Goal: Task Accomplishment & Management: Manage account settings

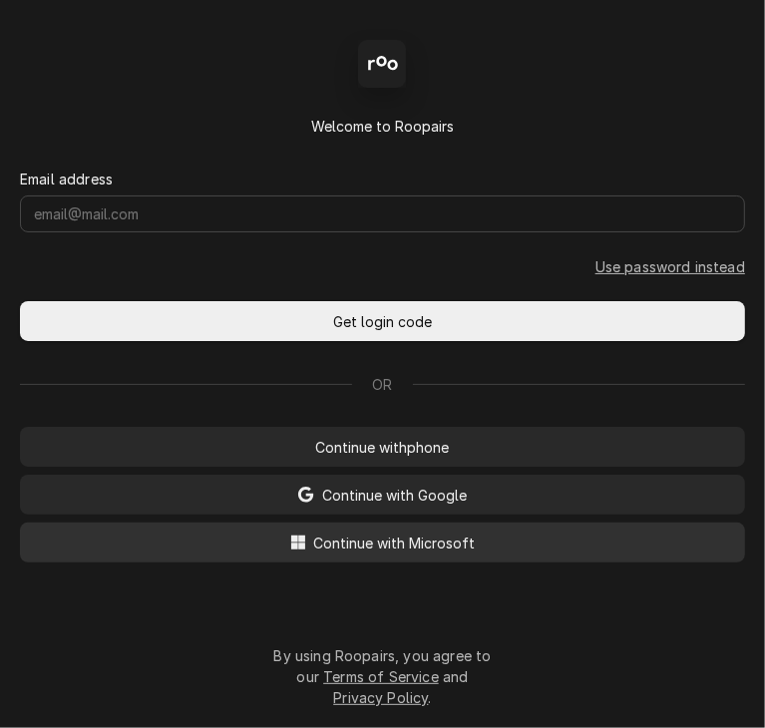
click at [361, 547] on span "Continue with Microsoft" at bounding box center [395, 543] width 170 height 21
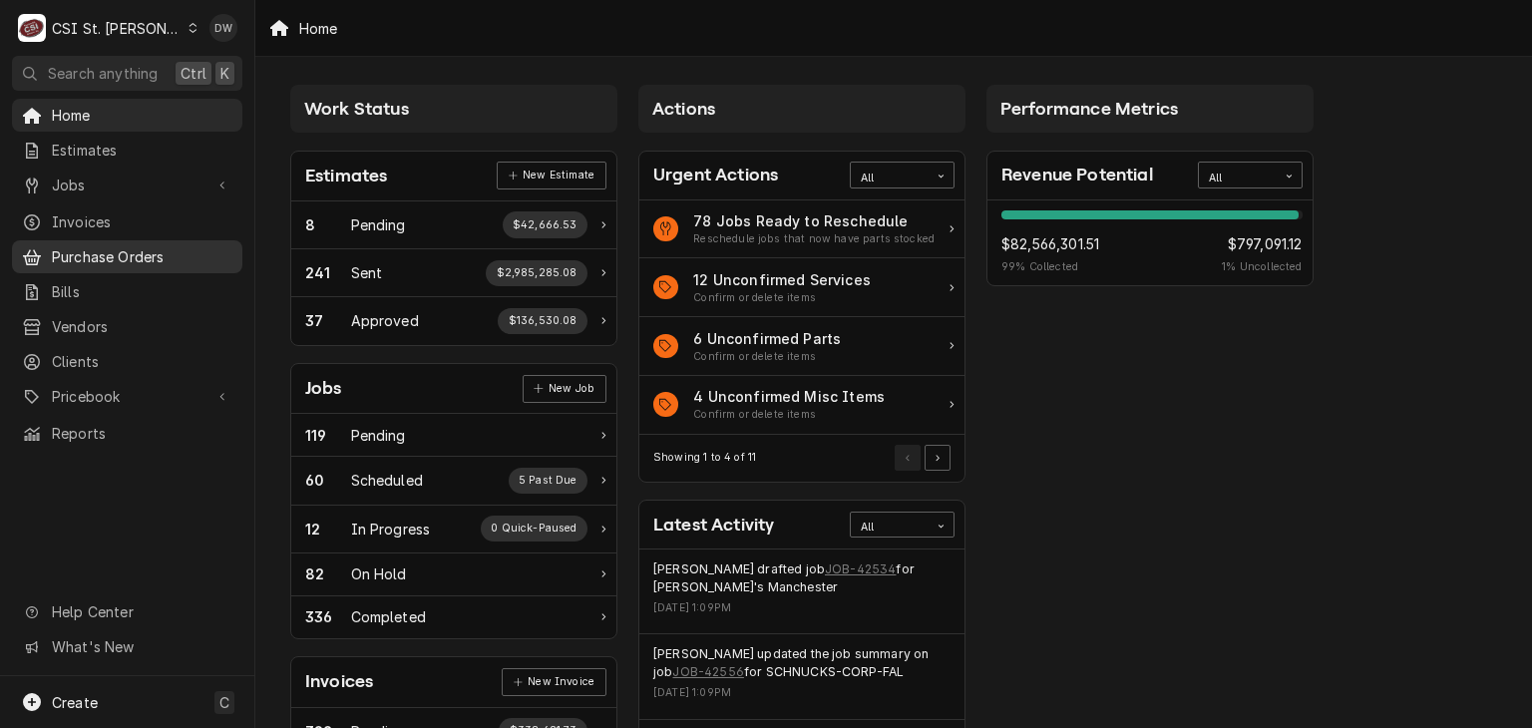
click at [88, 260] on div "Purchase Orders" at bounding box center [127, 256] width 222 height 25
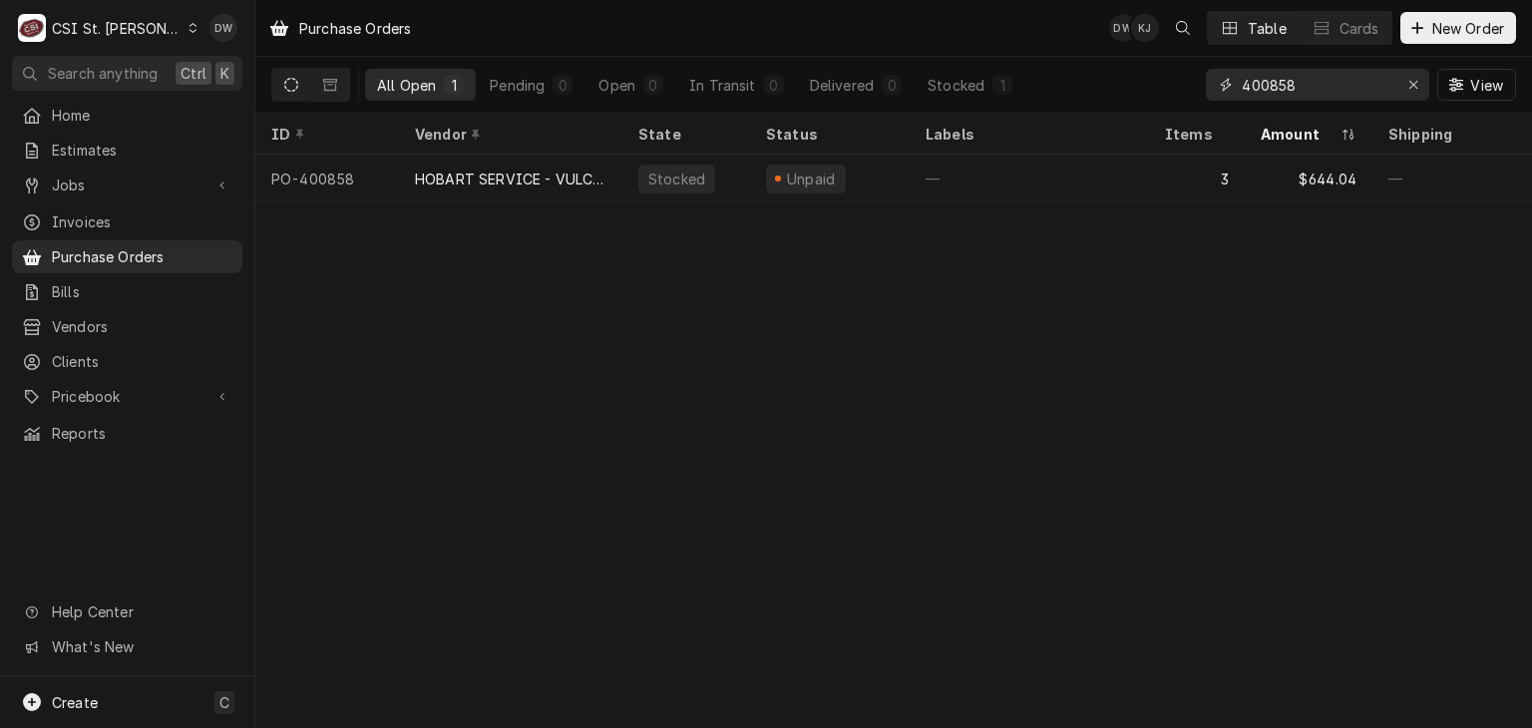
drag, startPoint x: 1318, startPoint y: 93, endPoint x: 1206, endPoint y: 98, distance: 111.8
click at [1206, 98] on div "400858" at bounding box center [1317, 85] width 223 height 32
paste input "1117"
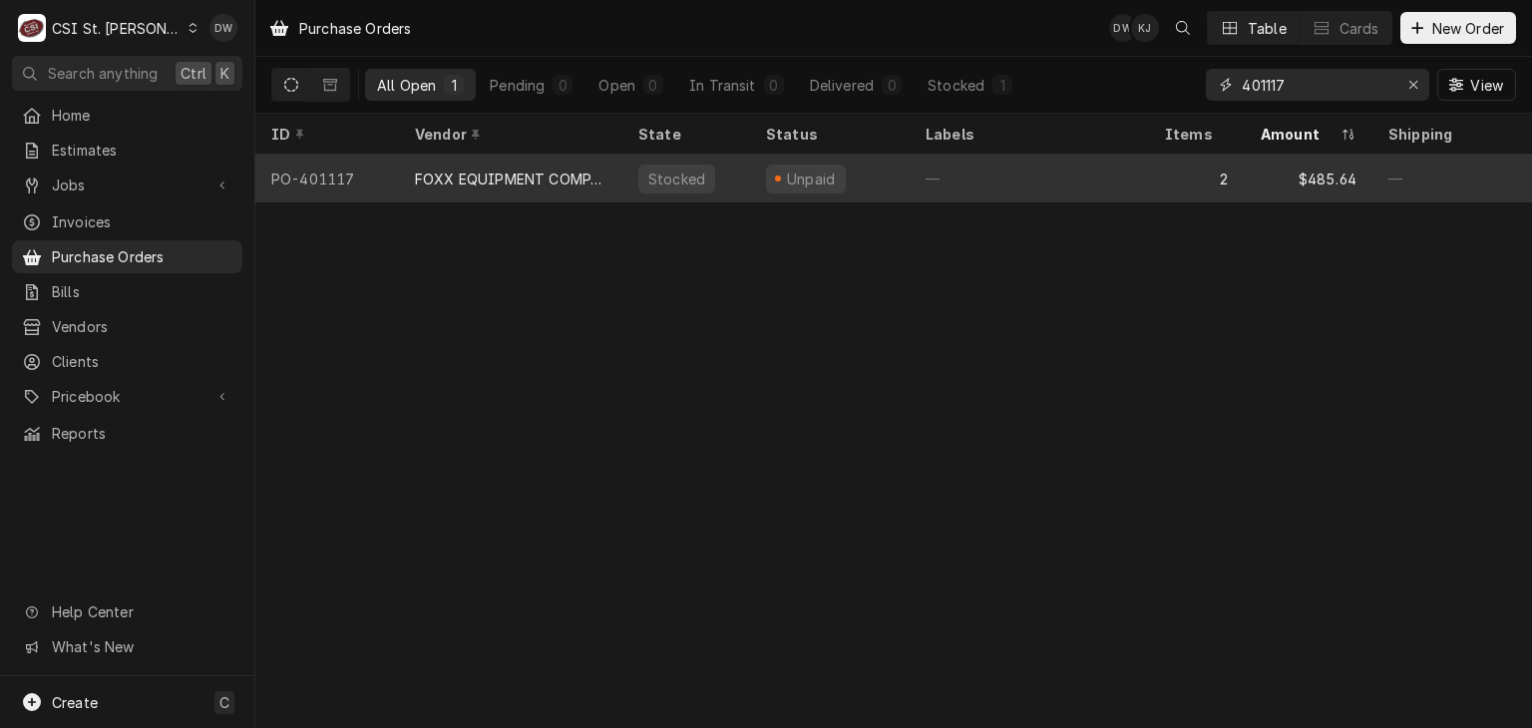
type input "401117"
click at [479, 169] on div "FOXX EQUIPMENT COMPANY" at bounding box center [511, 179] width 192 height 21
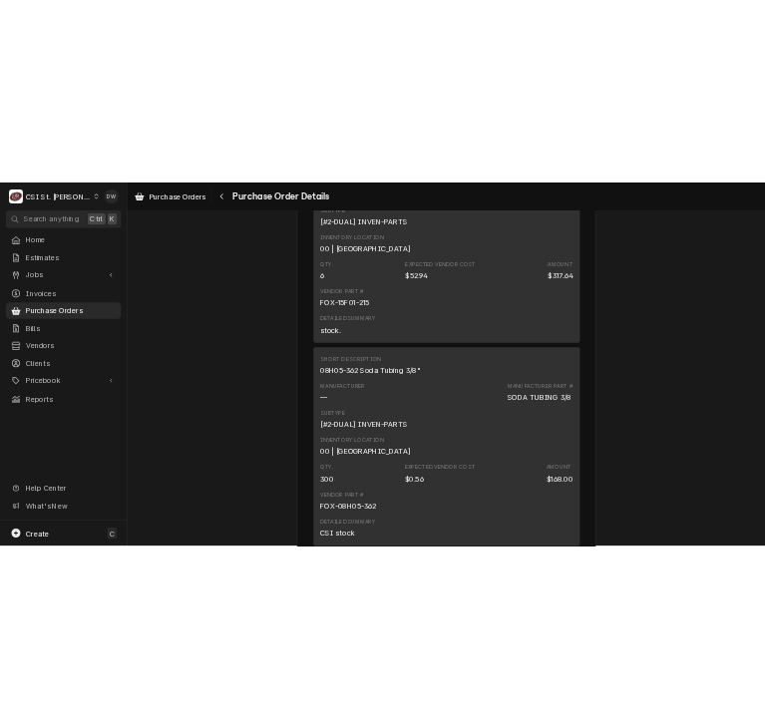
scroll to position [1638, 0]
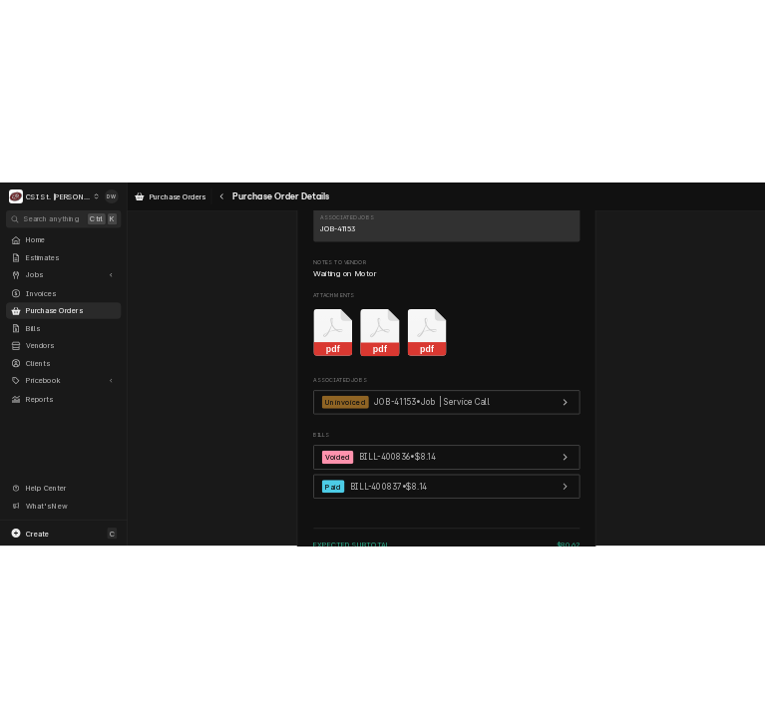
scroll to position [2131, 0]
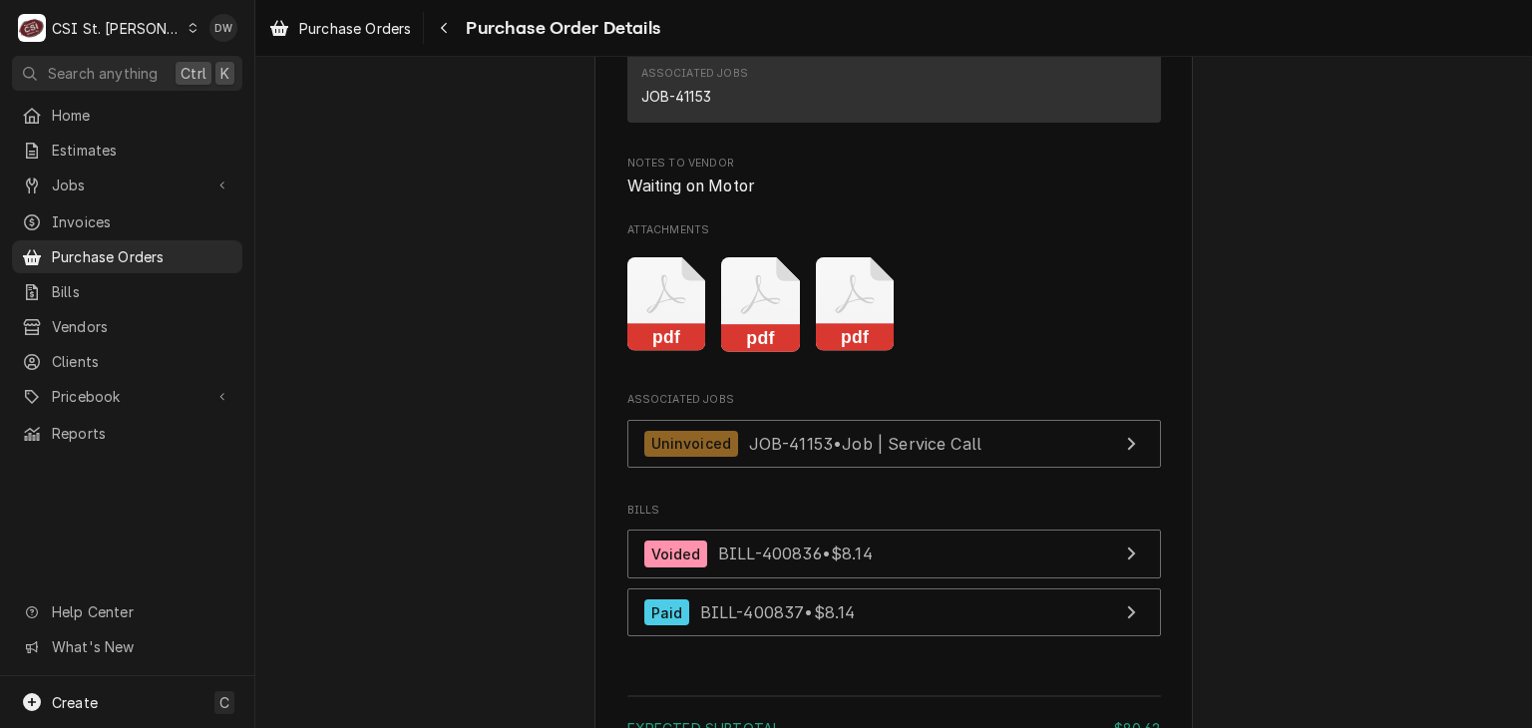
click at [831, 352] on rect "Attachments" at bounding box center [855, 338] width 79 height 28
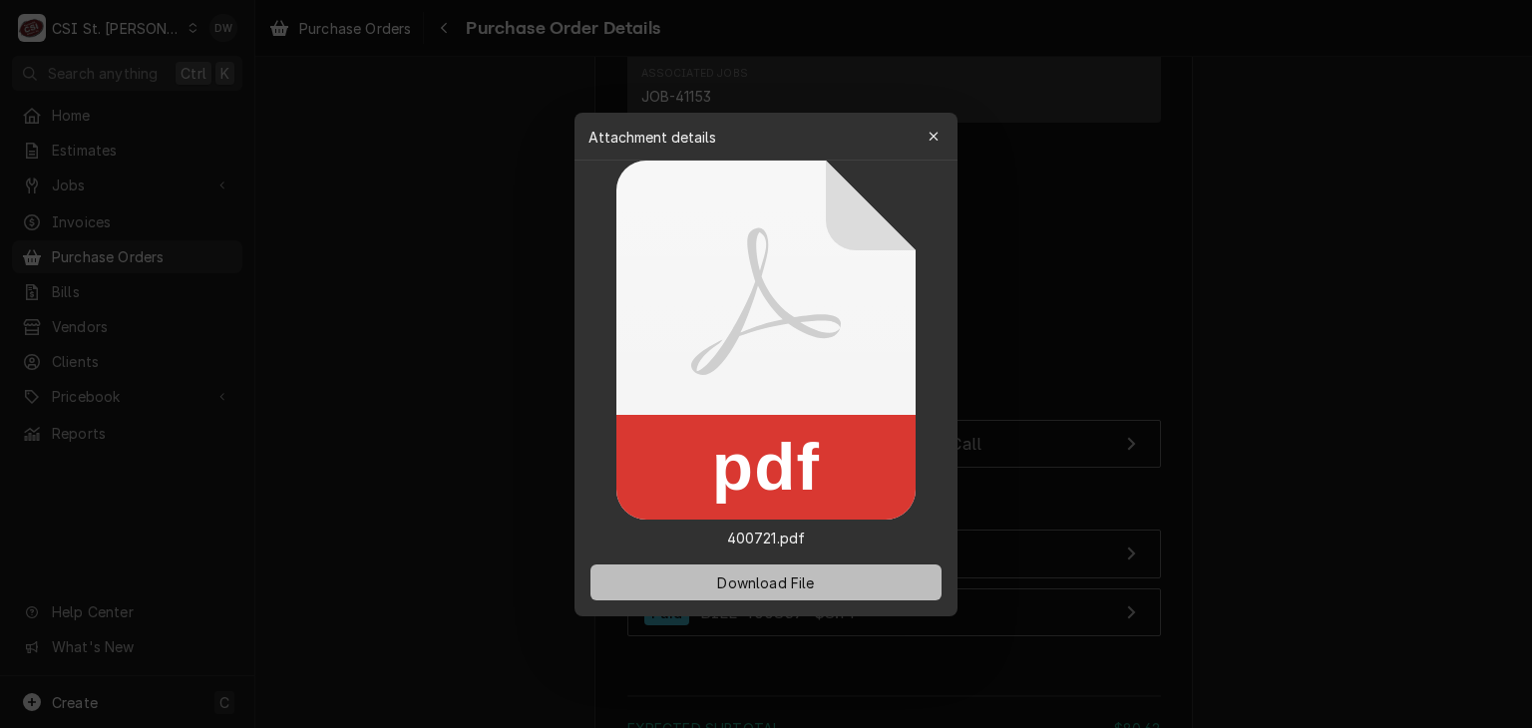
click at [786, 568] on button "Download File" at bounding box center [766, 583] width 351 height 36
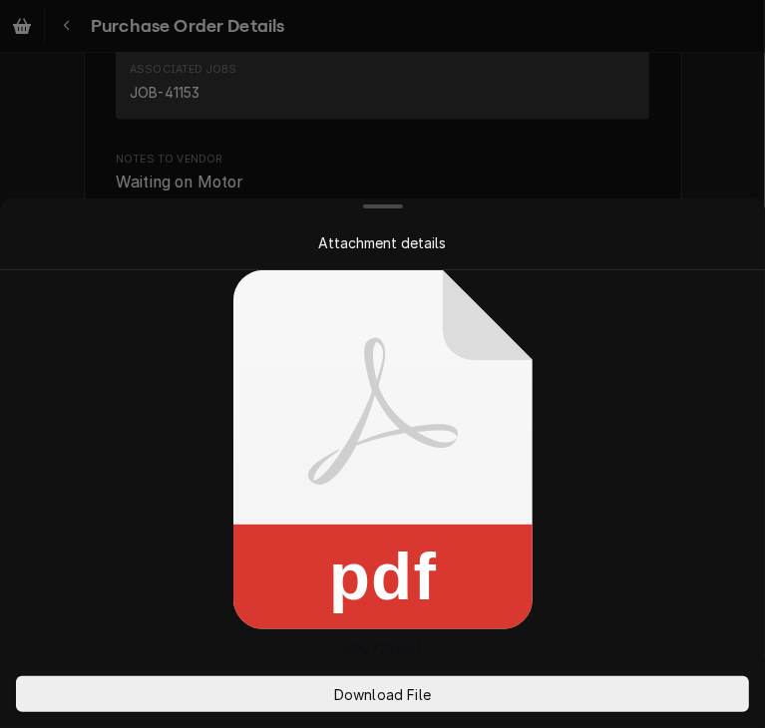
click at [714, 123] on div at bounding box center [382, 364] width 765 height 728
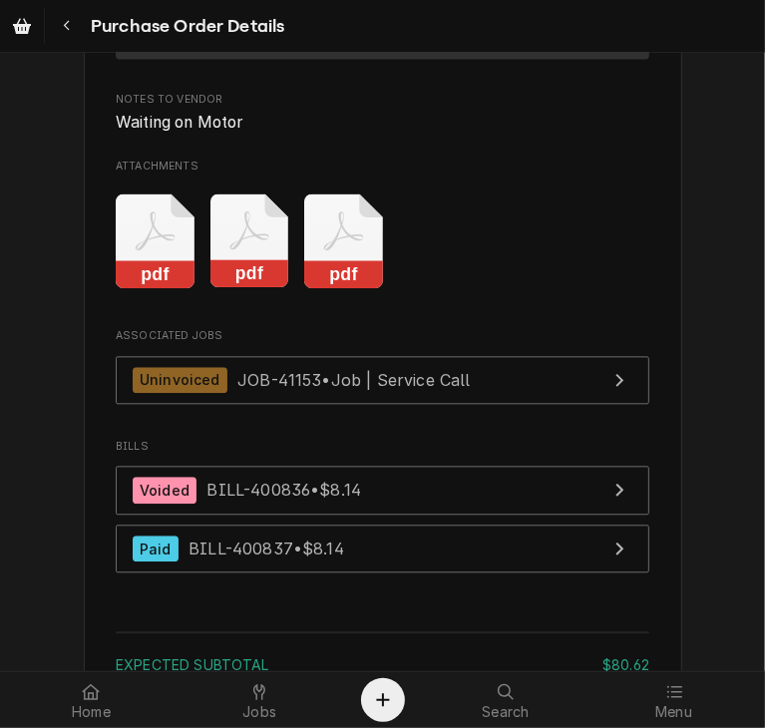
scroll to position [2234, 0]
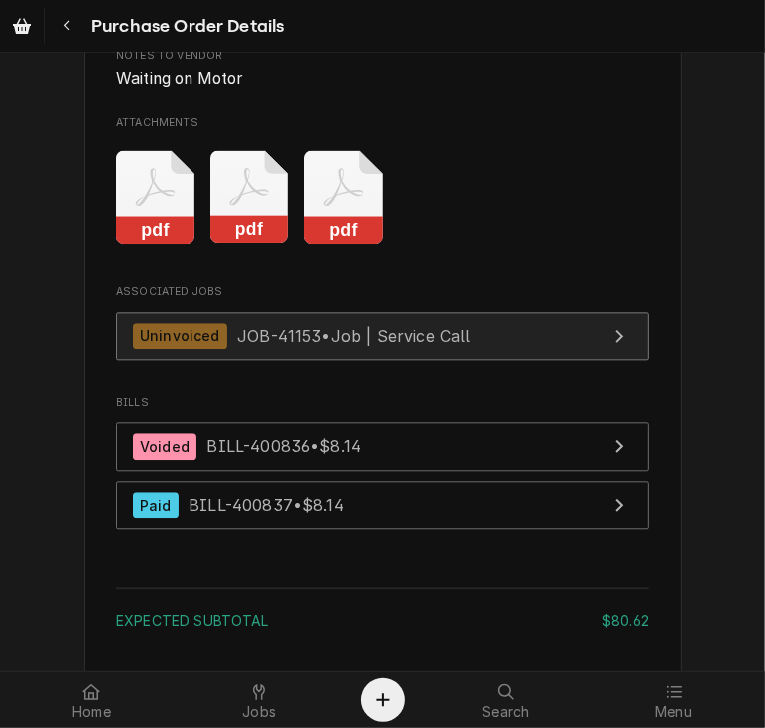
click at [237, 345] on span "JOB-41153 • Job | Service Call" at bounding box center [353, 335] width 233 height 20
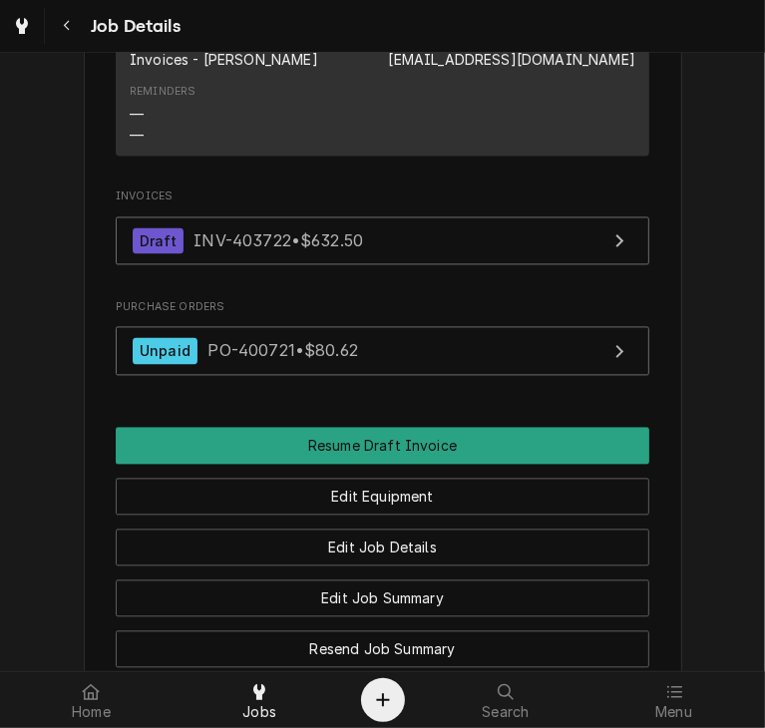
scroll to position [1959, 0]
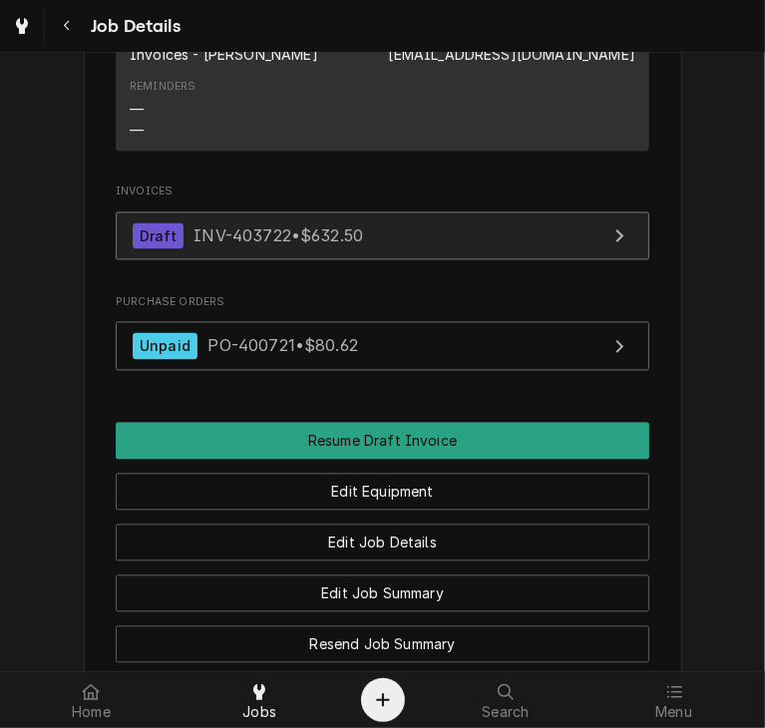
click at [202, 242] on span "INV-403722 • $632.50" at bounding box center [279, 236] width 170 height 20
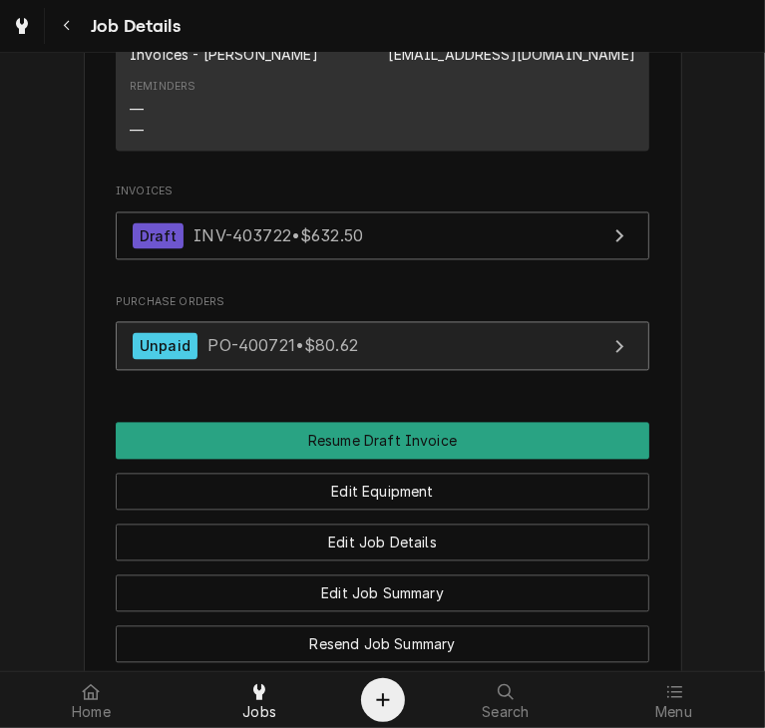
click at [215, 333] on div "Unpaid PO-400721 • $80.62" at bounding box center [245, 346] width 225 height 27
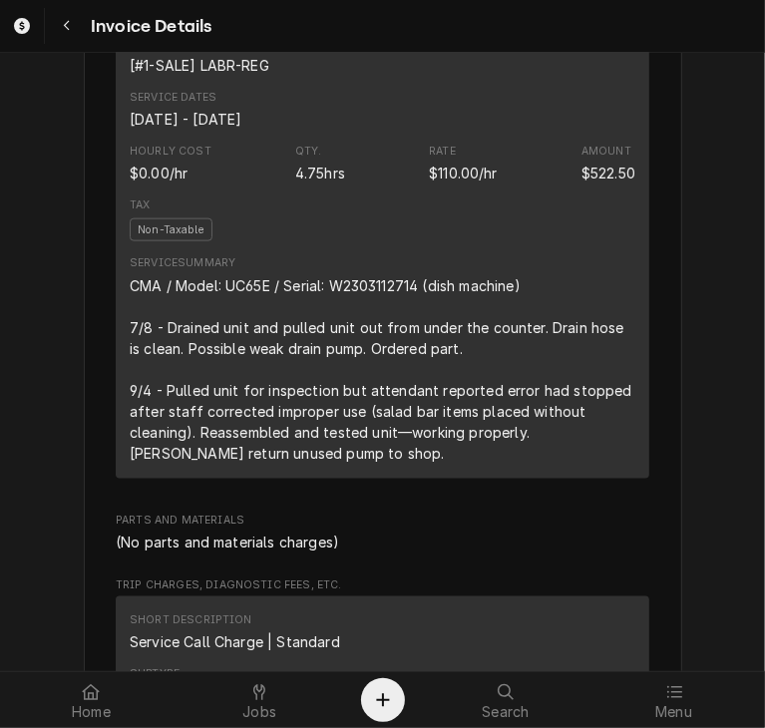
scroll to position [1238, 0]
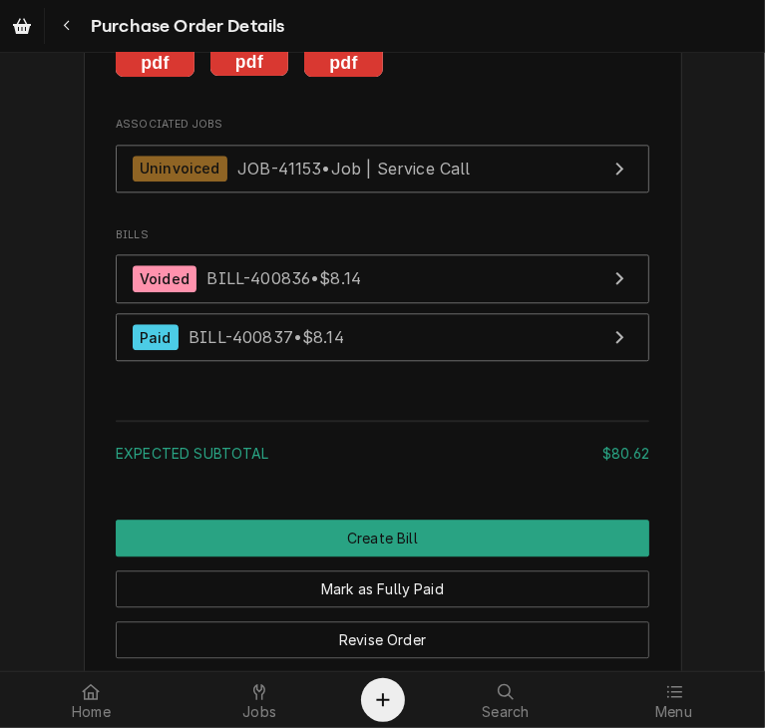
scroll to position [2455, 0]
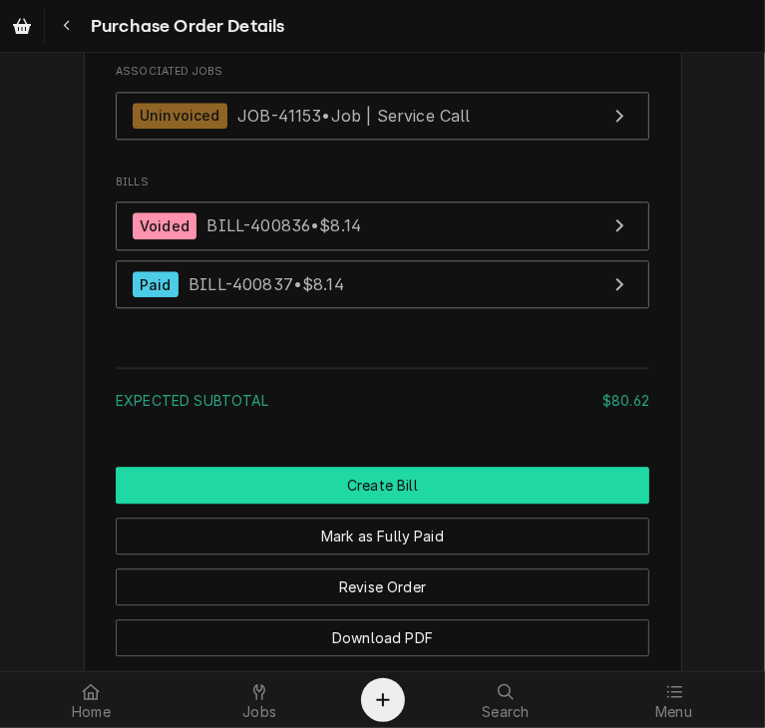
click at [349, 504] on button "Create Bill" at bounding box center [383, 485] width 534 height 37
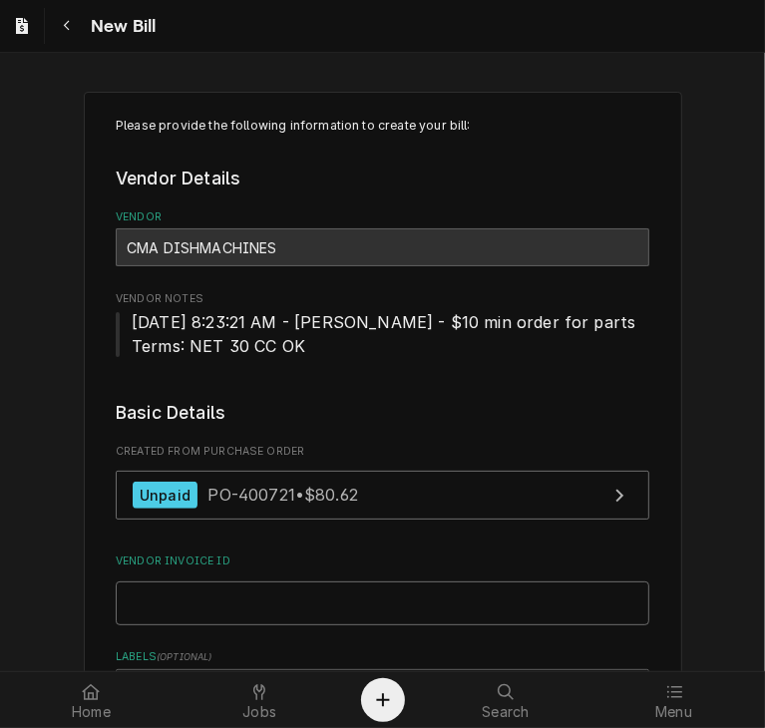
click at [259, 613] on input "Vendor Invoice ID" at bounding box center [383, 604] width 534 height 44
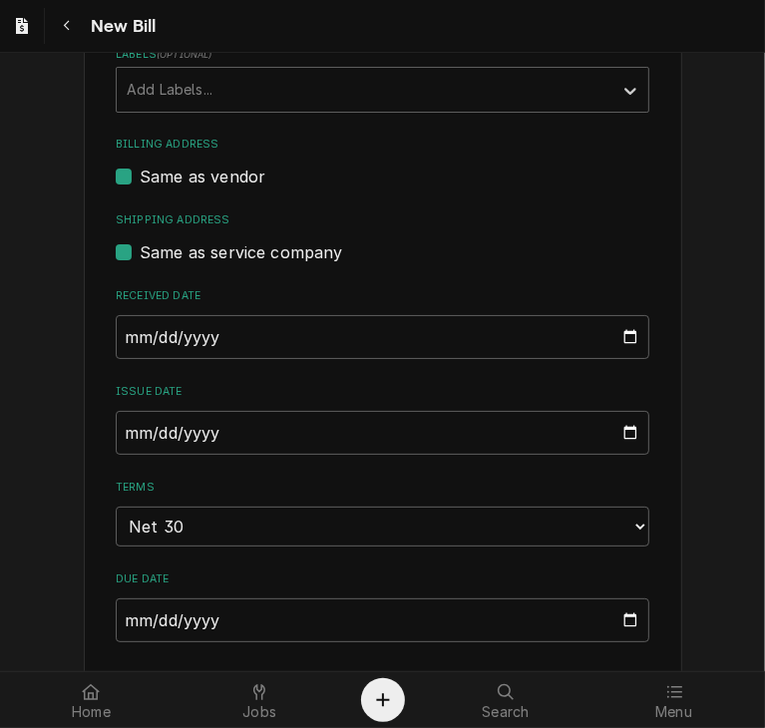
scroll to position [608, 0]
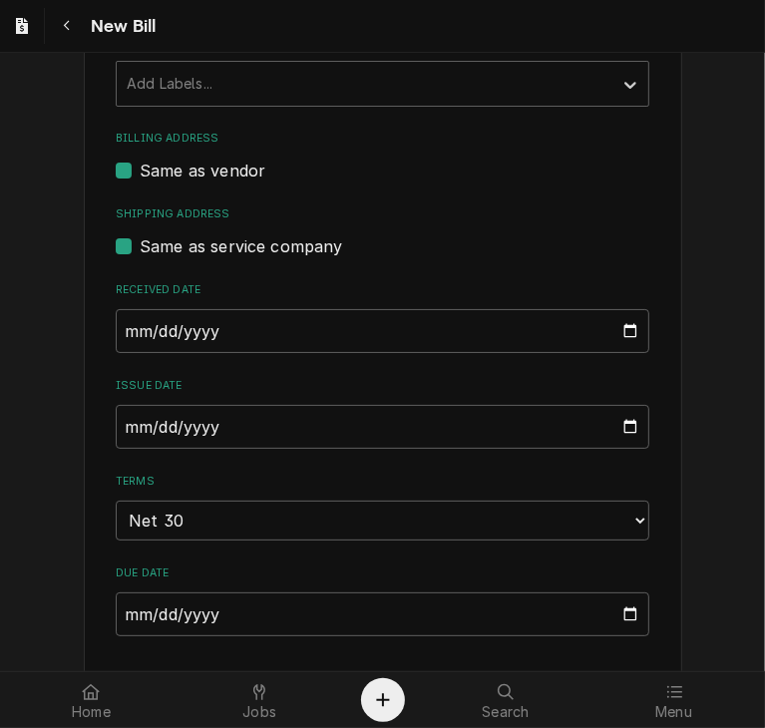
type input "I-0147284"
click at [116, 432] on input "2025-09-09" at bounding box center [383, 427] width 534 height 44
type input "2025-08-26"
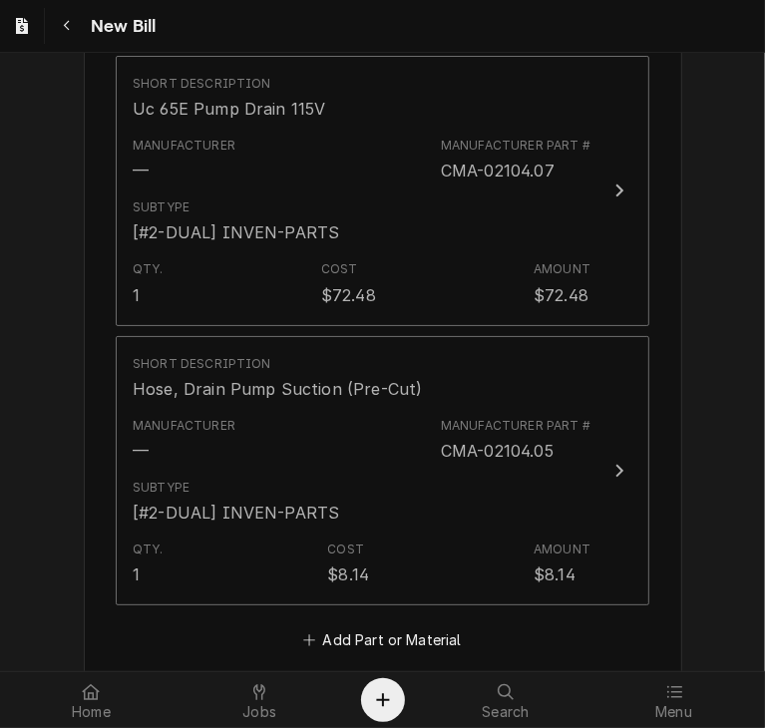
scroll to position [1396, 0]
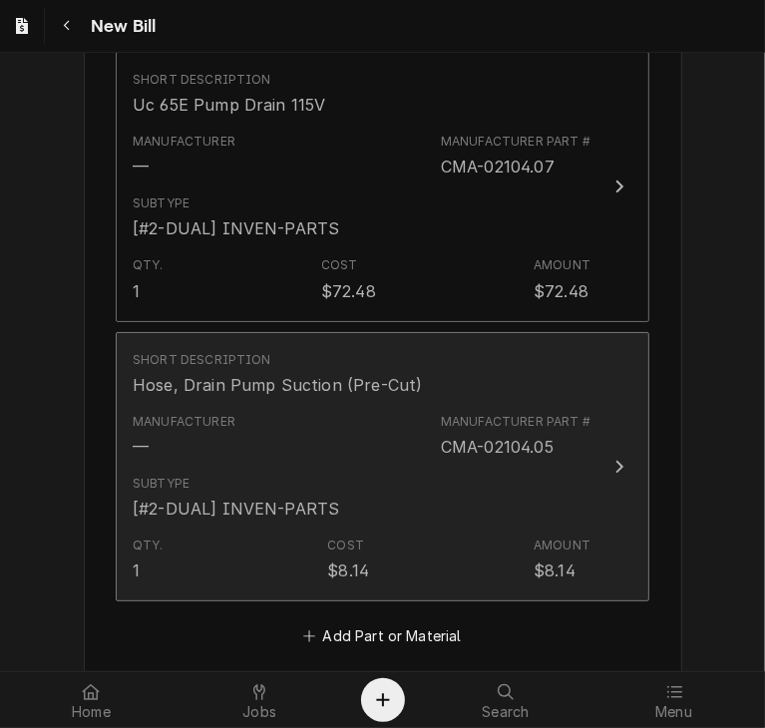
click at [606, 456] on div "Update Line Item" at bounding box center [619, 467] width 26 height 24
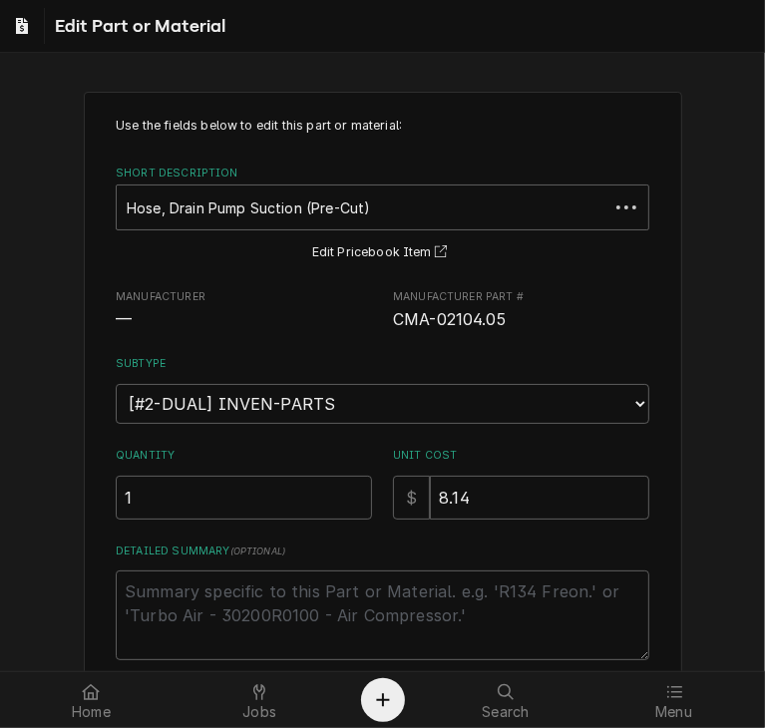
type textarea "x"
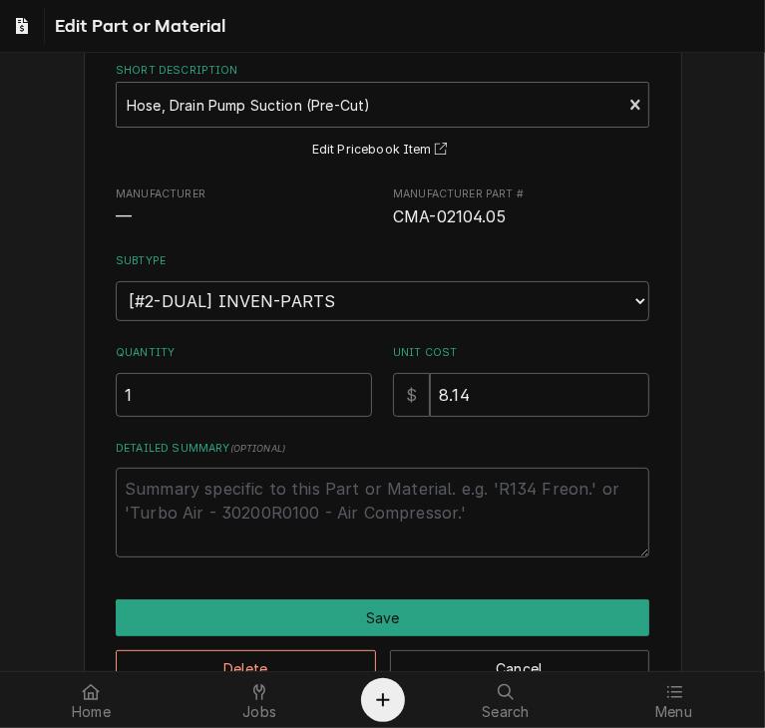
scroll to position [159, 0]
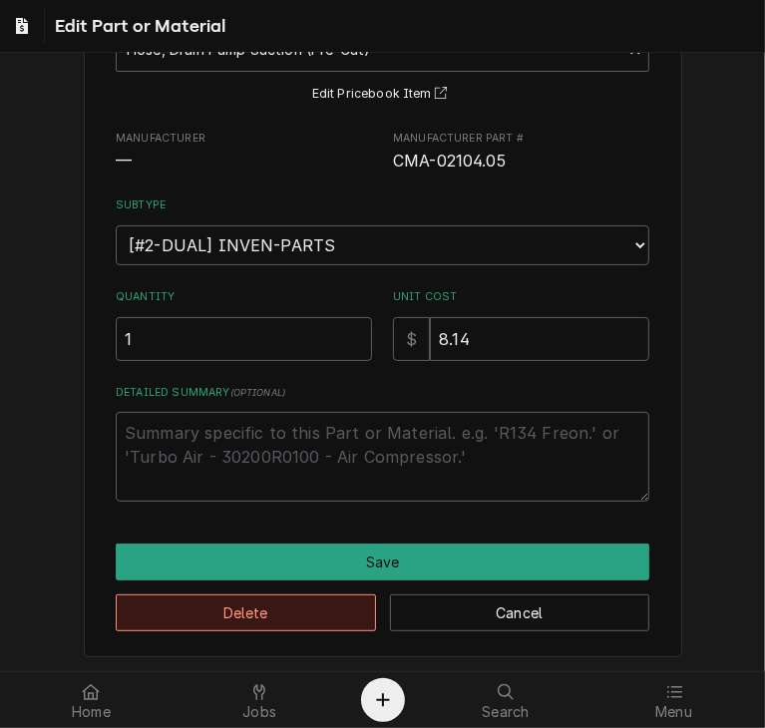
drag, startPoint x: 342, startPoint y: 623, endPoint x: 296, endPoint y: 584, distance: 60.8
click at [296, 584] on div "Delete Cancel" at bounding box center [383, 606] width 534 height 51
click at [295, 616] on button "Delete" at bounding box center [246, 613] width 260 height 37
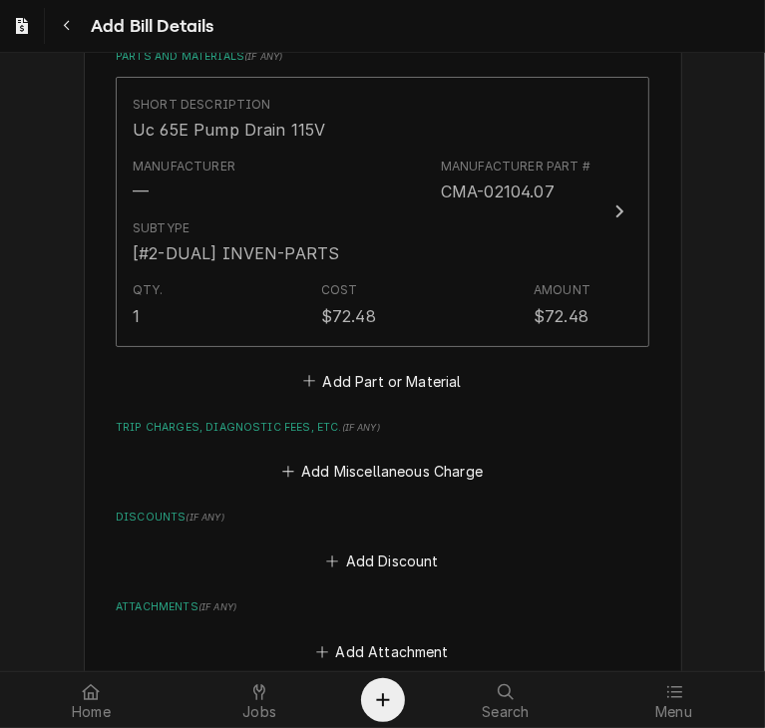
scroll to position [1640, 0]
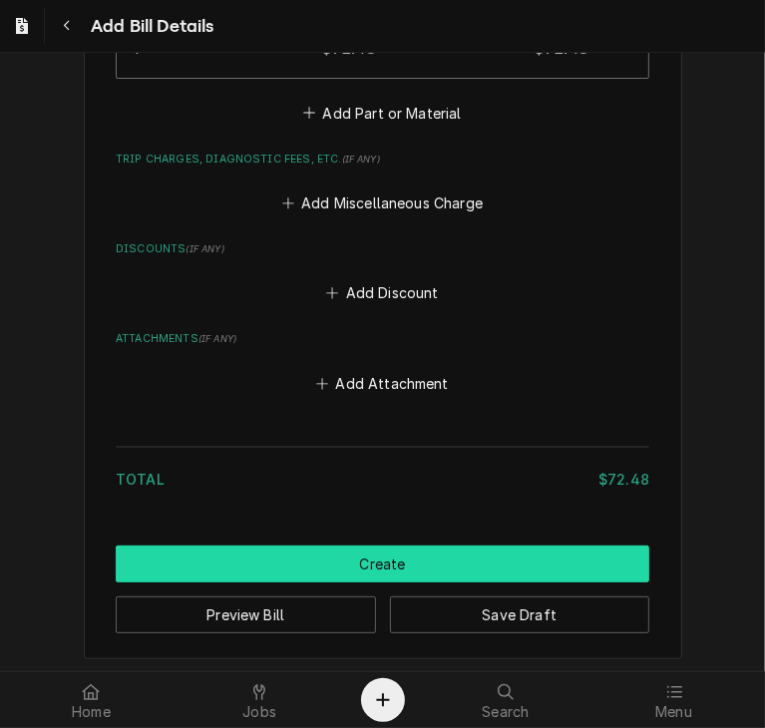
click at [377, 557] on button "Create" at bounding box center [383, 564] width 534 height 37
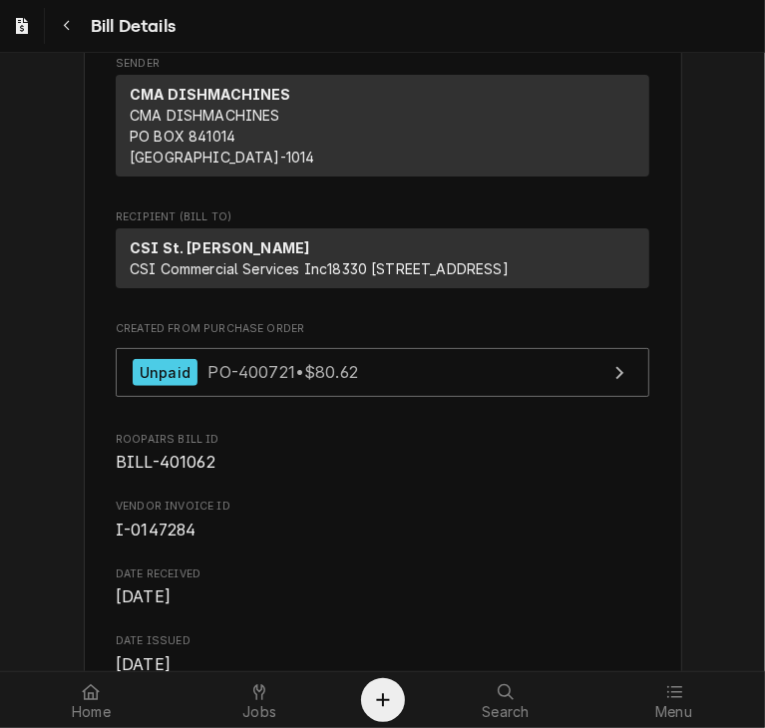
scroll to position [188, 0]
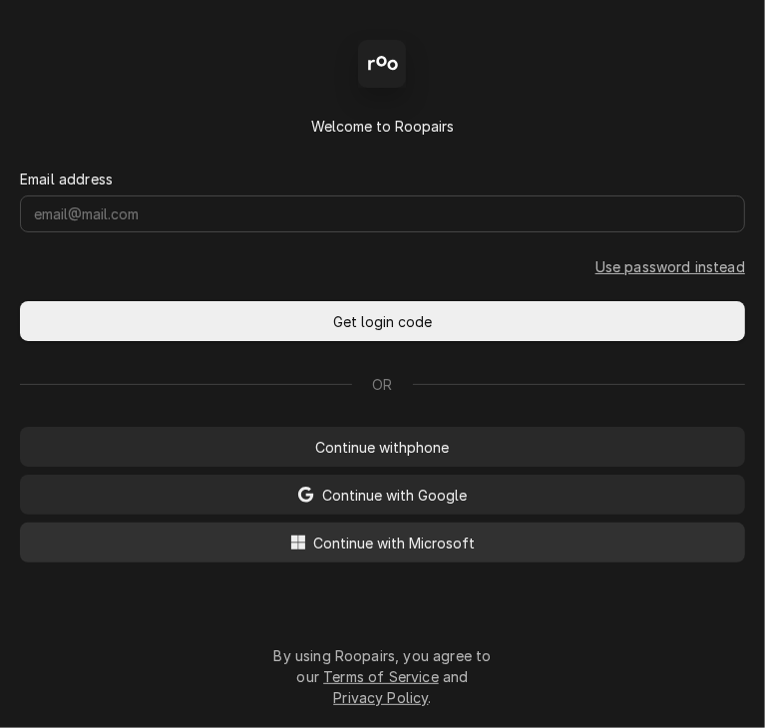
click at [335, 547] on span "Continue with Microsoft" at bounding box center [395, 543] width 170 height 21
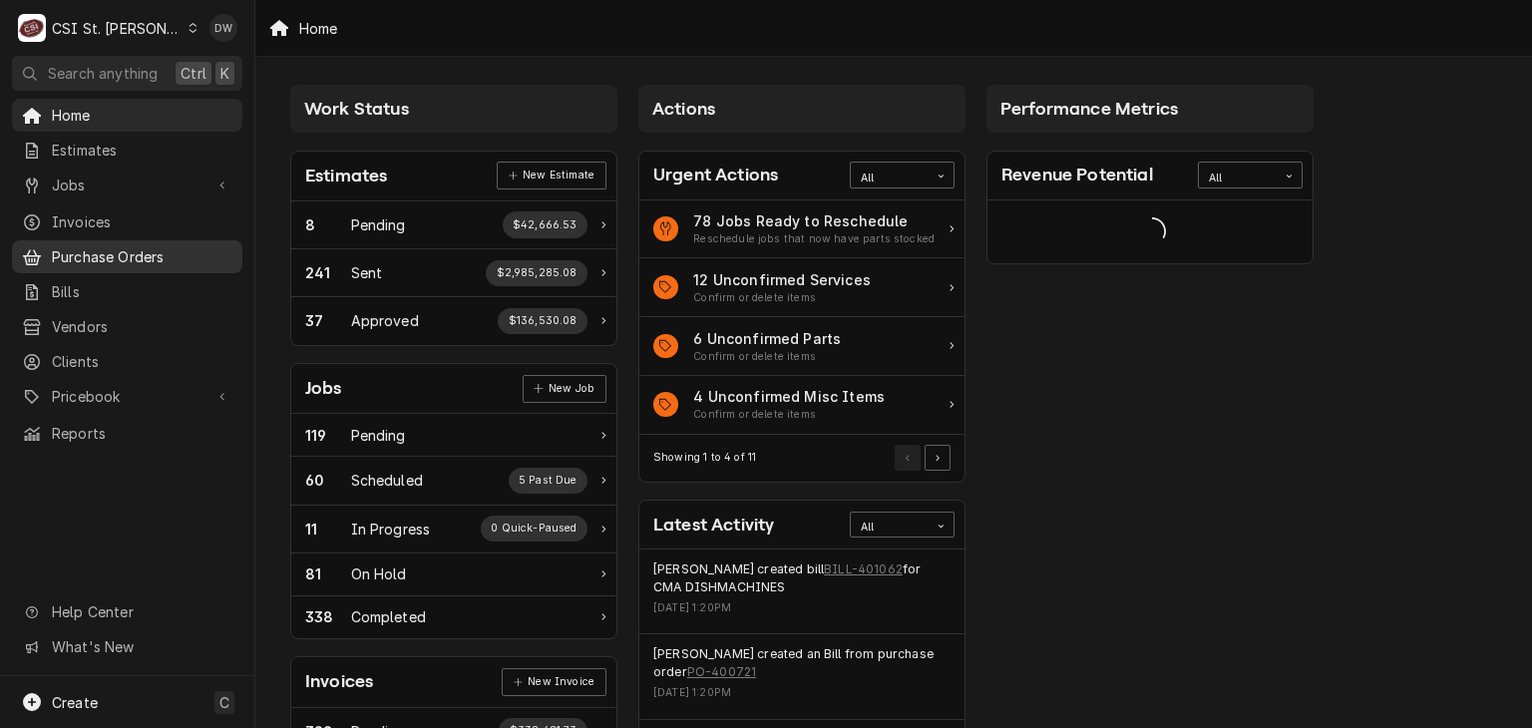
click at [139, 248] on span "Purchase Orders" at bounding box center [142, 256] width 181 height 21
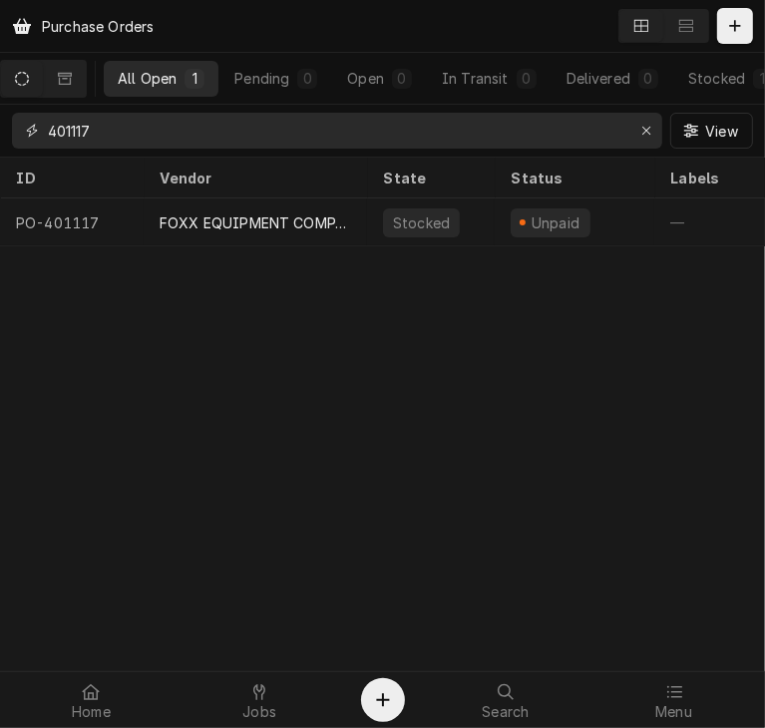
drag, startPoint x: 122, startPoint y: 137, endPoint x: 9, endPoint y: 127, distance: 113.2
click at [9, 127] on div "401117 View" at bounding box center [382, 131] width 765 height 52
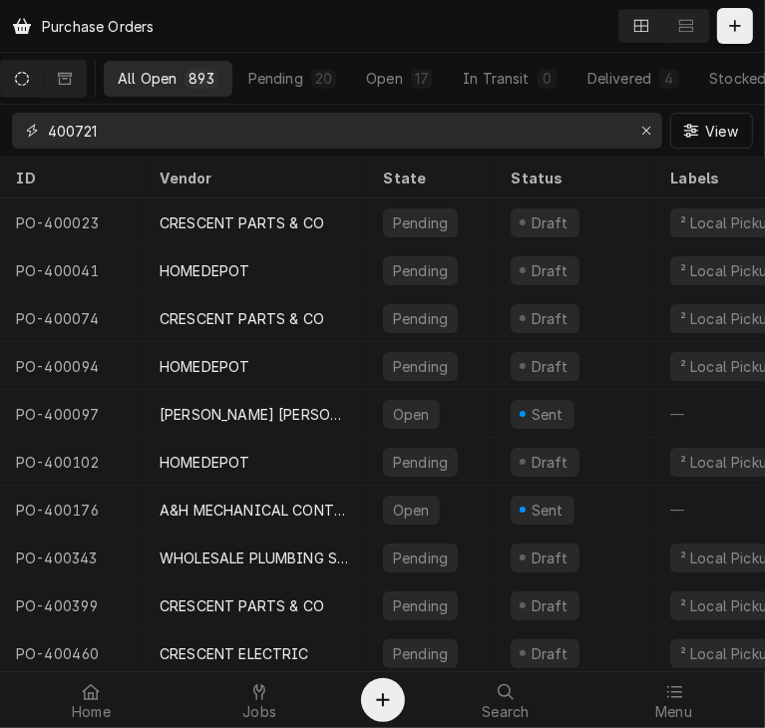
type input "400721"
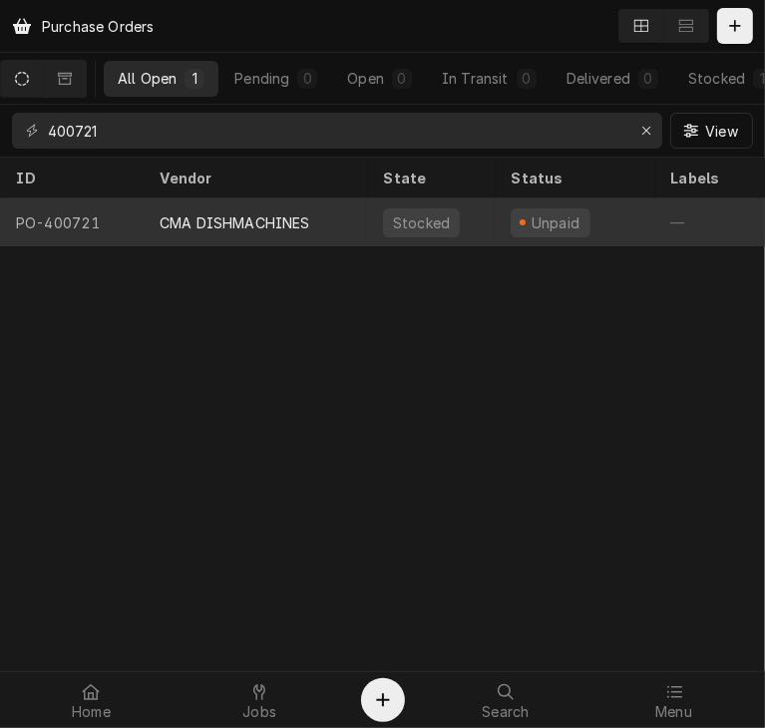
click at [223, 226] on div "CMA DISHMACHINES" at bounding box center [235, 222] width 151 height 21
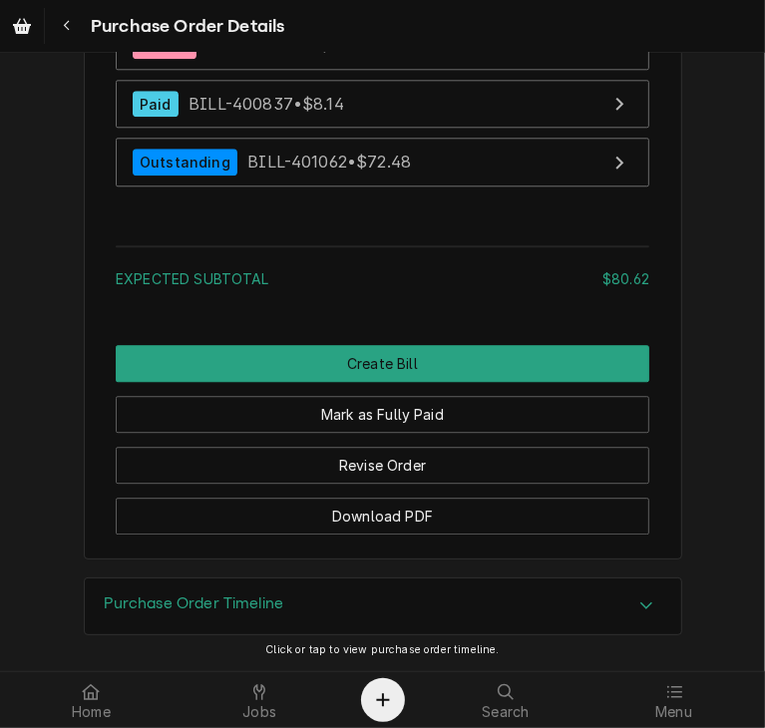
scroll to position [2673, 0]
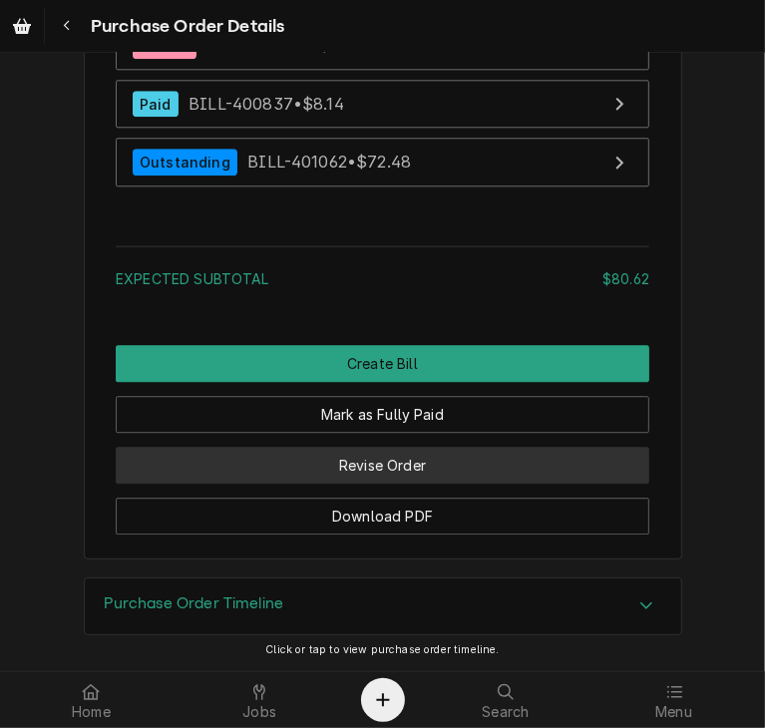
click at [366, 464] on button "Revise Order" at bounding box center [383, 465] width 534 height 37
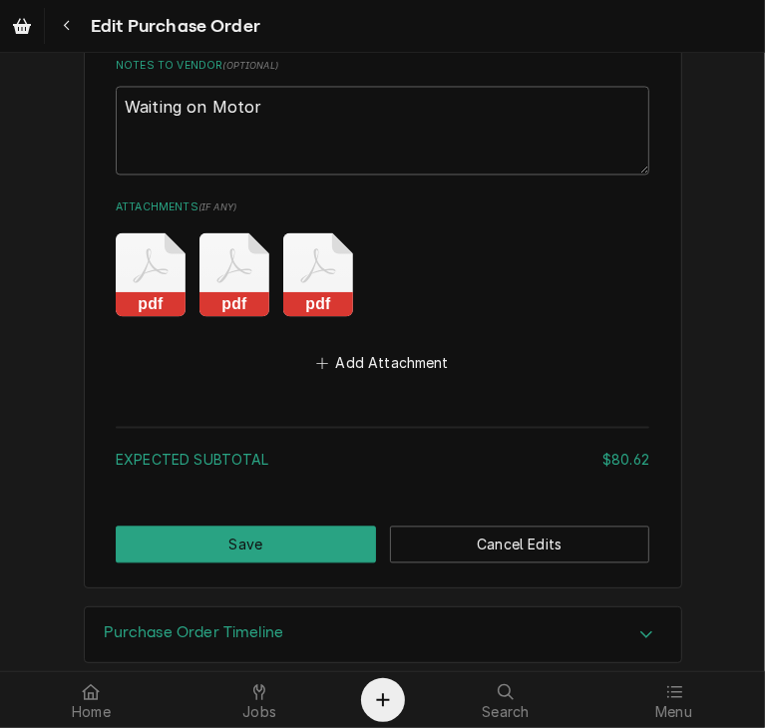
scroll to position [1975, 0]
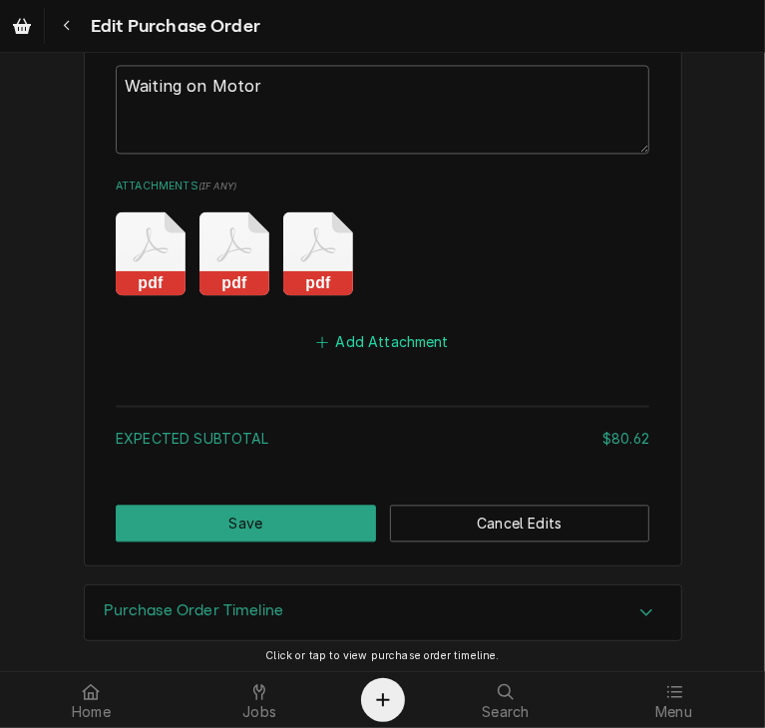
click at [380, 338] on button "Add Attachment" at bounding box center [383, 342] width 140 height 28
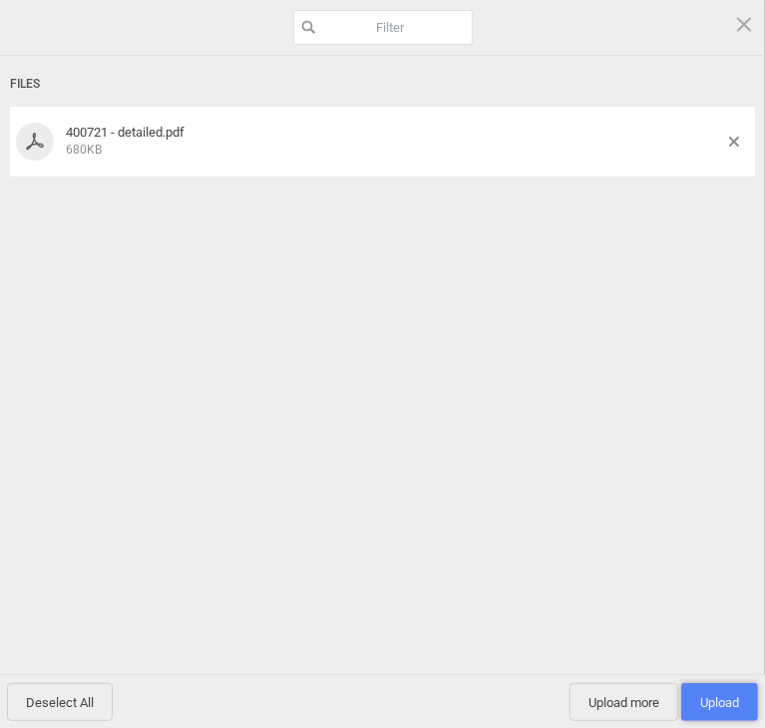
click at [718, 703] on span "Upload 1" at bounding box center [719, 702] width 39 height 15
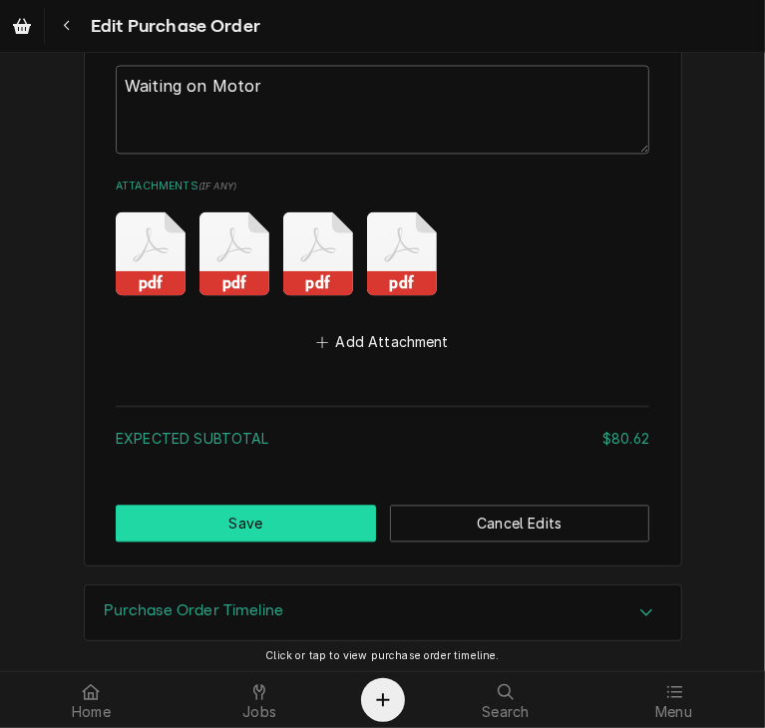
click at [220, 517] on button "Save" at bounding box center [246, 523] width 260 height 37
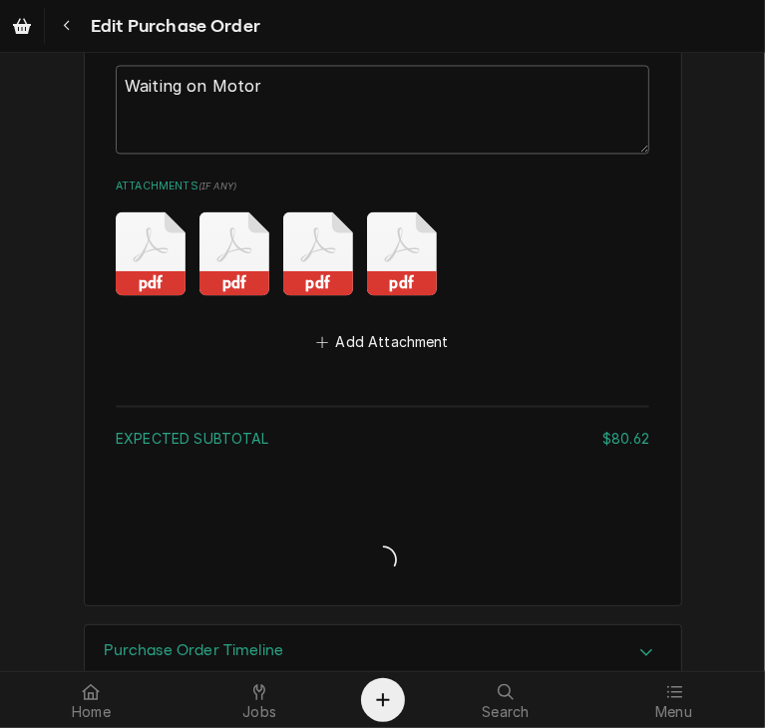
type textarea "x"
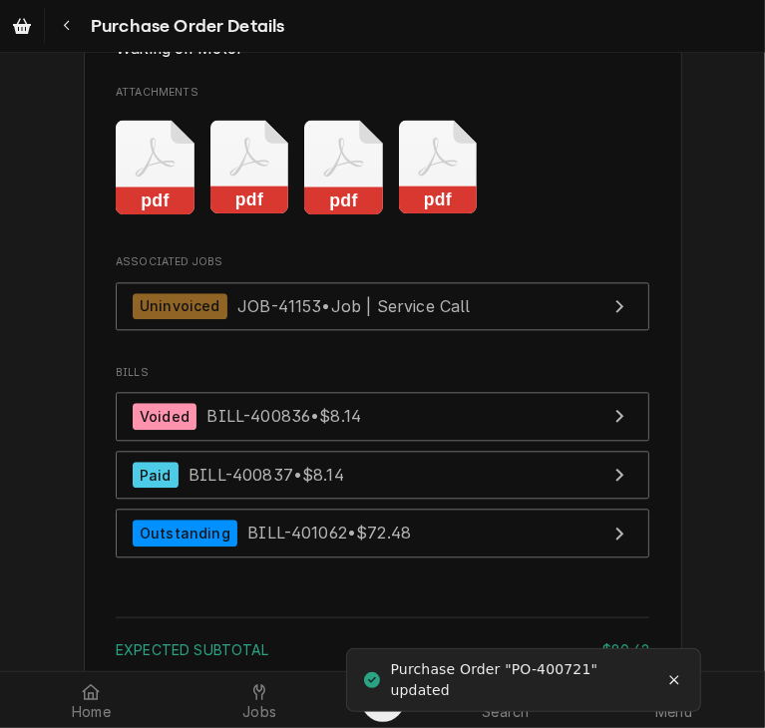
scroll to position [2458, 0]
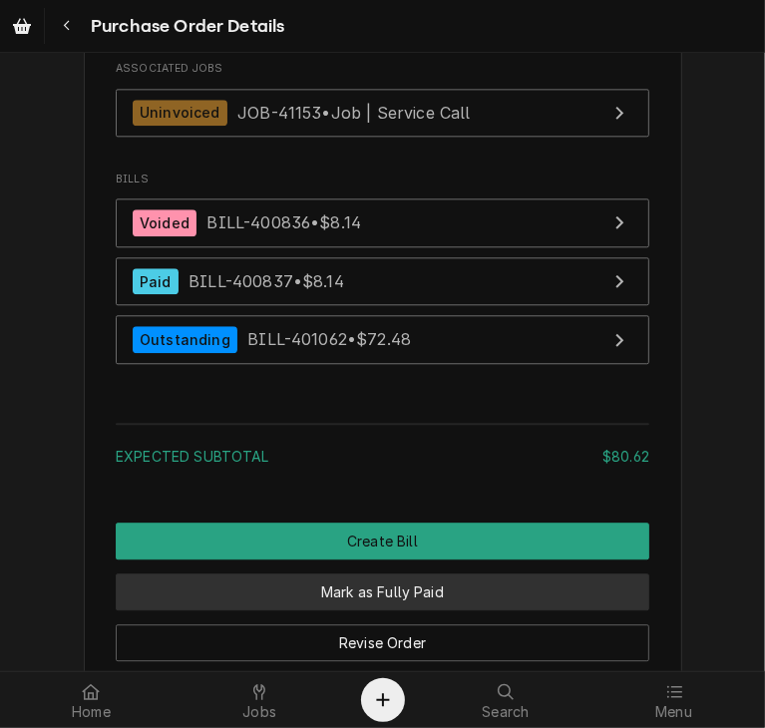
click at [477, 610] on button "Mark as Fully Paid" at bounding box center [383, 592] width 534 height 37
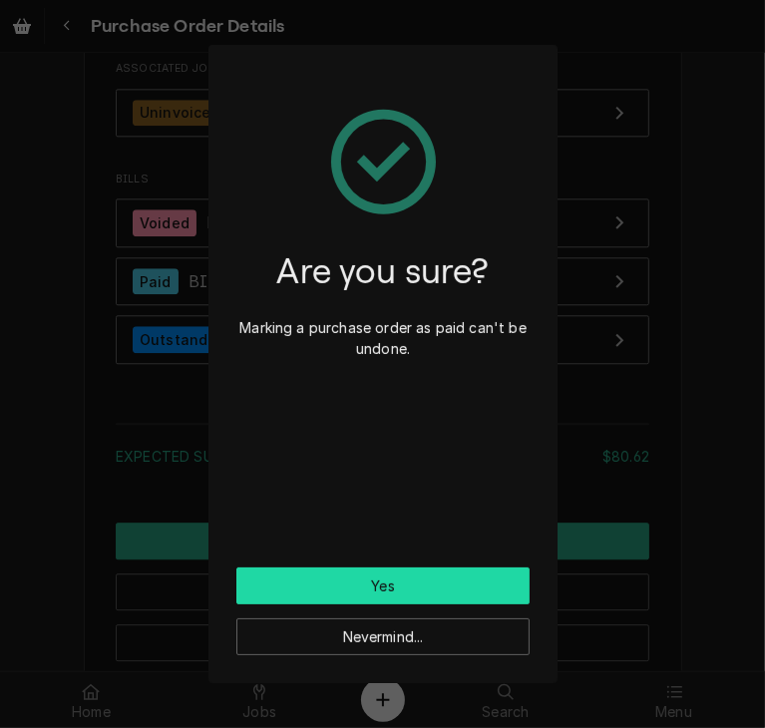
click at [343, 584] on button "Yes" at bounding box center [382, 586] width 293 height 37
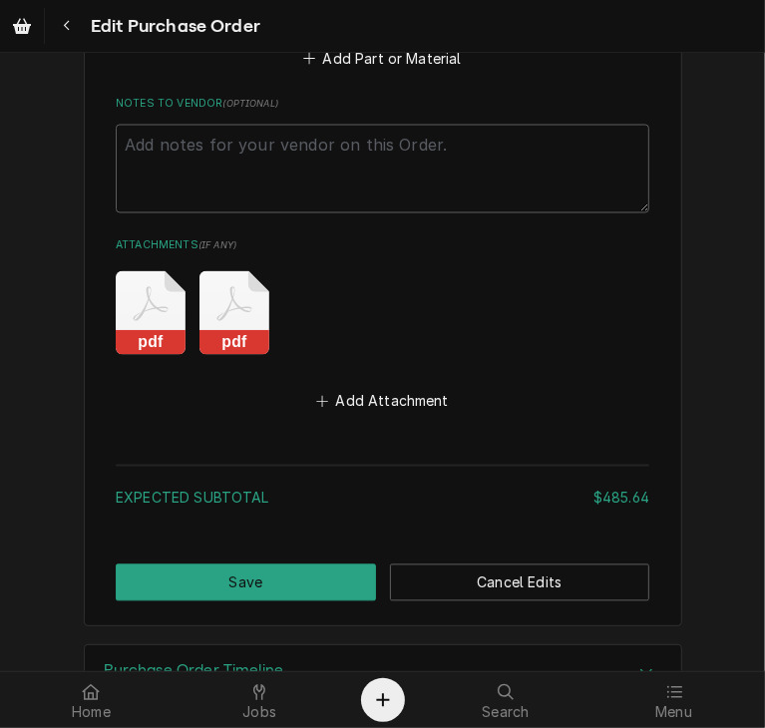
scroll to position [1951, 0]
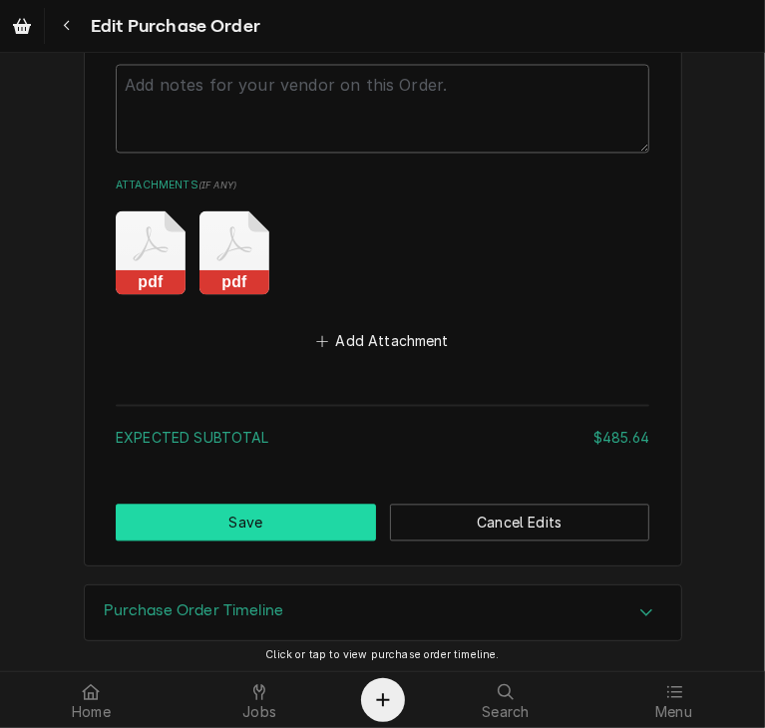
click at [356, 516] on button "Save" at bounding box center [246, 523] width 260 height 37
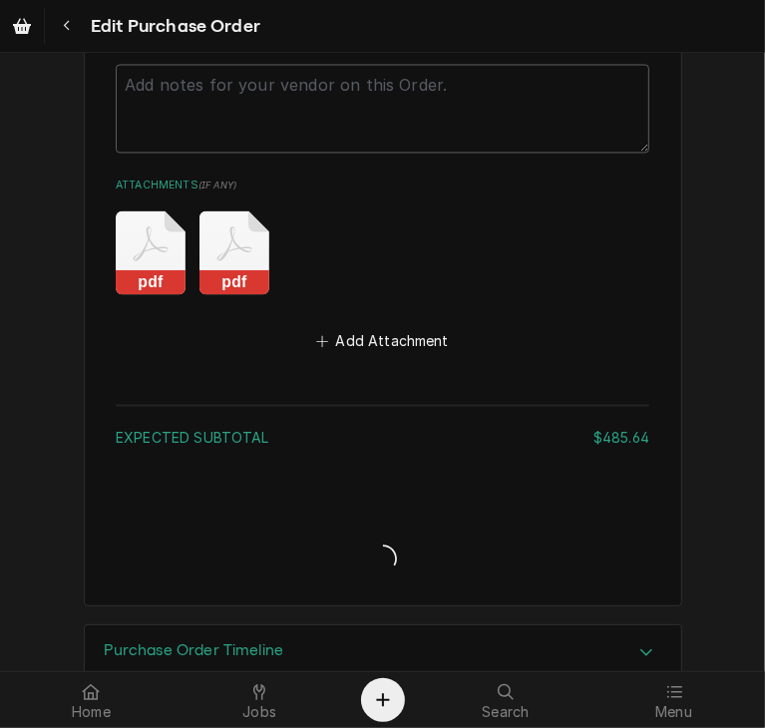
type textarea "x"
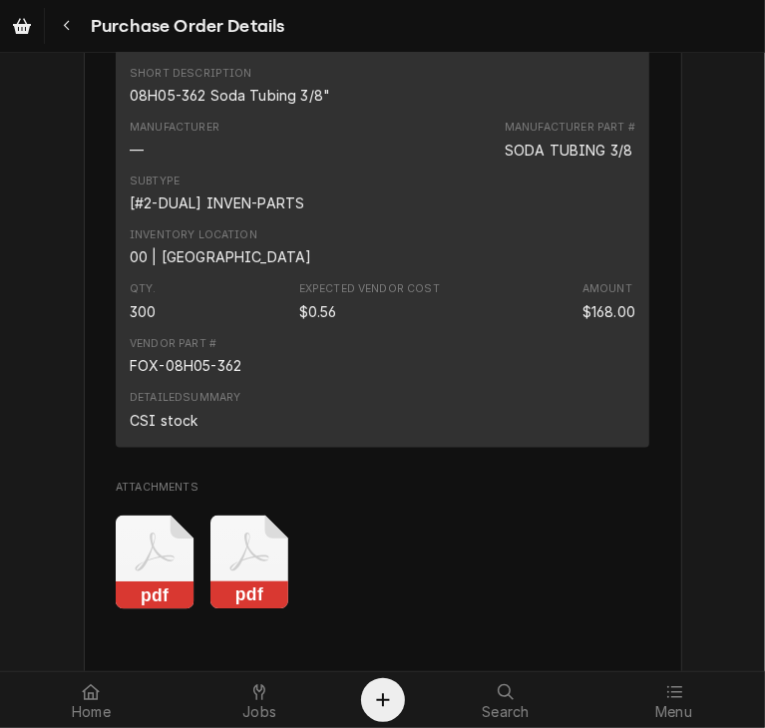
scroll to position [1868, 0]
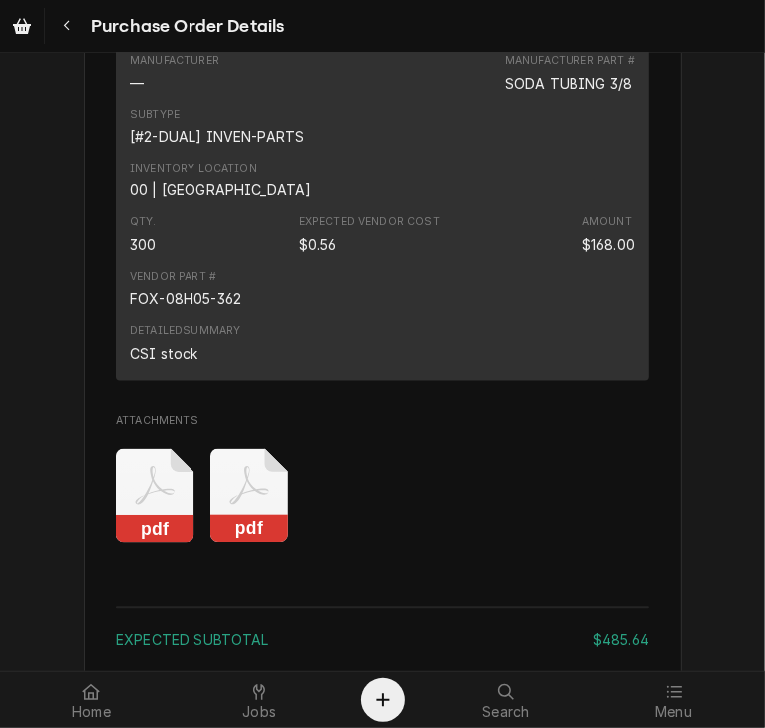
click at [251, 544] on rect "Attachments" at bounding box center [249, 530] width 79 height 28
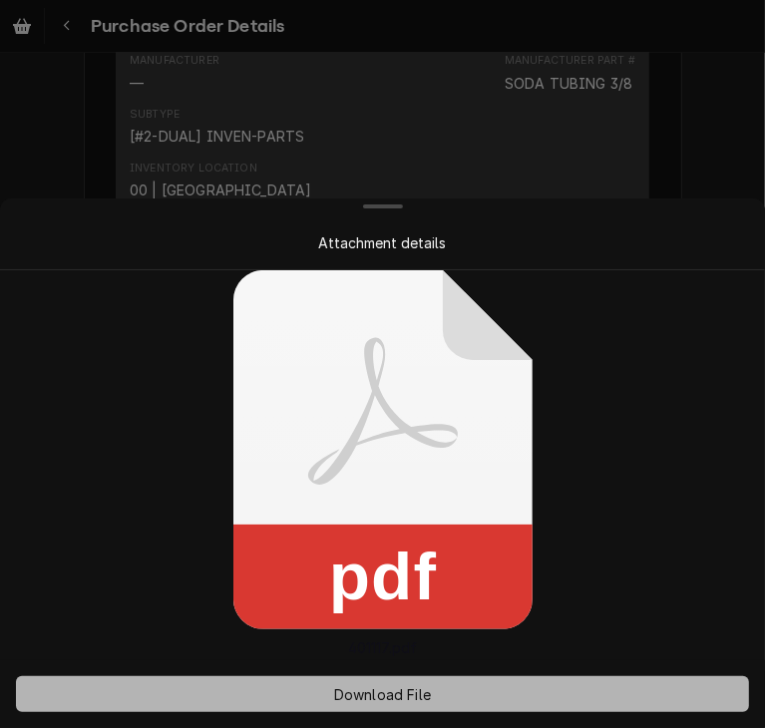
click at [375, 686] on span "Download File" at bounding box center [382, 694] width 105 height 21
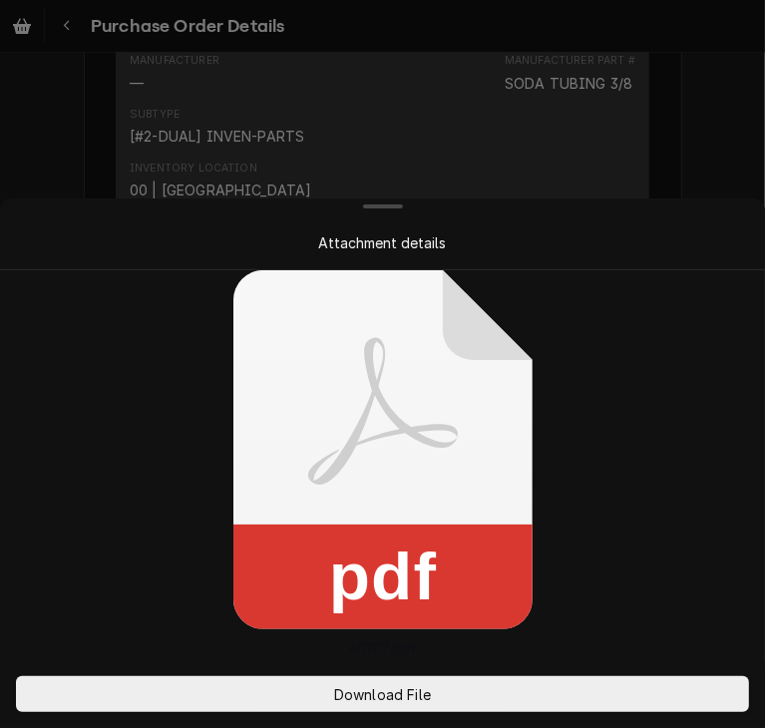
click at [653, 206] on div at bounding box center [382, 207] width 757 height 16
click at [706, 268] on div "Attachment details" at bounding box center [382, 235] width 765 height 72
click at [726, 130] on div at bounding box center [382, 364] width 765 height 728
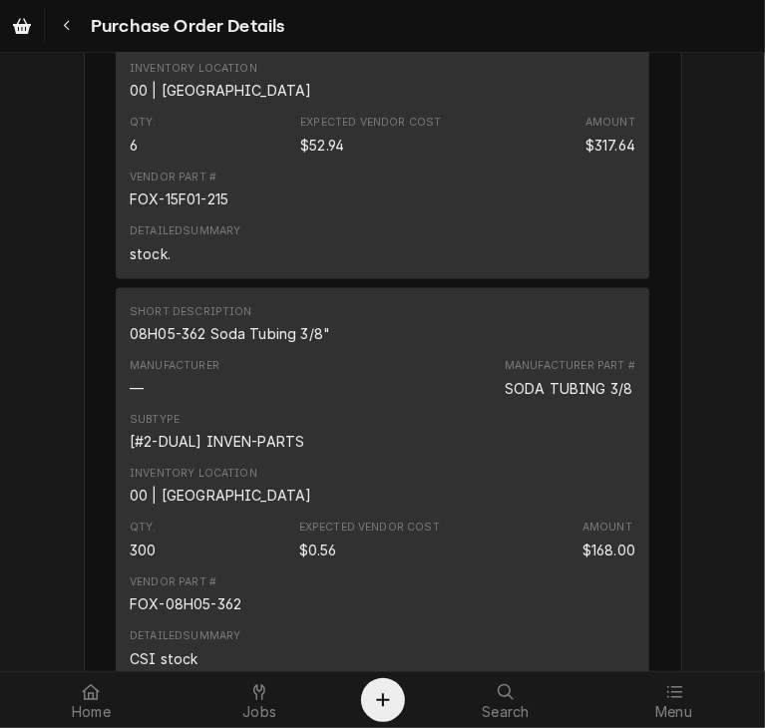
scroll to position [1377, 0]
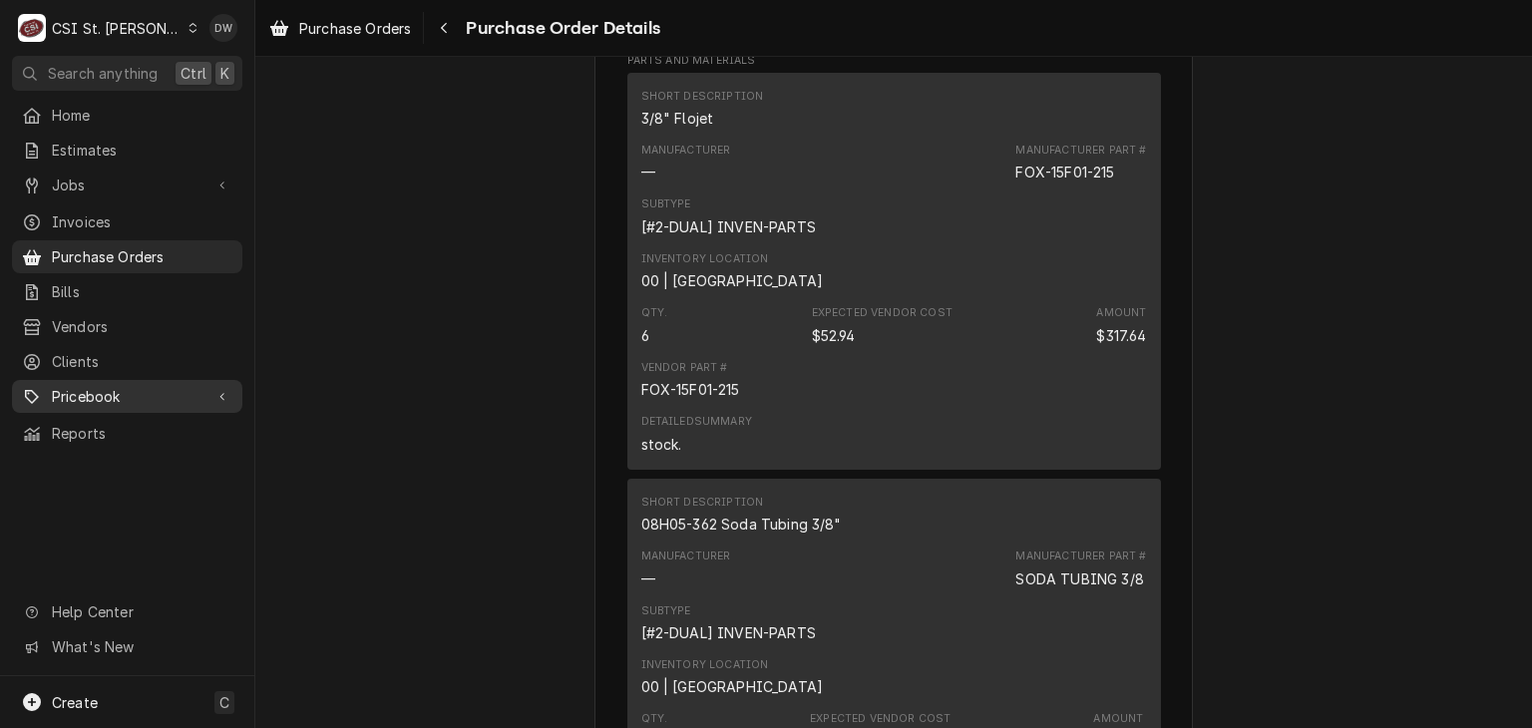
click at [88, 386] on span "Pricebook" at bounding box center [127, 396] width 151 height 21
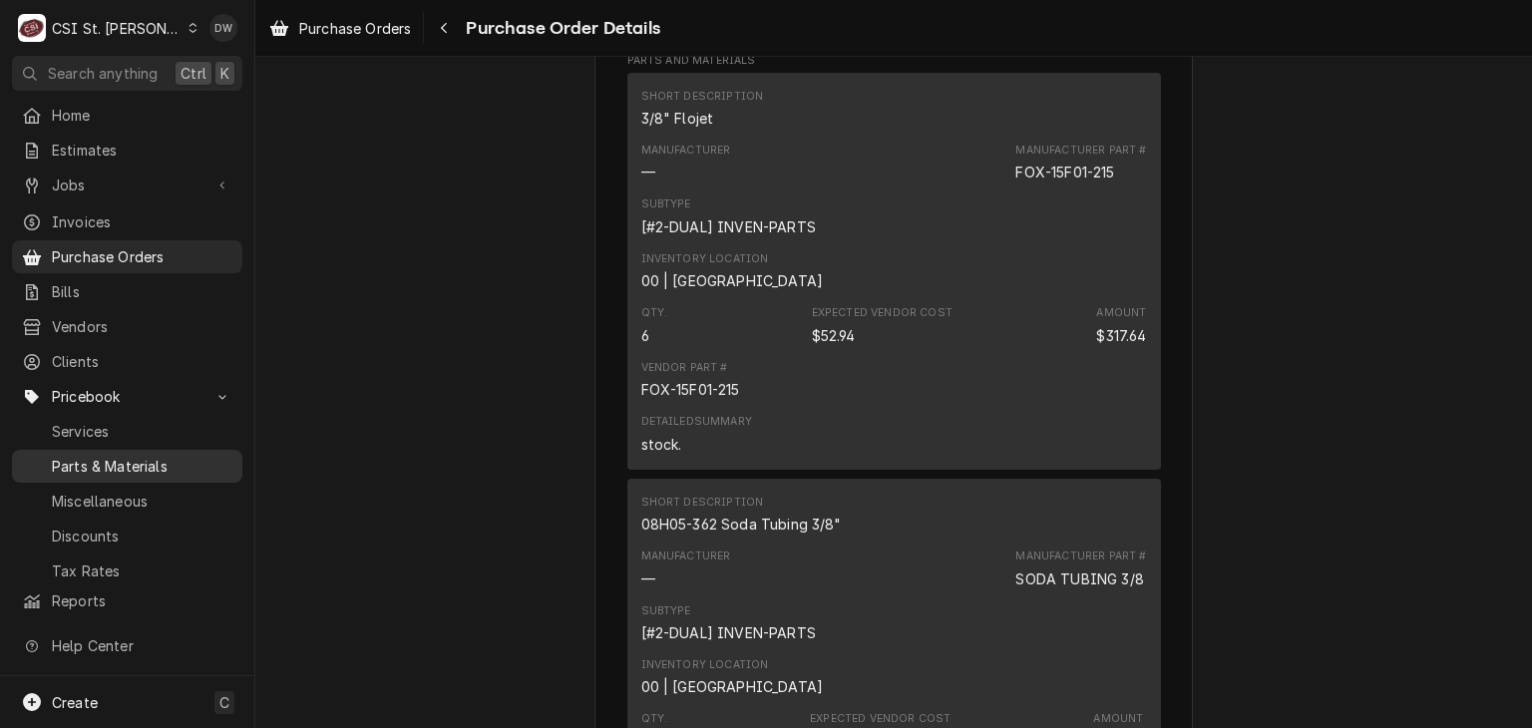
click at [96, 456] on span "Parts & Materials" at bounding box center [142, 466] width 181 height 21
drag, startPoint x: 1119, startPoint y: 212, endPoint x: 1009, endPoint y: 216, distance: 109.8
click at [764, 190] on div "Manufacturer — Manufacturer Part # FOX-15F01-215" at bounding box center [894, 163] width 506 height 54
copy div "FOX-15F01-215"
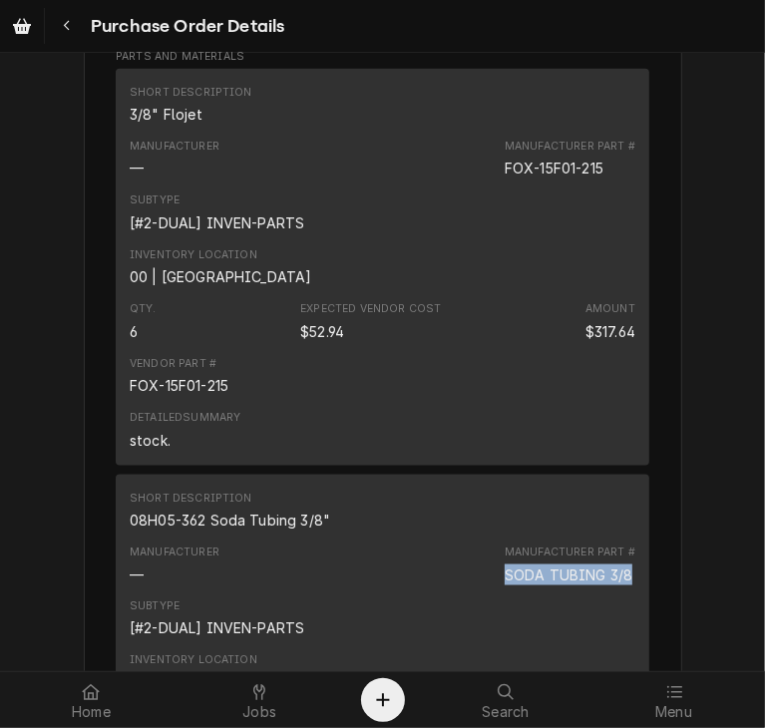
drag, startPoint x: 626, startPoint y: 619, endPoint x: 487, endPoint y: 625, distance: 139.8
click at [487, 592] on div "Manufacturer — Manufacturer Part # SODA TUBING 3/8" at bounding box center [383, 565] width 506 height 54
copy div "SODA TUBING 3/8"
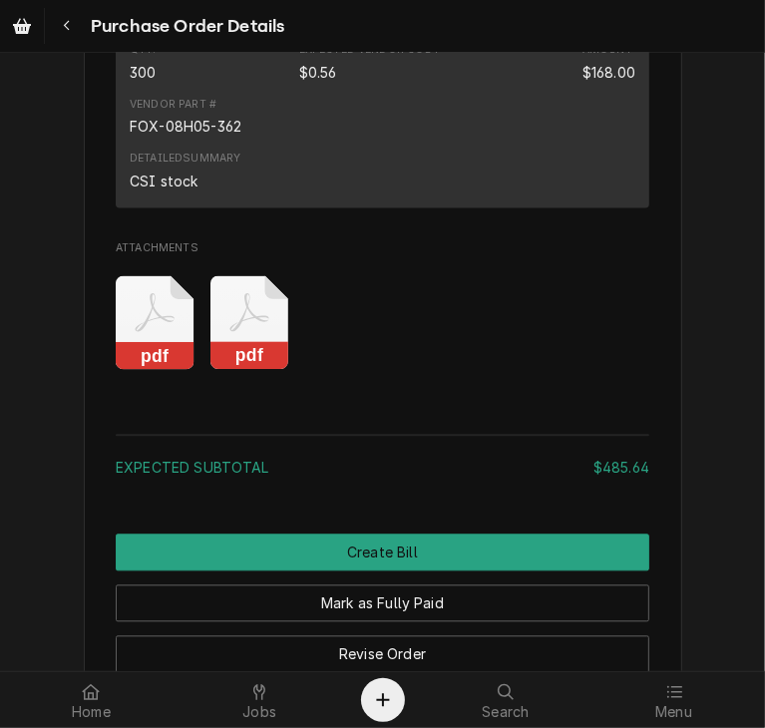
scroll to position [2270, 0]
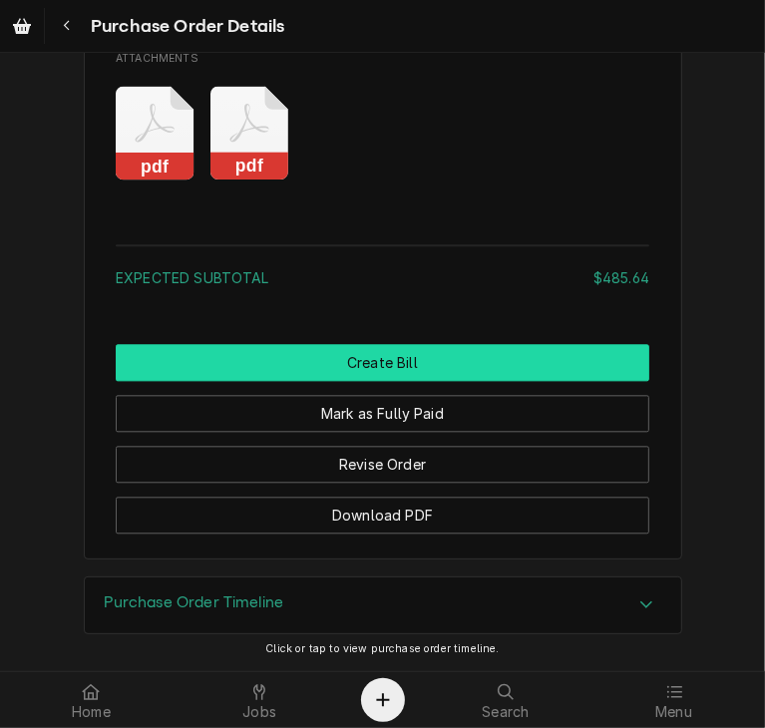
click at [351, 368] on button "Create Bill" at bounding box center [383, 362] width 534 height 37
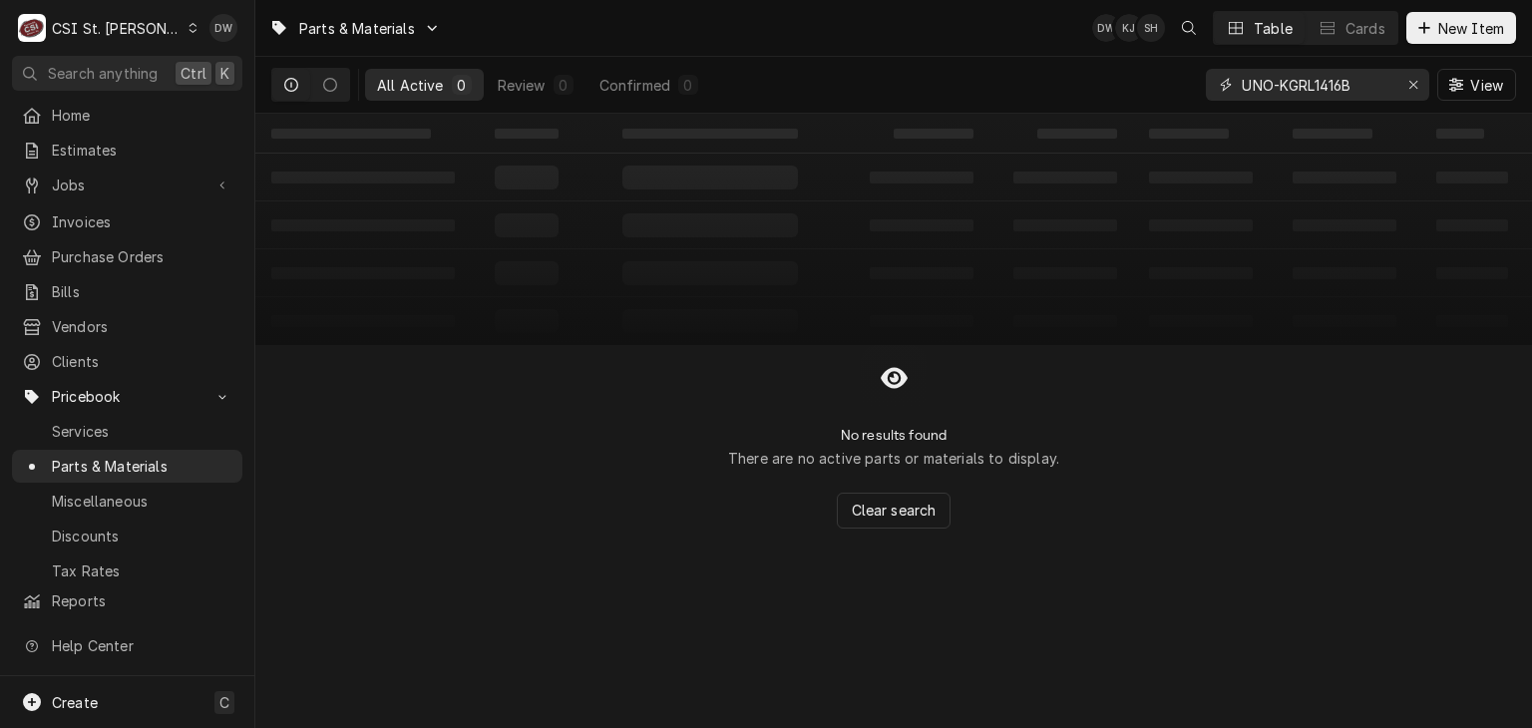
drag, startPoint x: 1361, startPoint y: 90, endPoint x: 1229, endPoint y: 99, distance: 132.0
click at [1229, 99] on div "UNO-KGRL1416B" at bounding box center [1317, 85] width 223 height 32
paste input "FOX-15F01-215"
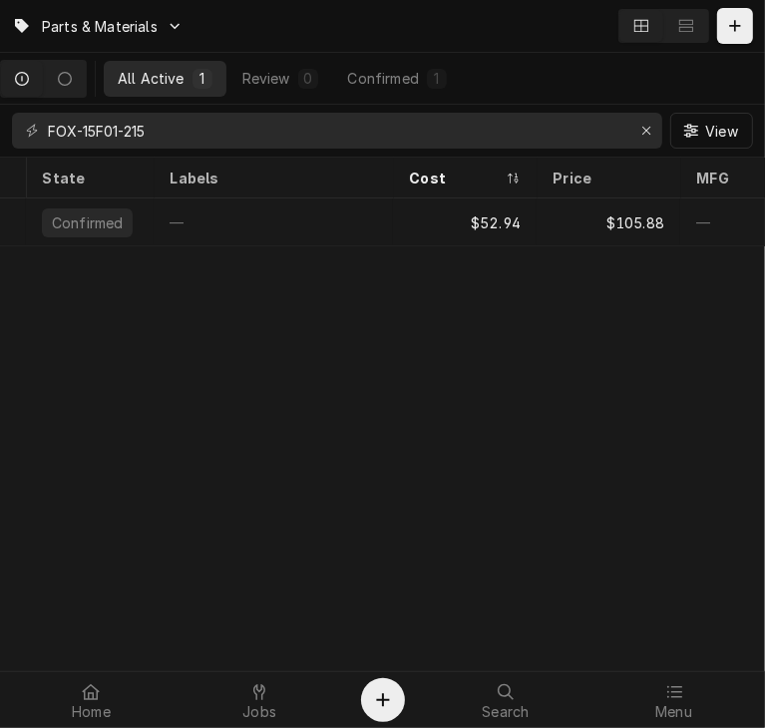
scroll to position [0, 243]
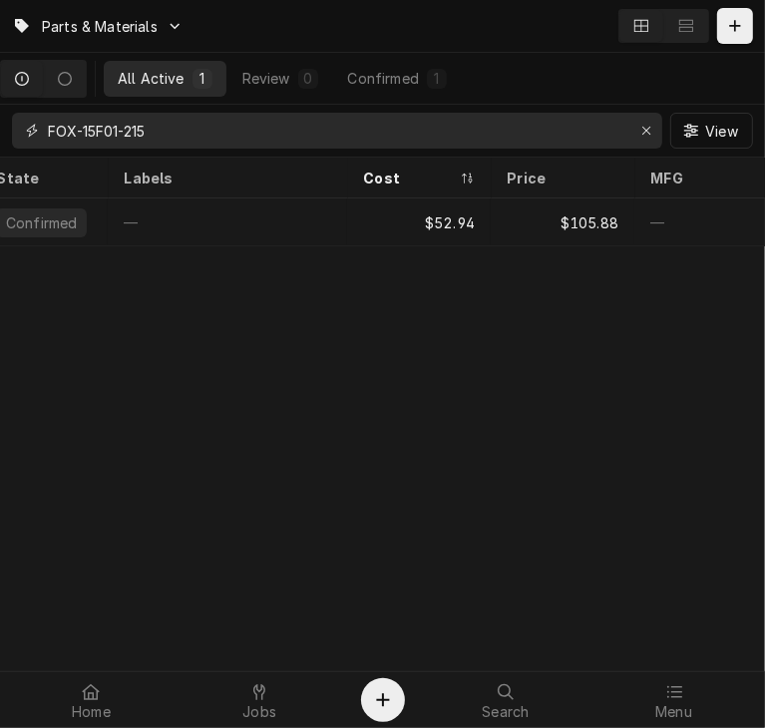
drag, startPoint x: 216, startPoint y: 138, endPoint x: 25, endPoint y: 141, distance: 191.5
click at [25, 141] on div "FOX-15F01-215" at bounding box center [337, 131] width 650 height 36
paste input "SODA TUBING 3/8"
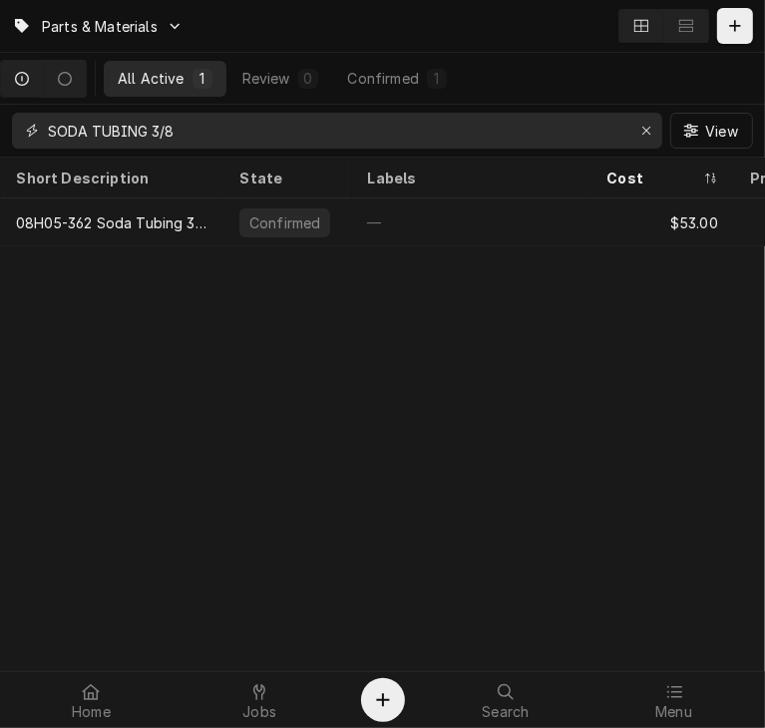
type input "SODA TUBING 3/8"
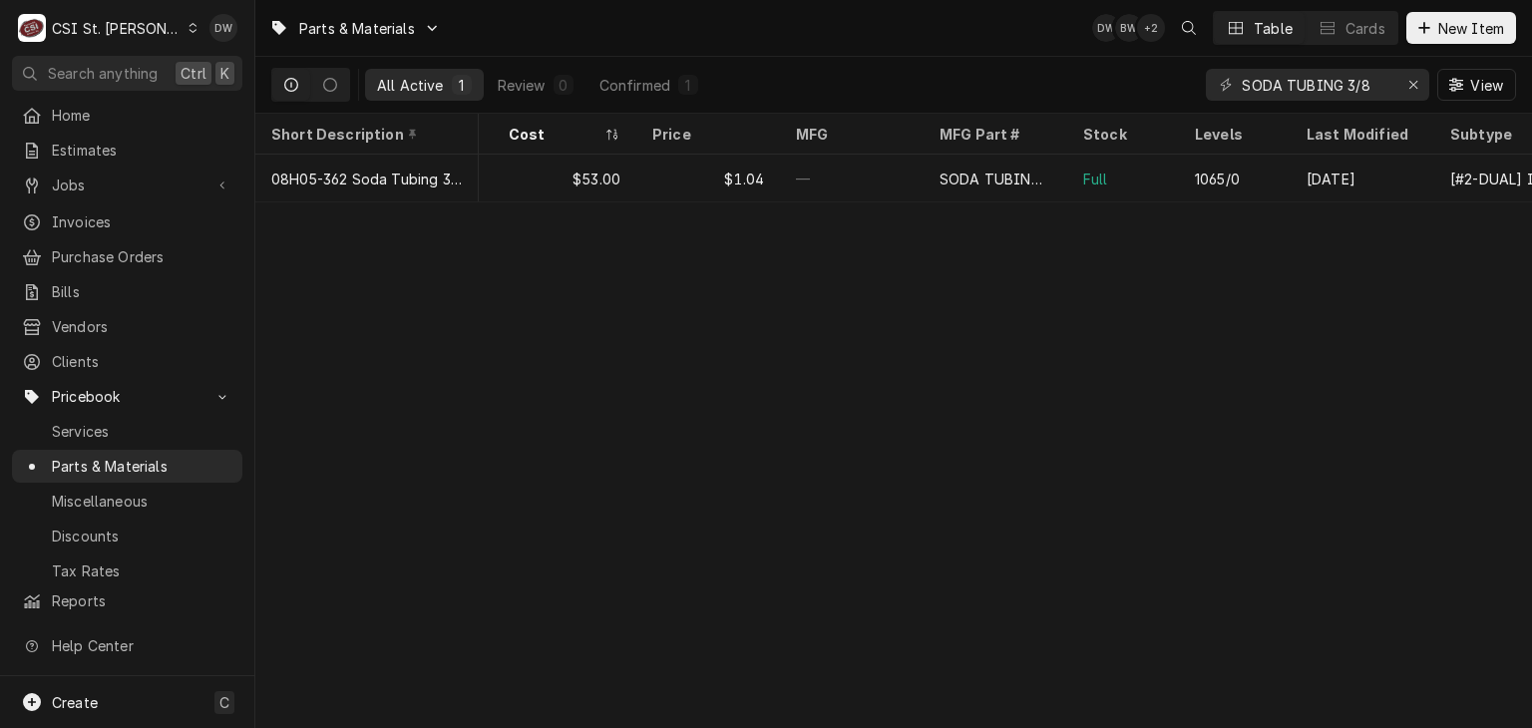
scroll to position [0, 223]
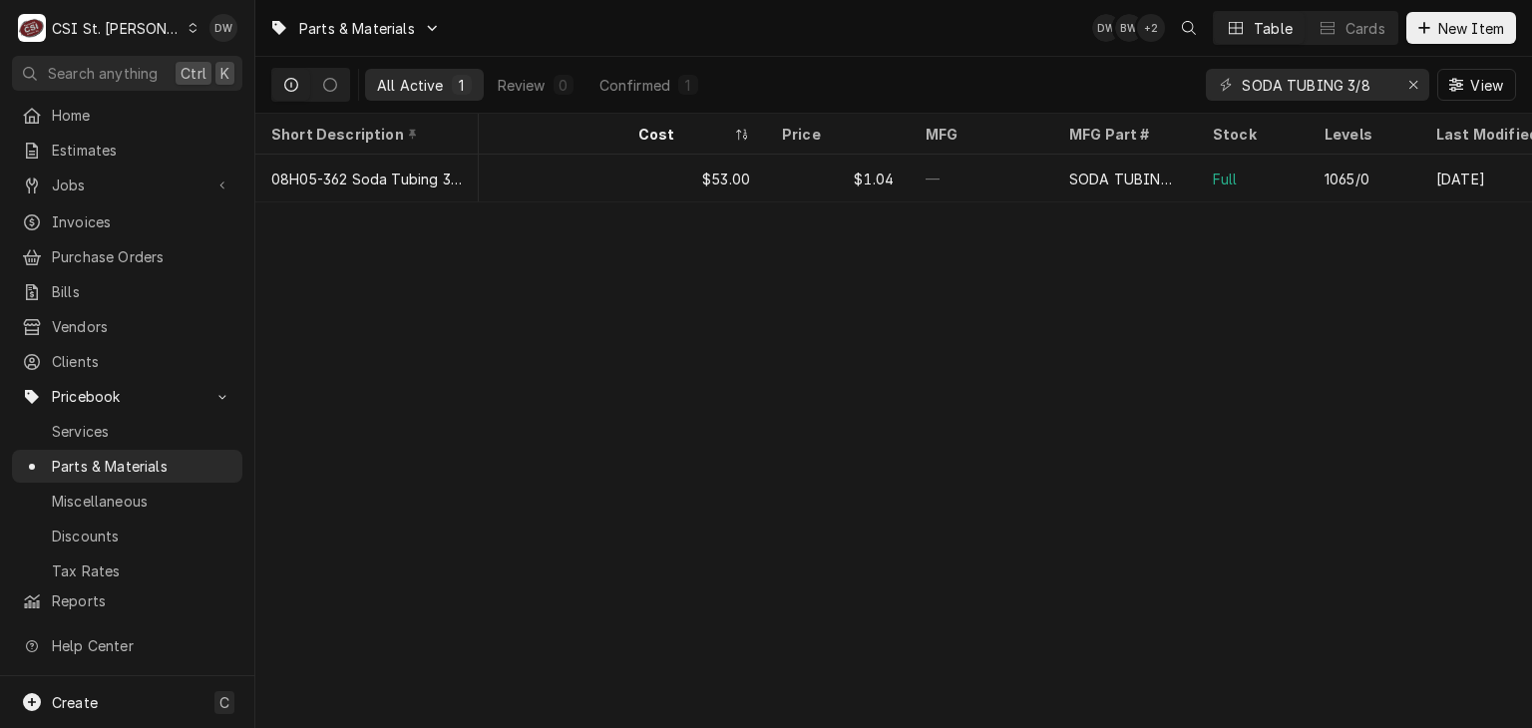
click at [189, 29] on icon "Dynamic Content Wrapper" at bounding box center [193, 28] width 9 height 10
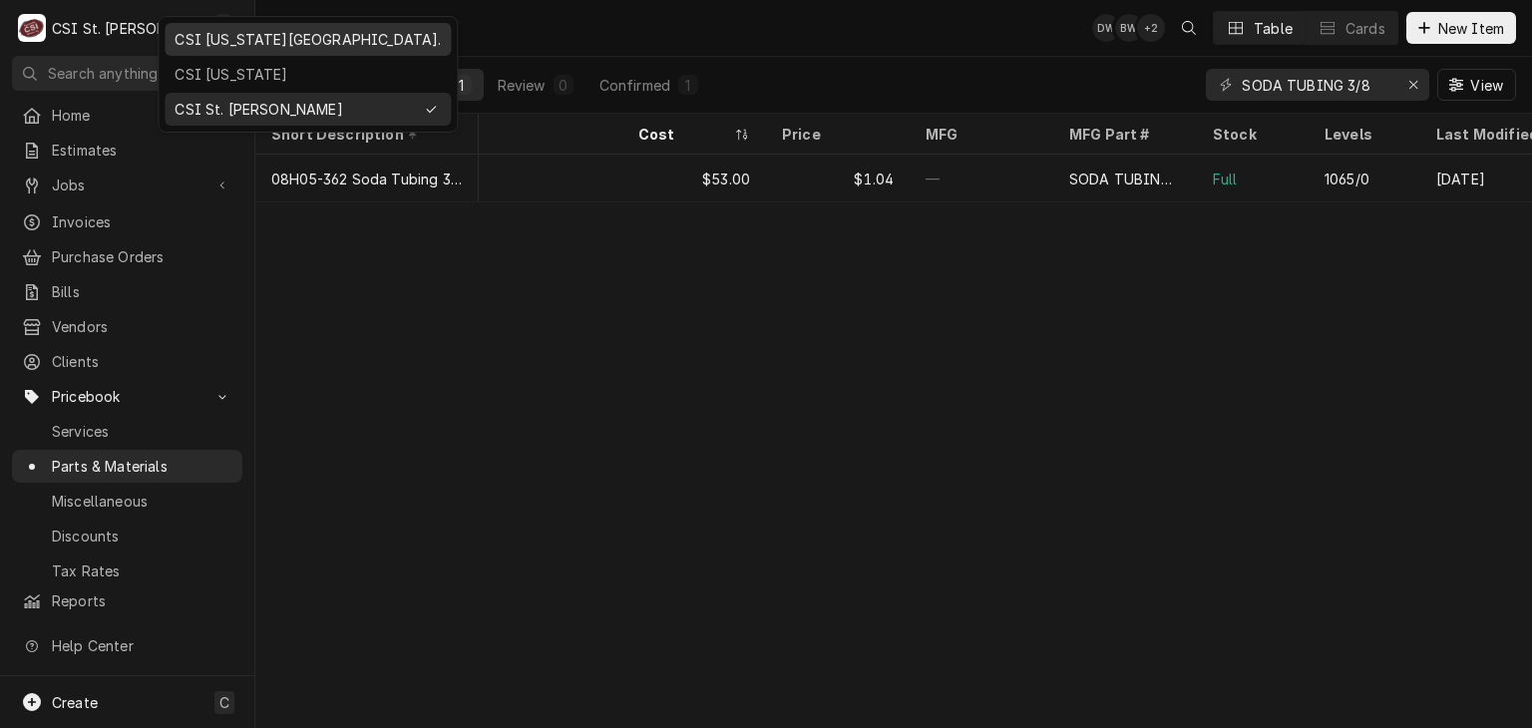
click at [185, 39] on div "CSI Kansas City." at bounding box center [308, 39] width 266 height 21
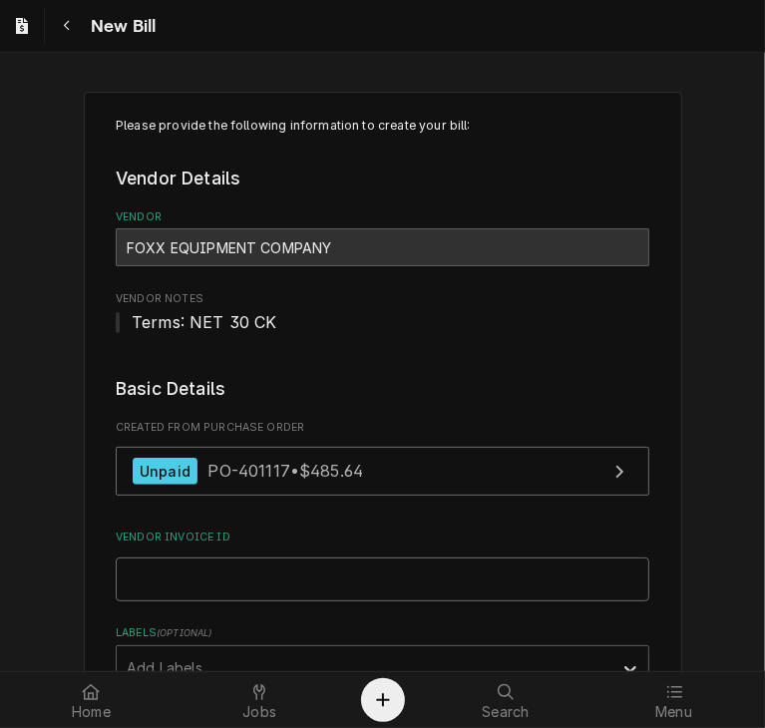
click at [145, 574] on input "Vendor Invoice ID" at bounding box center [383, 580] width 534 height 44
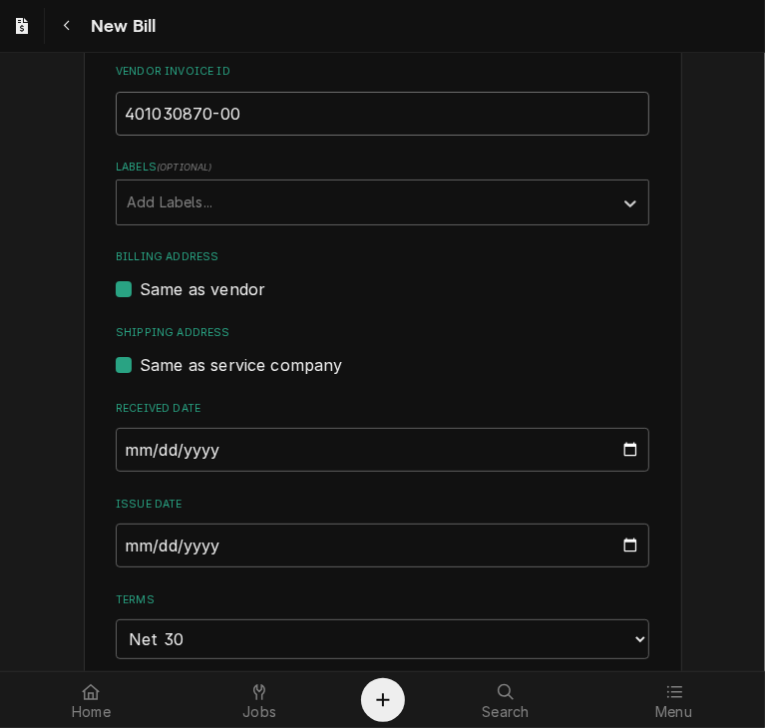
scroll to position [546, 0]
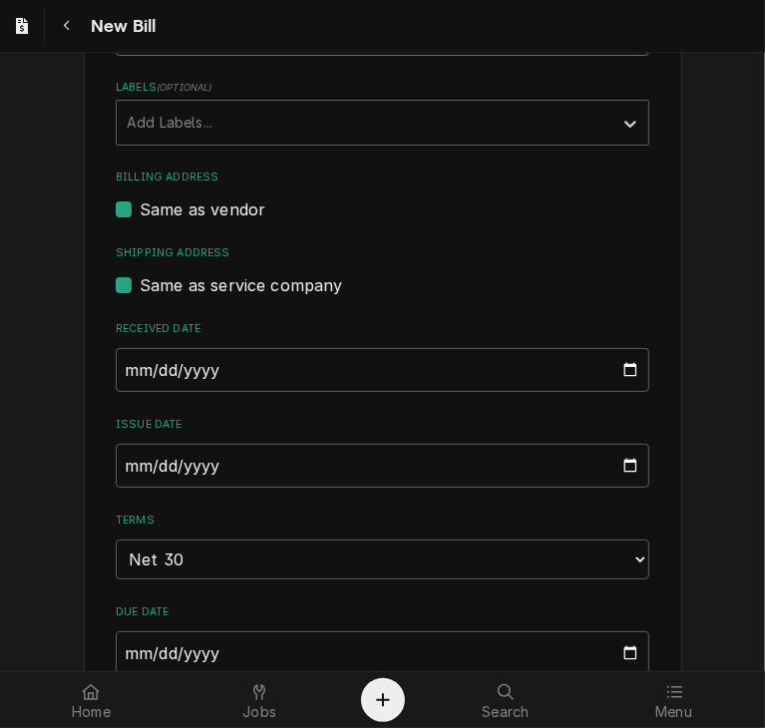
type input "401030870-00"
click at [121, 470] on input "2025-09-09" at bounding box center [383, 466] width 534 height 44
type input "2025-08-26"
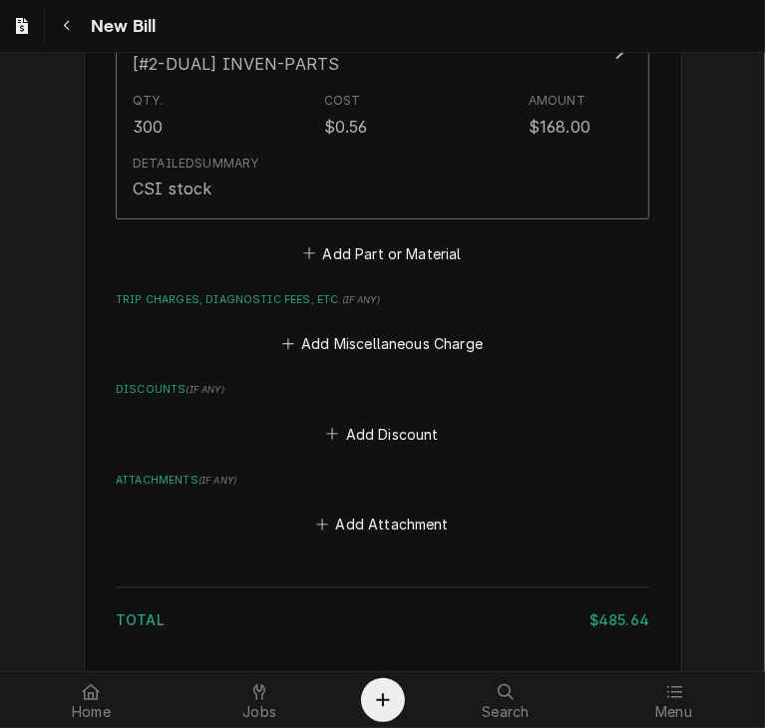
scroll to position [2020, 0]
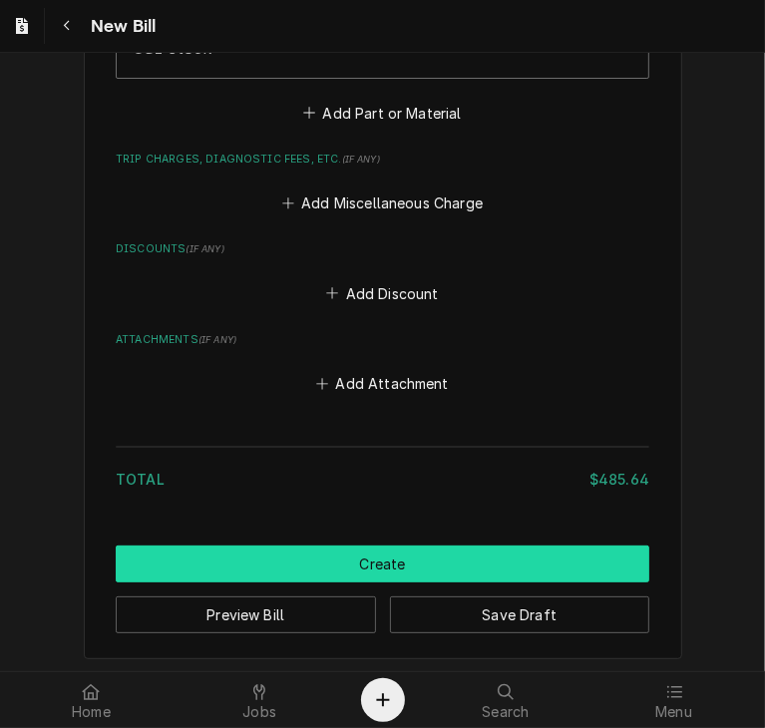
click at [422, 548] on button "Create" at bounding box center [383, 564] width 534 height 37
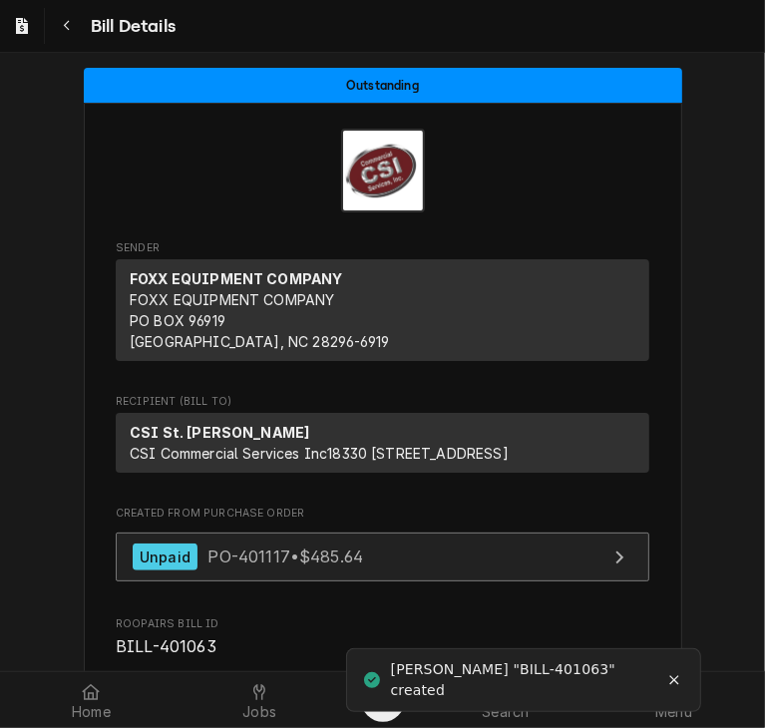
click at [274, 571] on div "Unpaid PO-401117 • $485.64" at bounding box center [248, 557] width 230 height 27
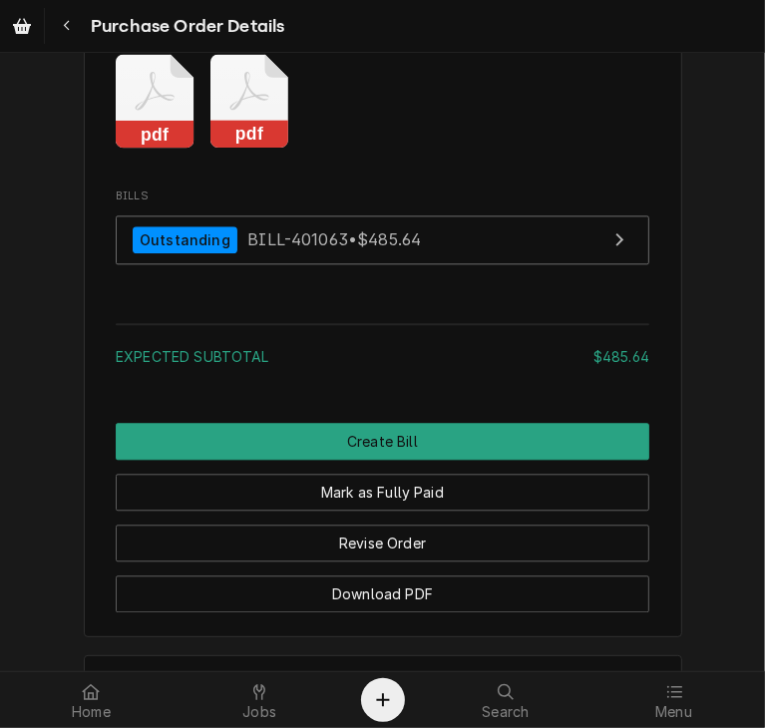
scroll to position [2268, 0]
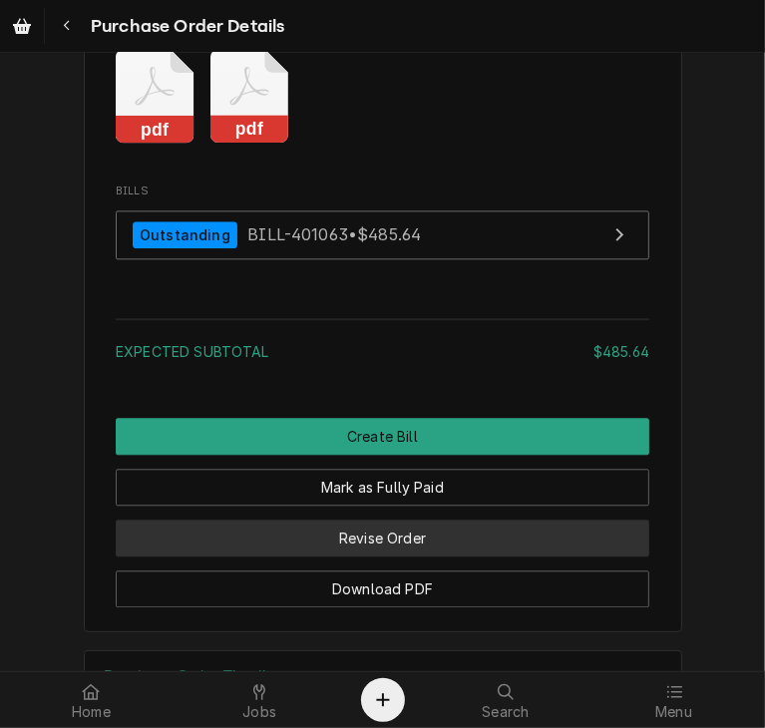
click at [378, 557] on button "Revise Order" at bounding box center [383, 538] width 534 height 37
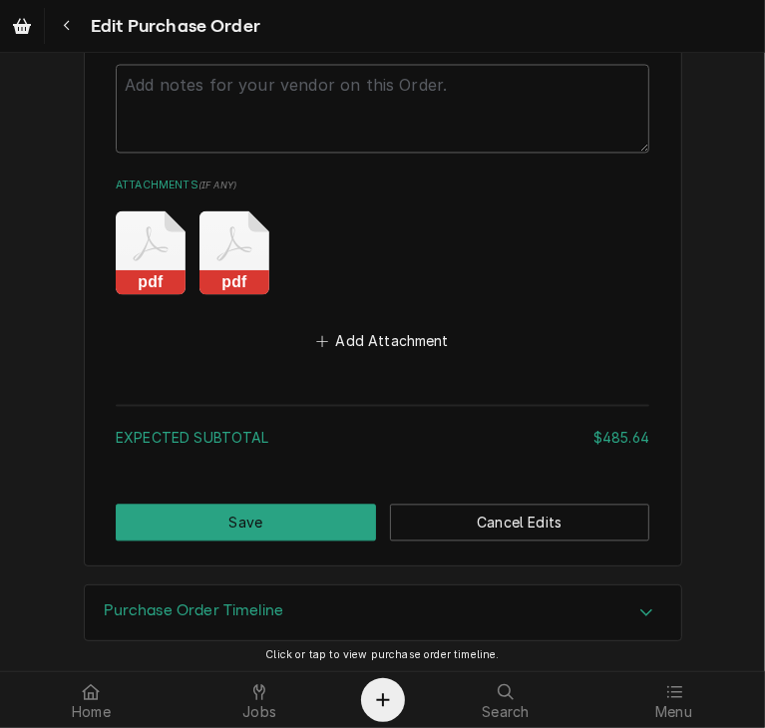
scroll to position [1951, 0]
click at [362, 338] on button "Add Attachment" at bounding box center [383, 342] width 140 height 28
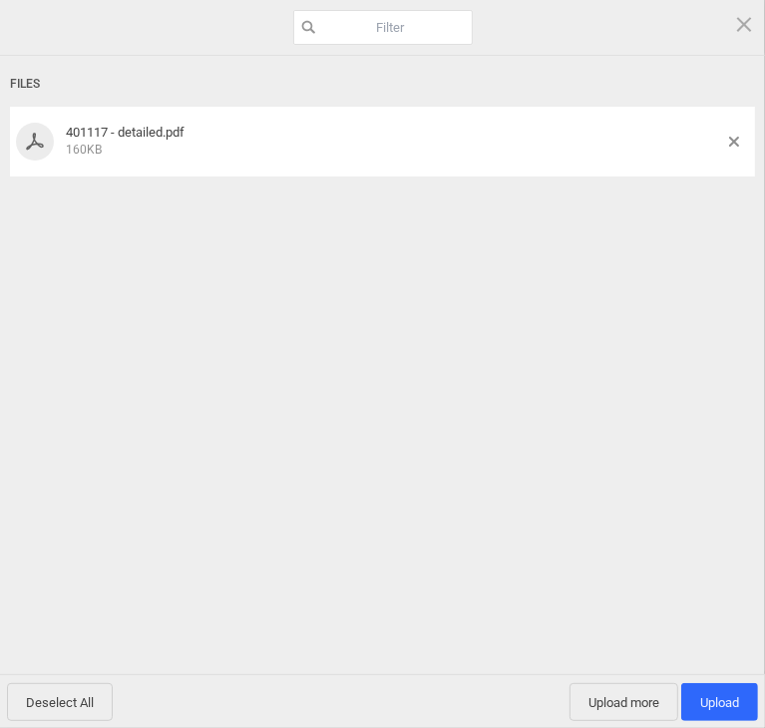
click at [719, 722] on div "Deselect All Upload more Upload 1" at bounding box center [382, 701] width 765 height 54
click at [714, 697] on span "Upload 1" at bounding box center [719, 702] width 39 height 15
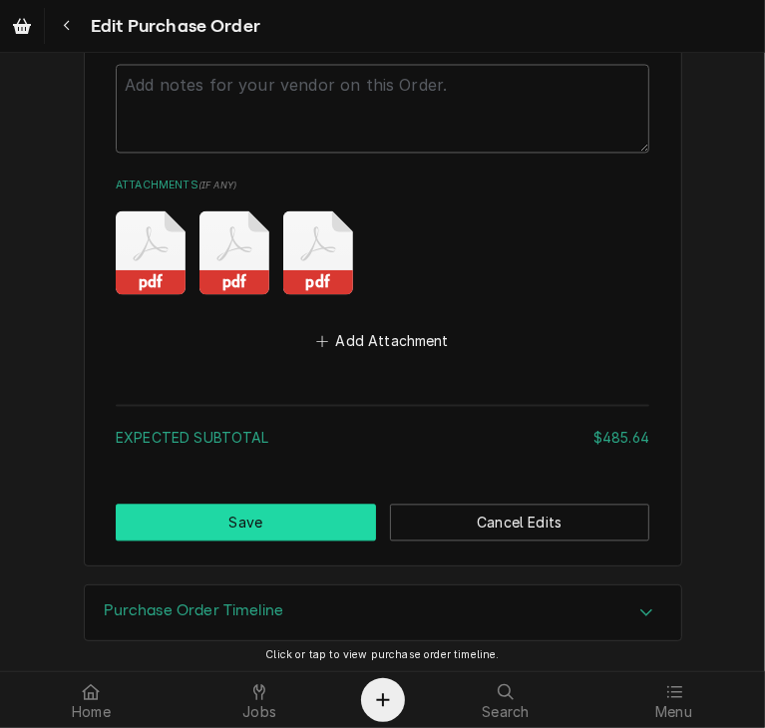
click at [224, 506] on button "Save" at bounding box center [246, 523] width 260 height 37
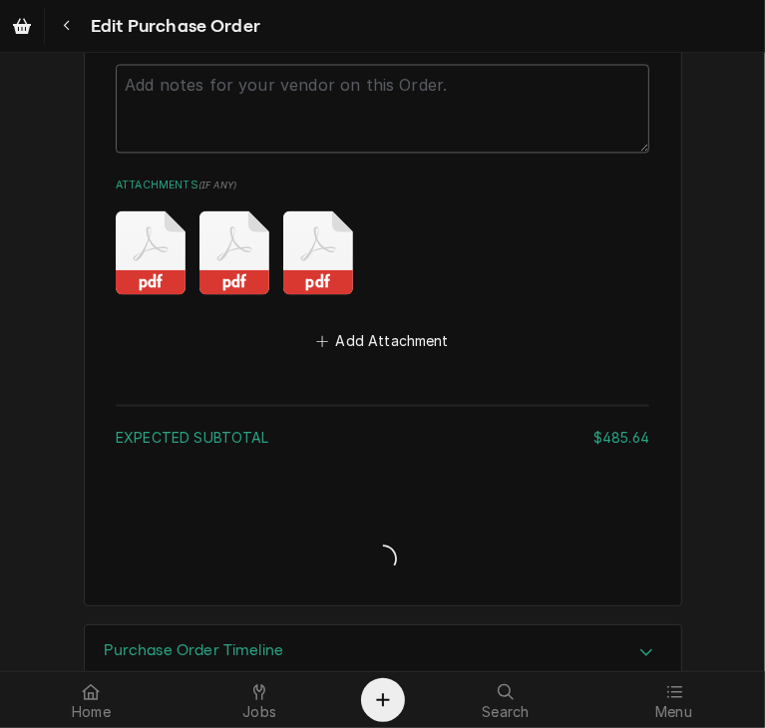
type textarea "x"
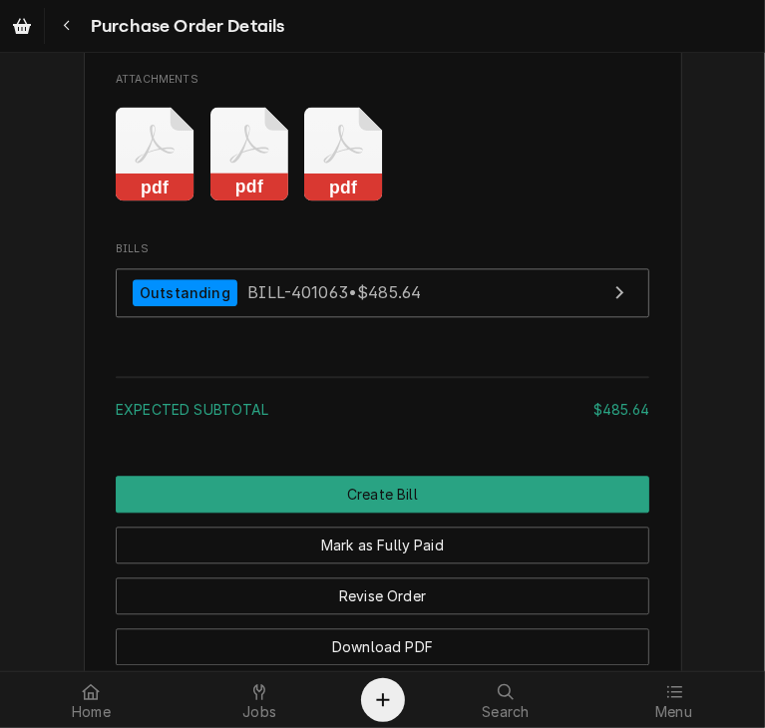
scroll to position [2380, 0]
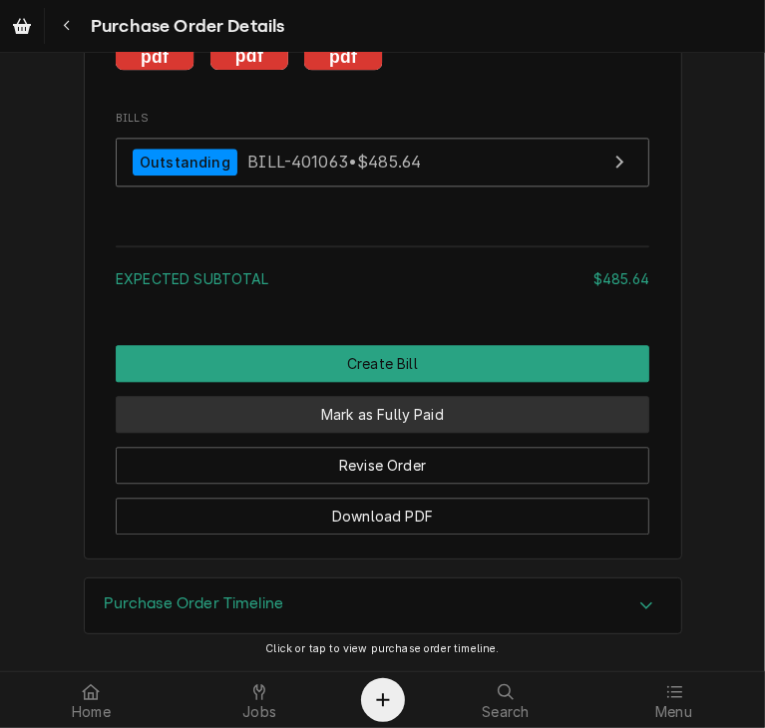
click at [345, 412] on button "Mark as Fully Paid" at bounding box center [383, 414] width 534 height 37
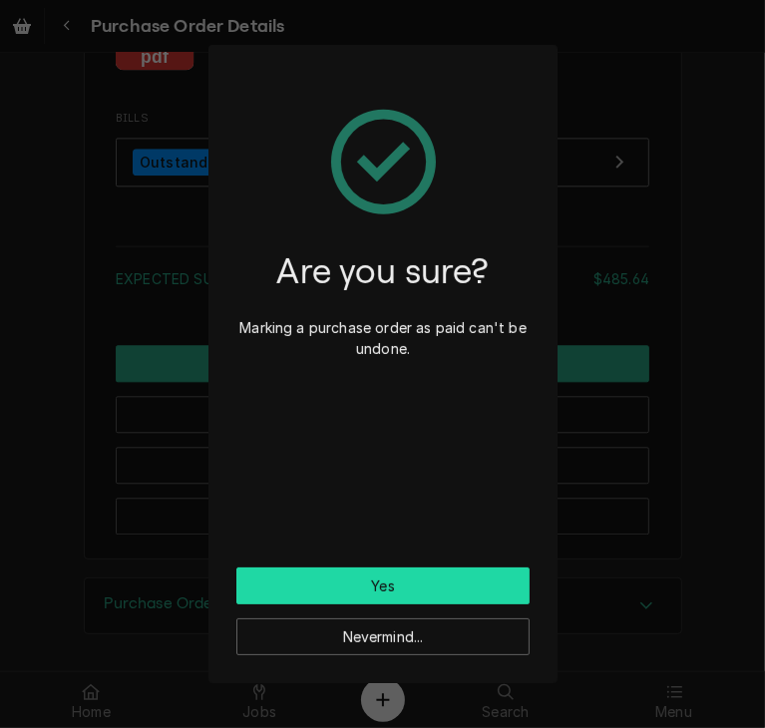
click at [351, 591] on button "Yes" at bounding box center [382, 586] width 293 height 37
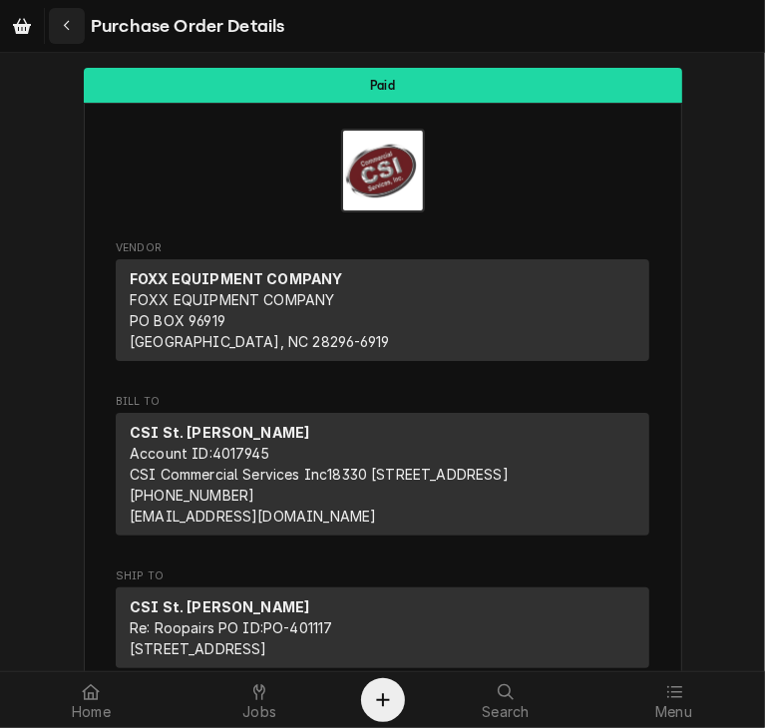
click at [60, 29] on div "Navigate back" at bounding box center [67, 26] width 20 height 20
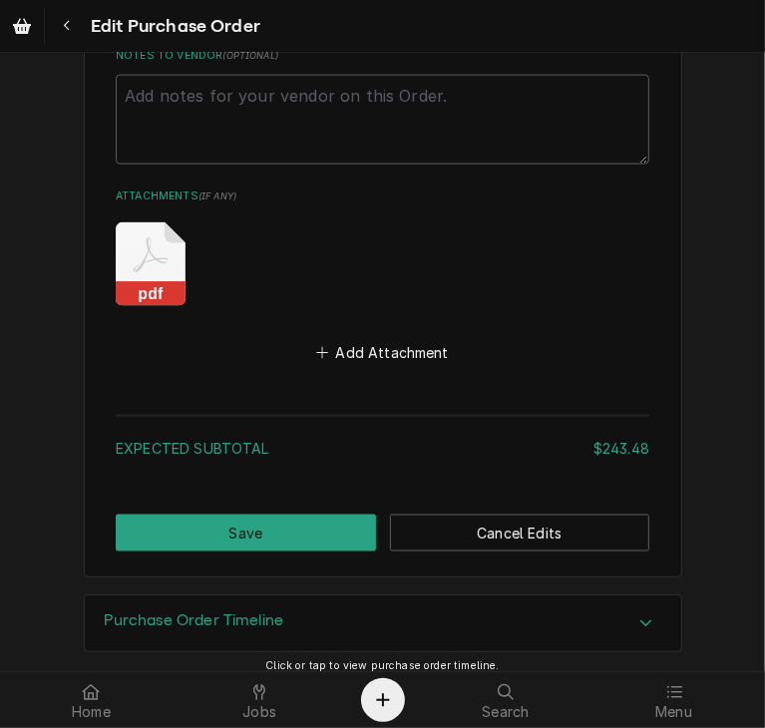
scroll to position [1424, 0]
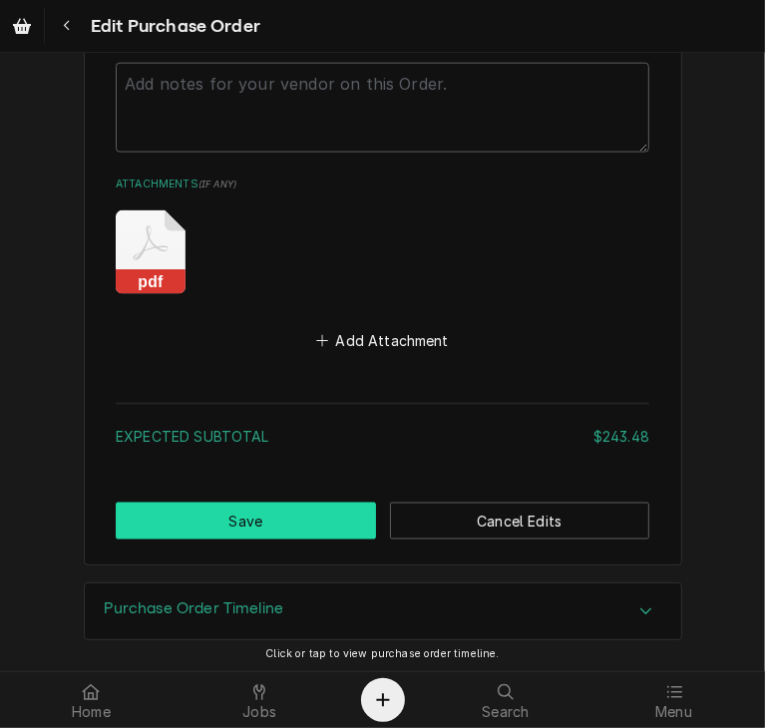
click at [239, 513] on button "Save" at bounding box center [246, 521] width 260 height 37
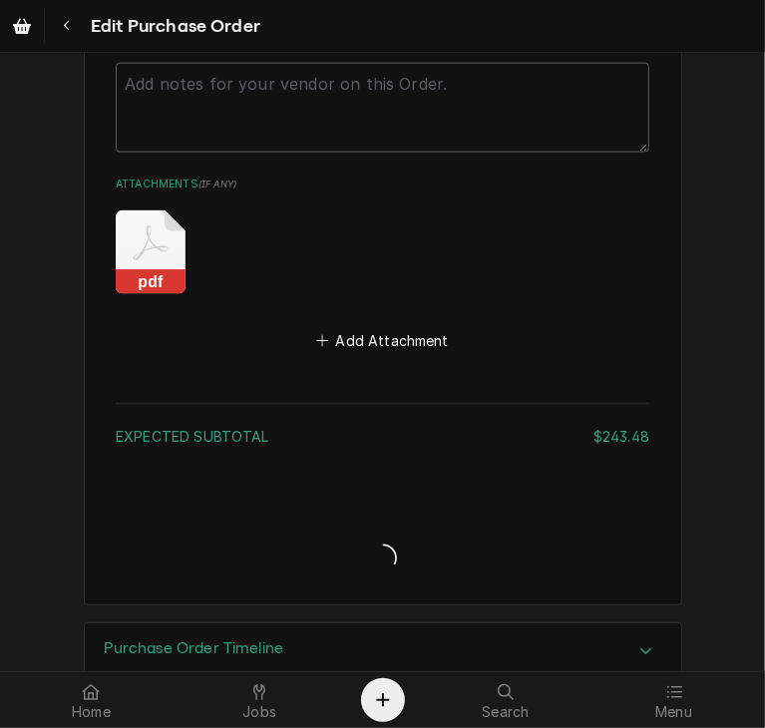
type textarea "x"
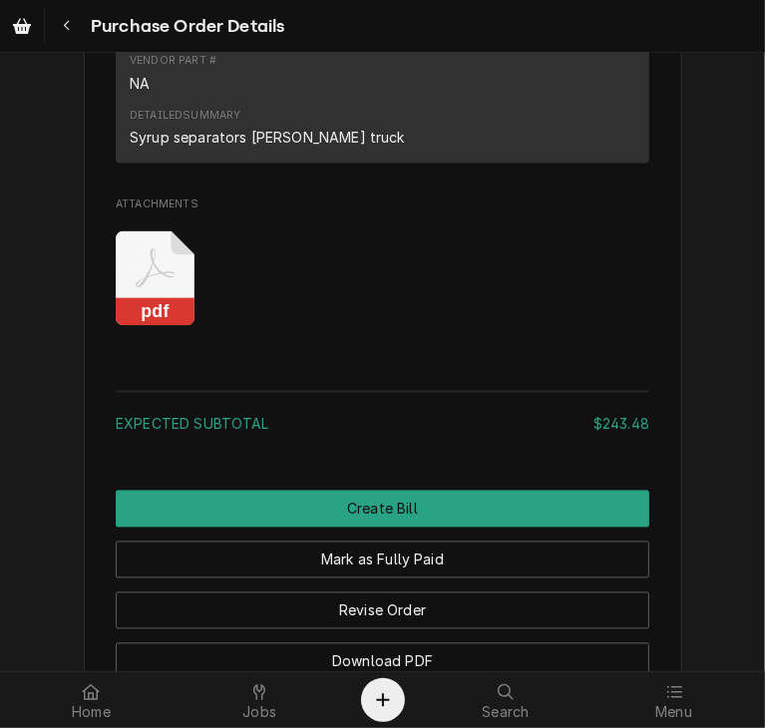
scroll to position [1628, 0]
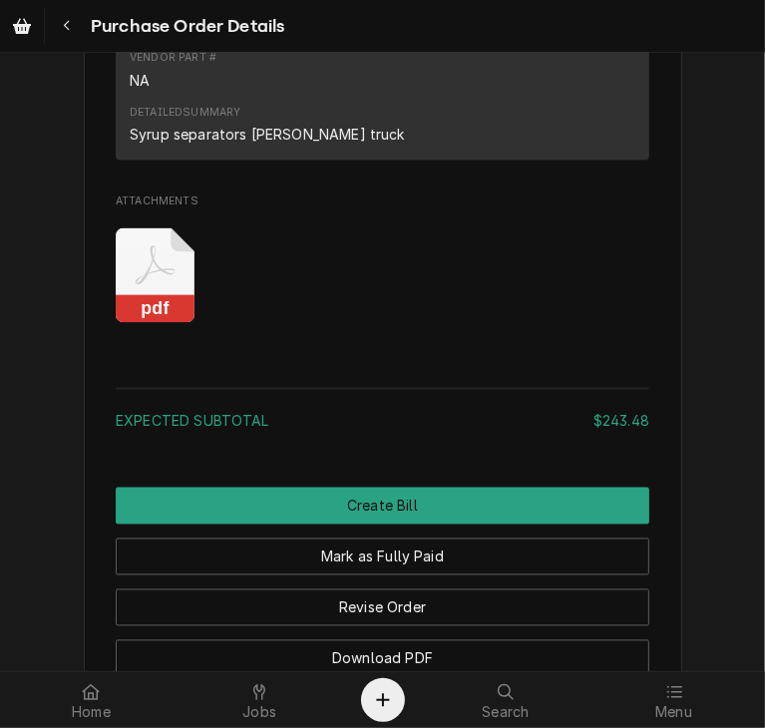
click at [131, 323] on rect "Attachments" at bounding box center [155, 309] width 79 height 28
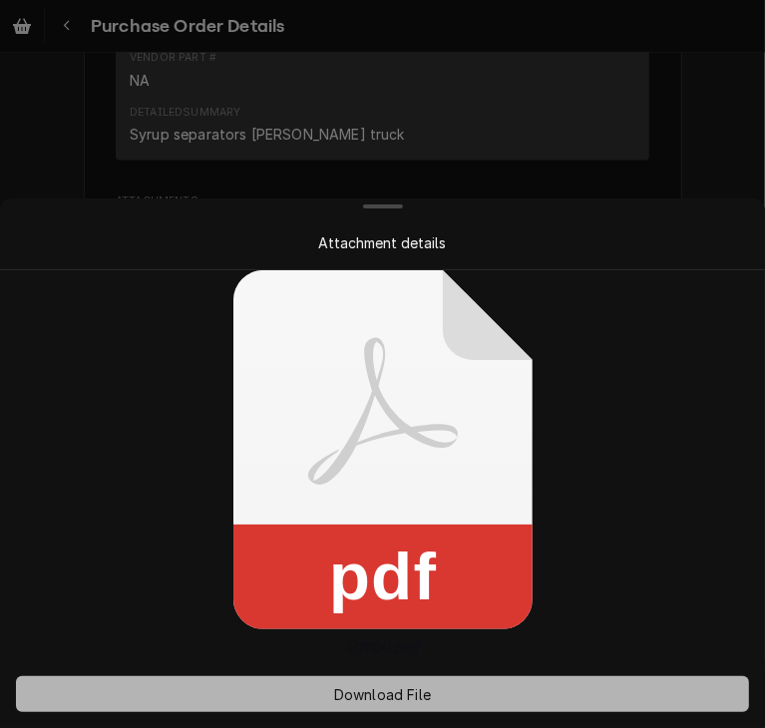
click at [395, 691] on span "Download File" at bounding box center [382, 694] width 105 height 21
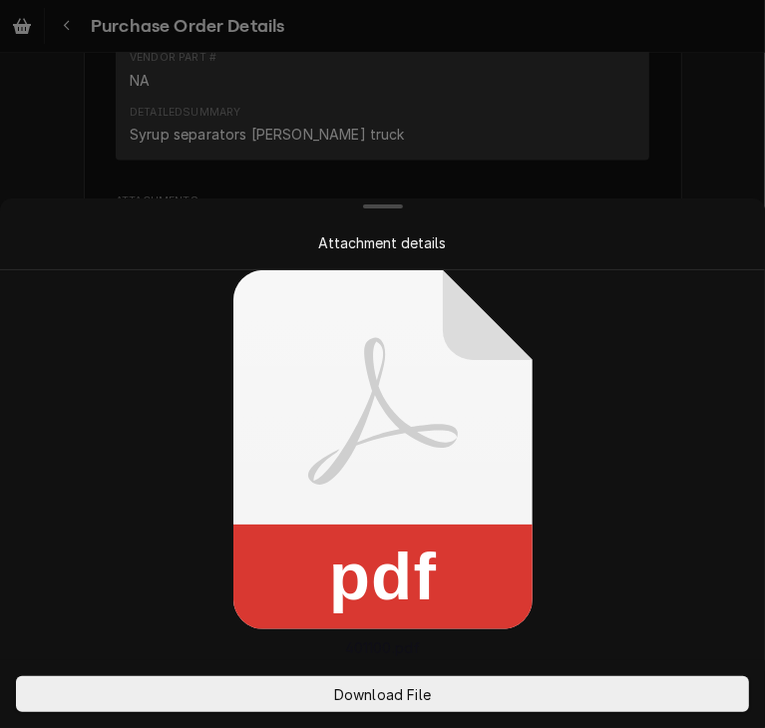
click at [712, 164] on div at bounding box center [382, 364] width 765 height 728
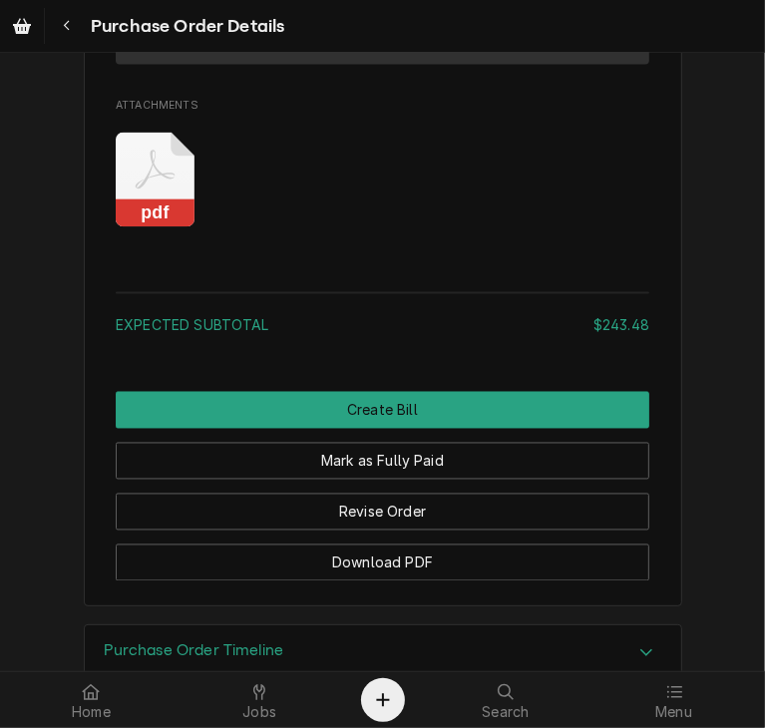
scroll to position [1809, 0]
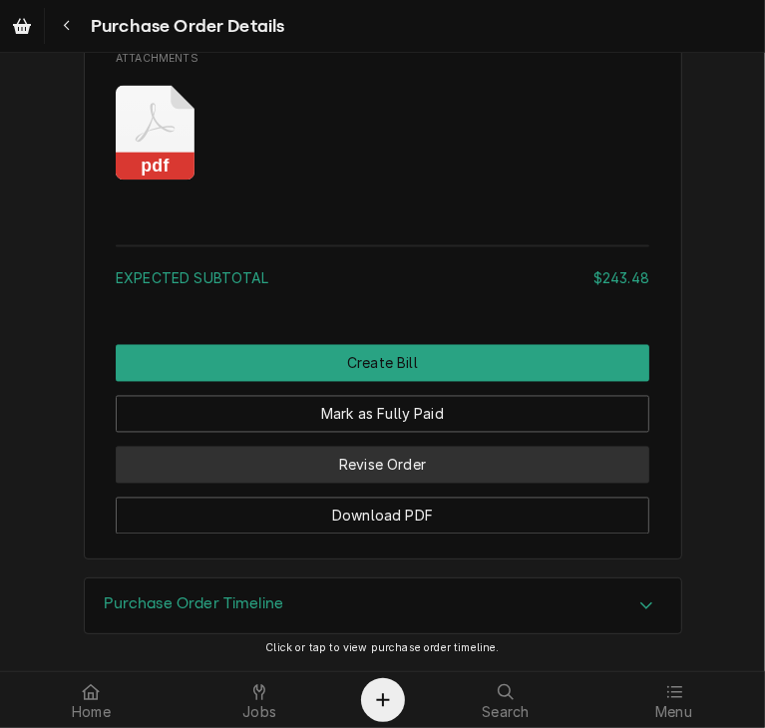
click at [358, 465] on button "Revise Order" at bounding box center [383, 465] width 534 height 37
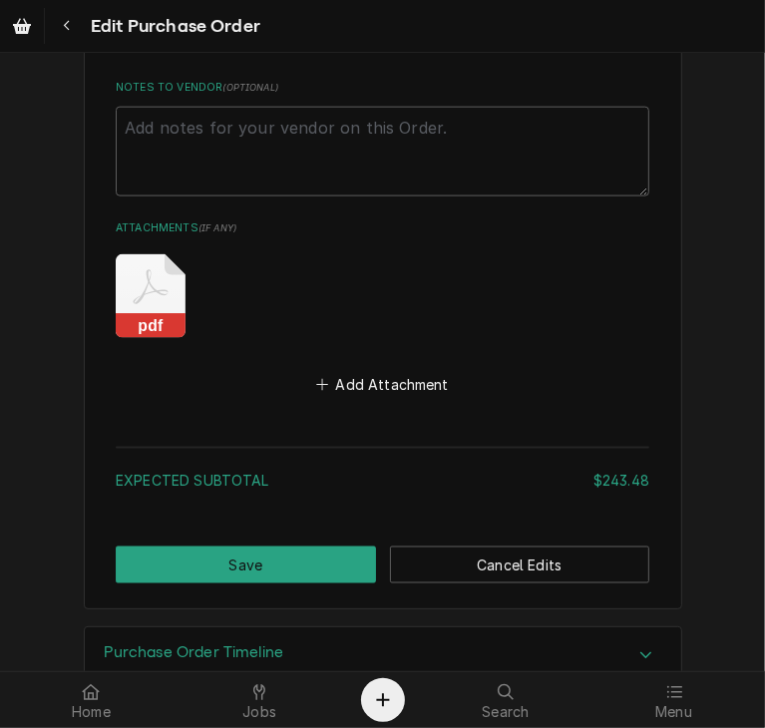
scroll to position [1387, 0]
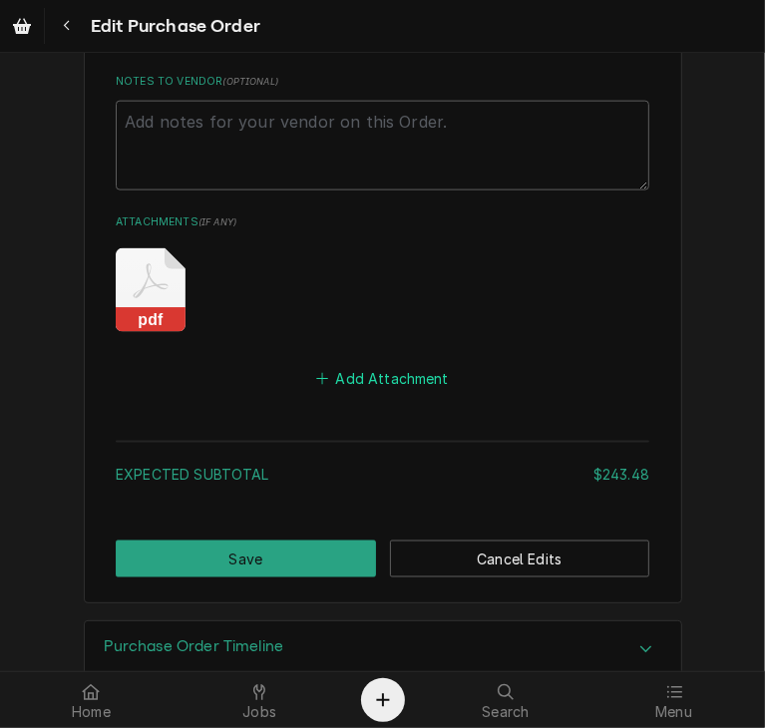
click at [379, 381] on button "Add Attachment" at bounding box center [383, 378] width 140 height 28
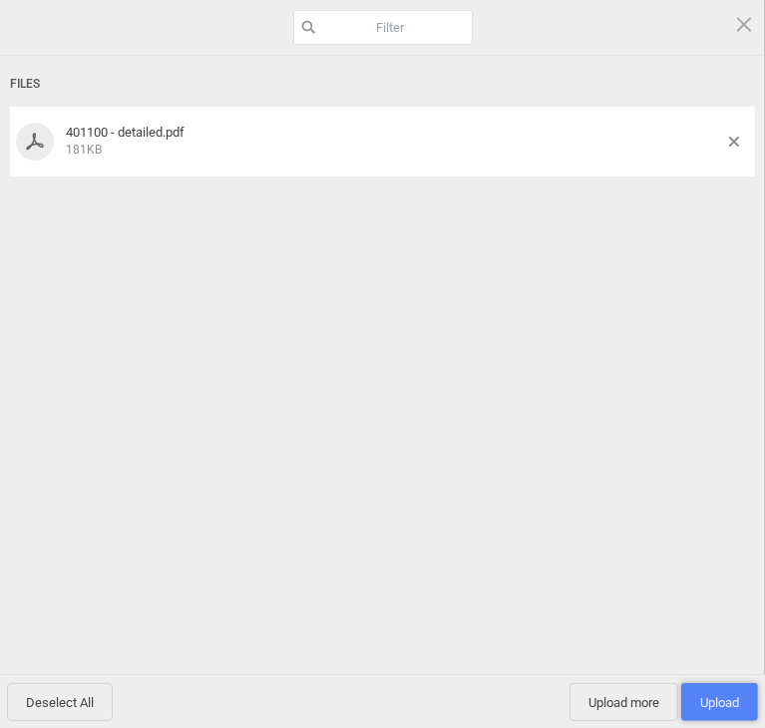
click at [716, 704] on span "Upload 1" at bounding box center [719, 702] width 39 height 15
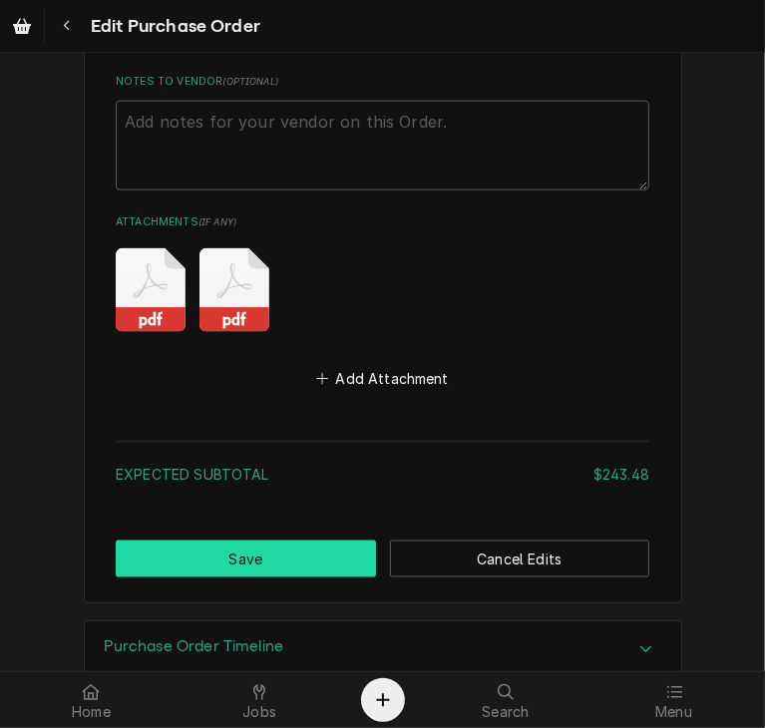
click at [312, 555] on button "Save" at bounding box center [246, 559] width 260 height 37
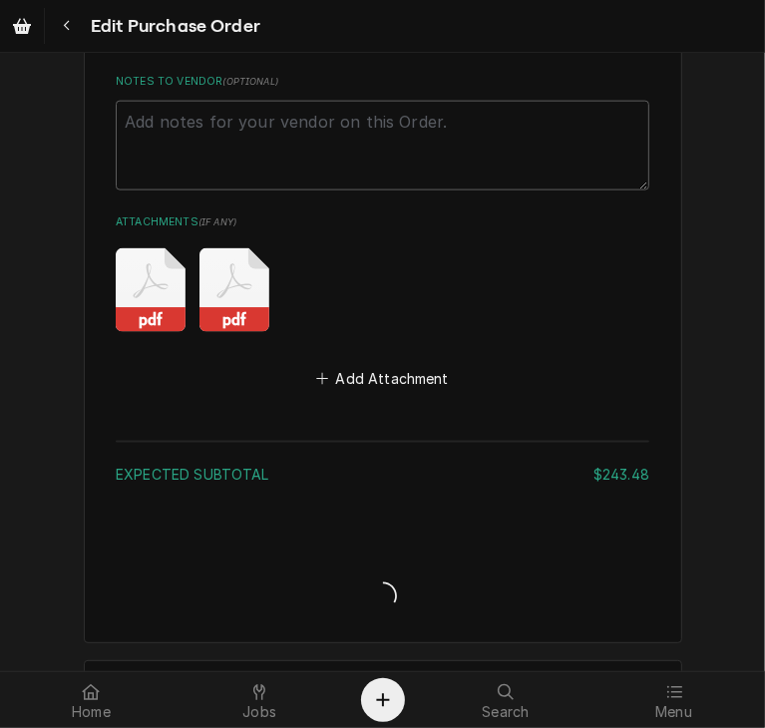
type textarea "x"
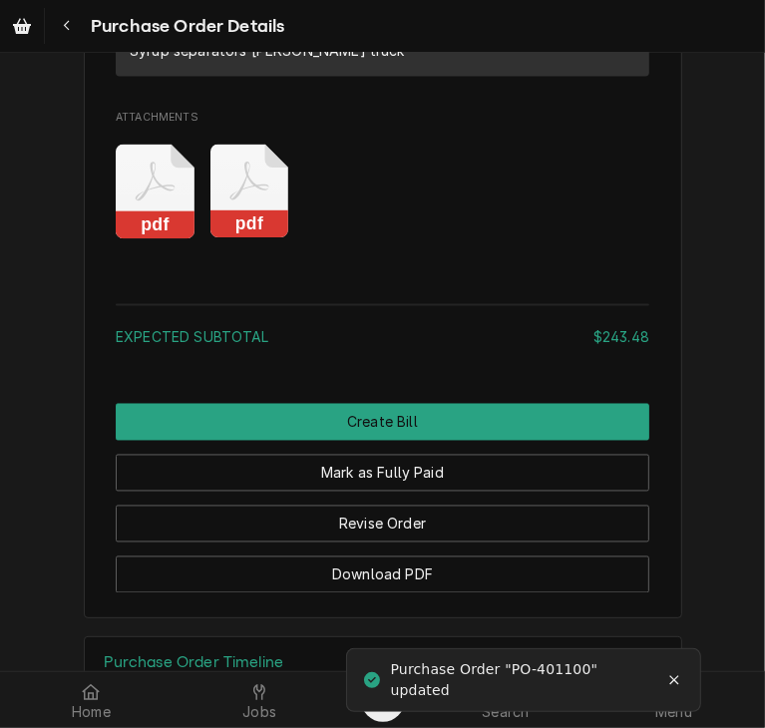
scroll to position [1752, 0]
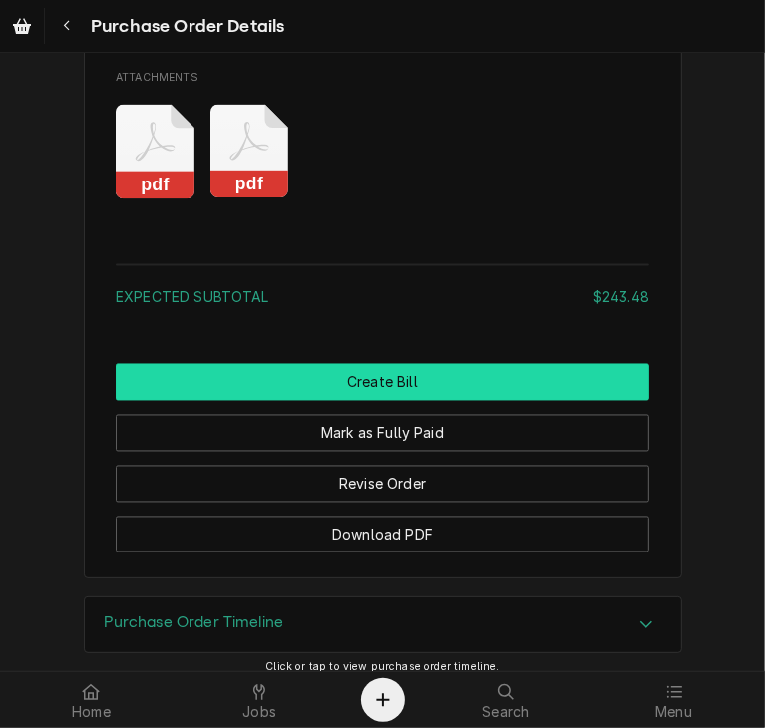
click at [416, 401] on button "Create Bill" at bounding box center [383, 382] width 534 height 37
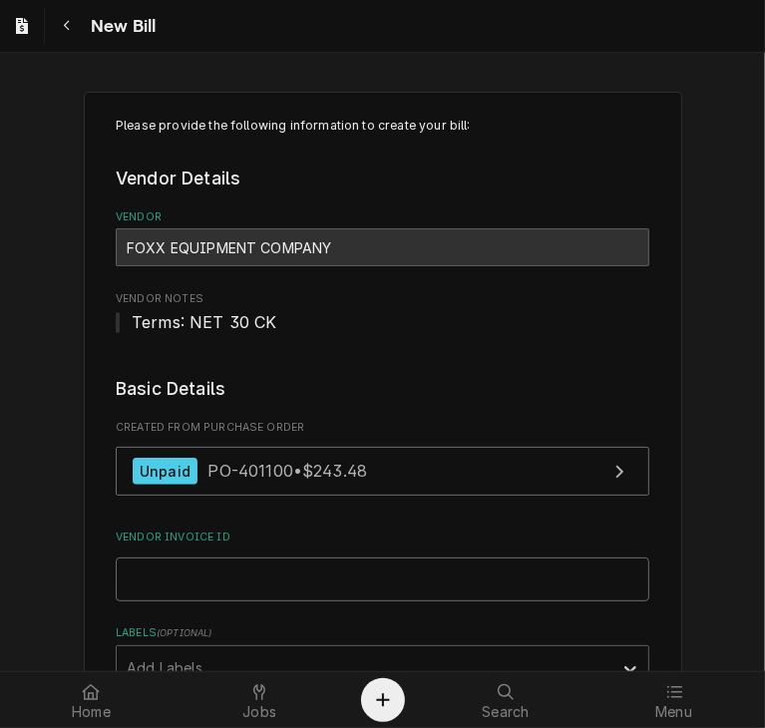
click at [172, 574] on input "Vendor Invoice ID" at bounding box center [383, 580] width 534 height 44
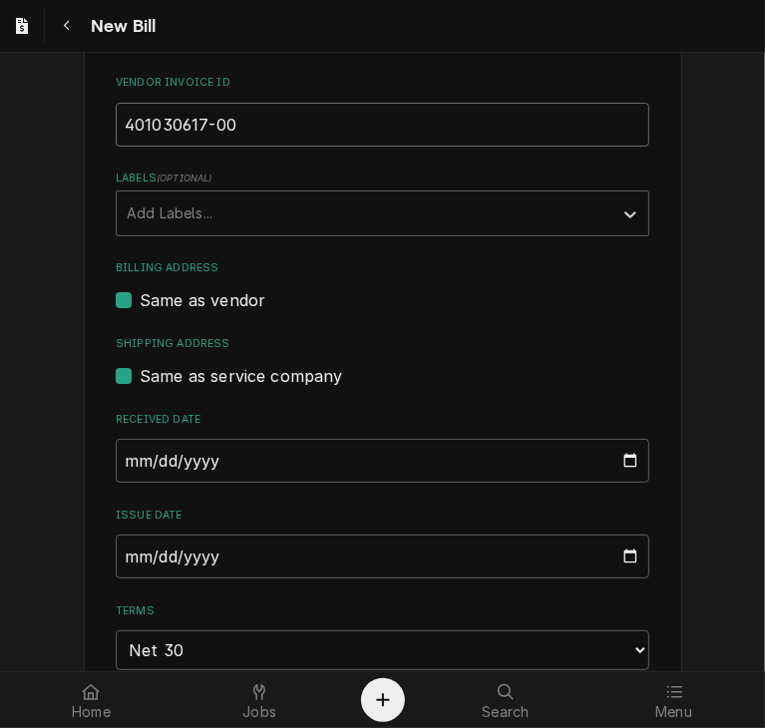
scroll to position [465, 0]
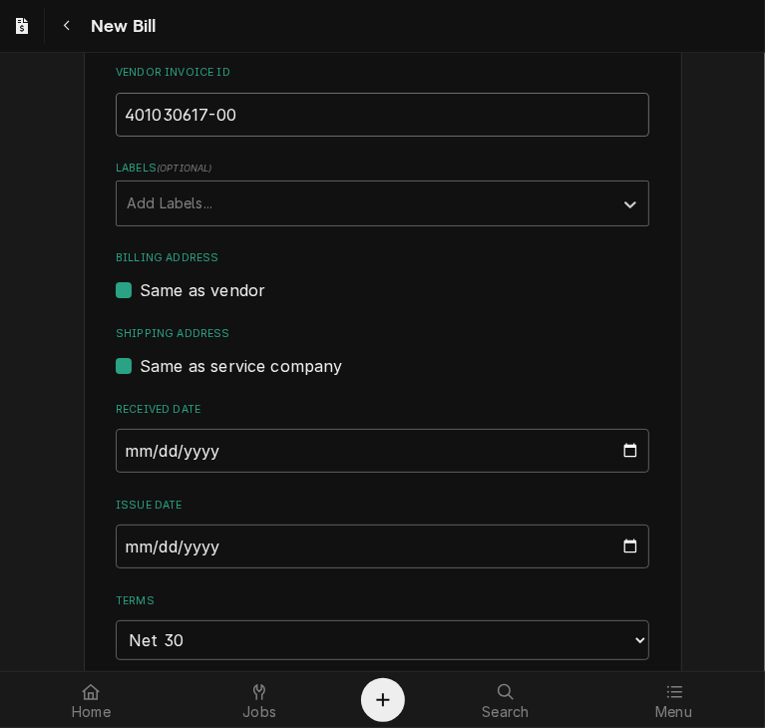
type input "401030617-00"
click at [120, 542] on input "2025-09-09" at bounding box center [383, 547] width 534 height 44
type input "2025-08-22"
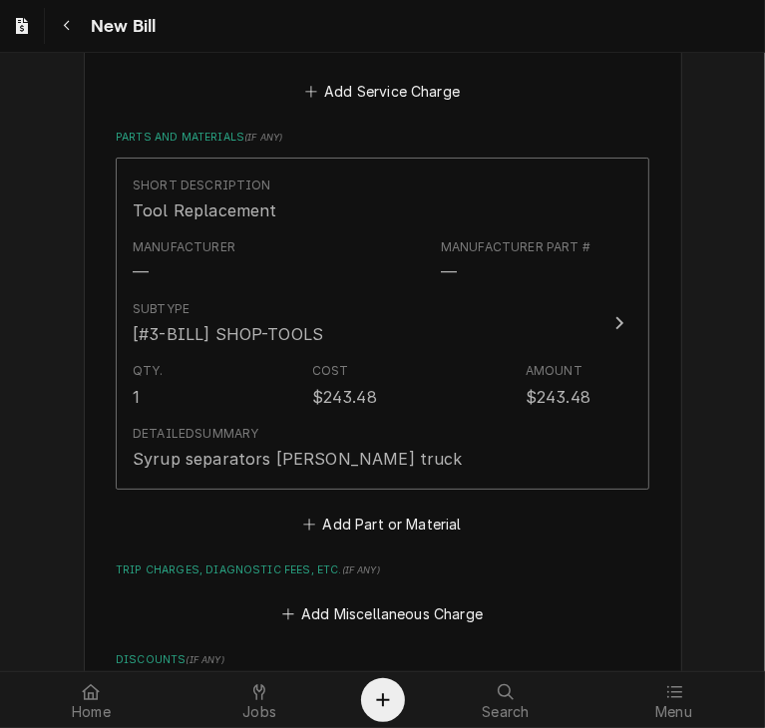
scroll to position [1679, 0]
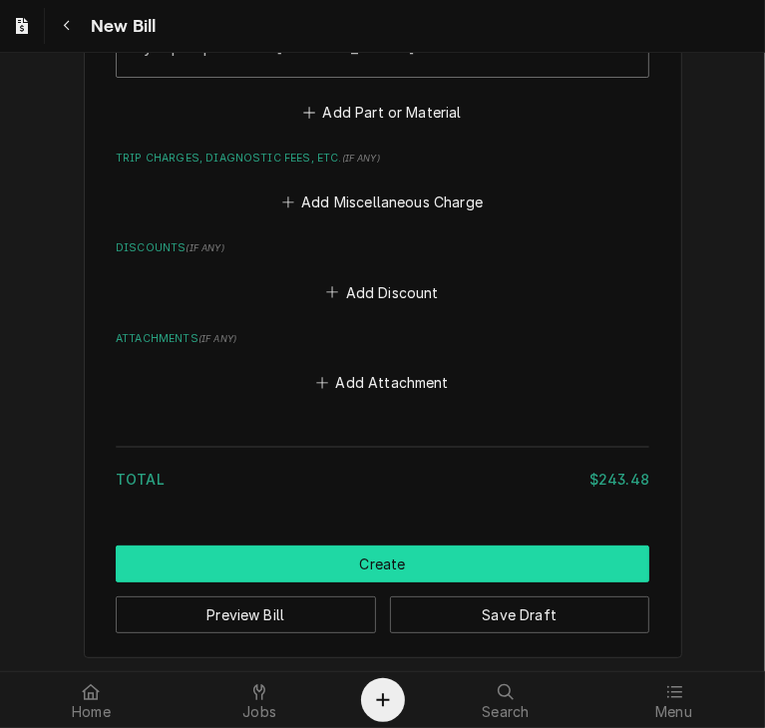
click at [371, 560] on button "Create" at bounding box center [383, 564] width 534 height 37
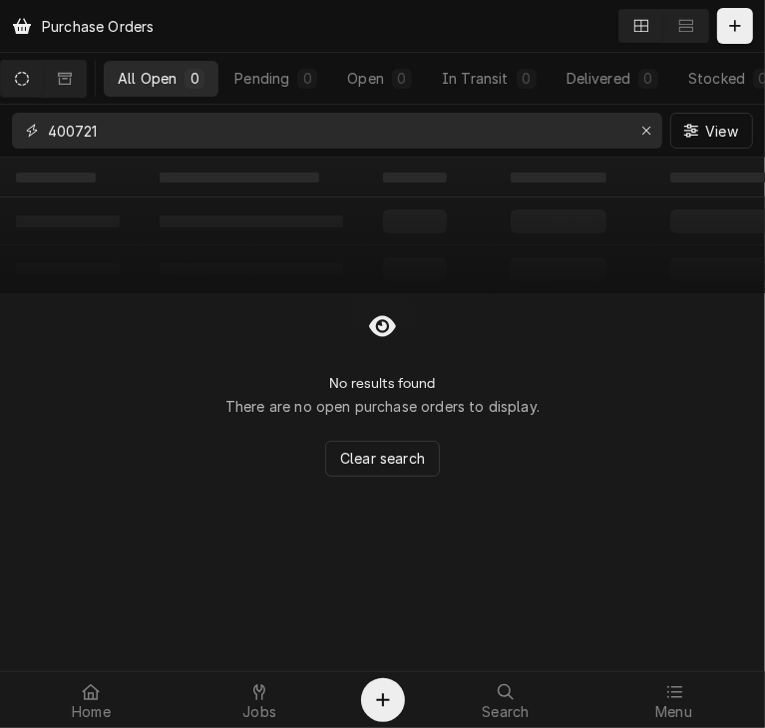
click at [118, 127] on input "400721" at bounding box center [336, 131] width 577 height 36
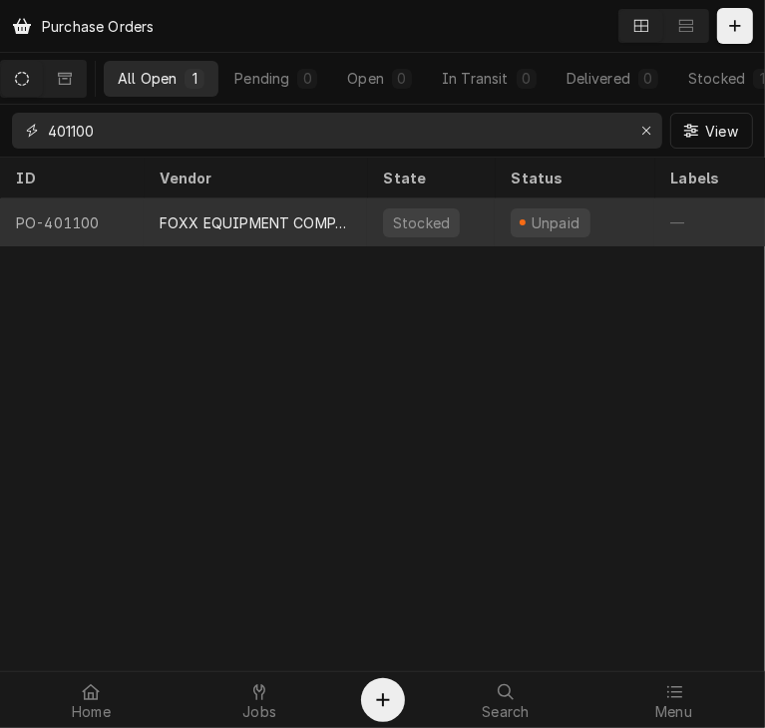
type input "401100"
click at [187, 229] on div "FOXX EQUIPMENT COMPANY" at bounding box center [255, 223] width 223 height 48
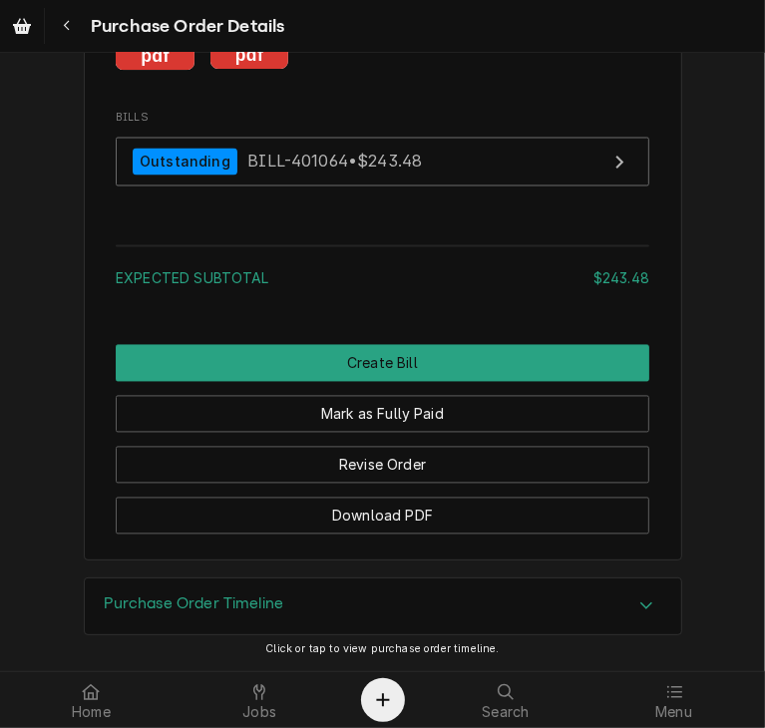
scroll to position [1902, 0]
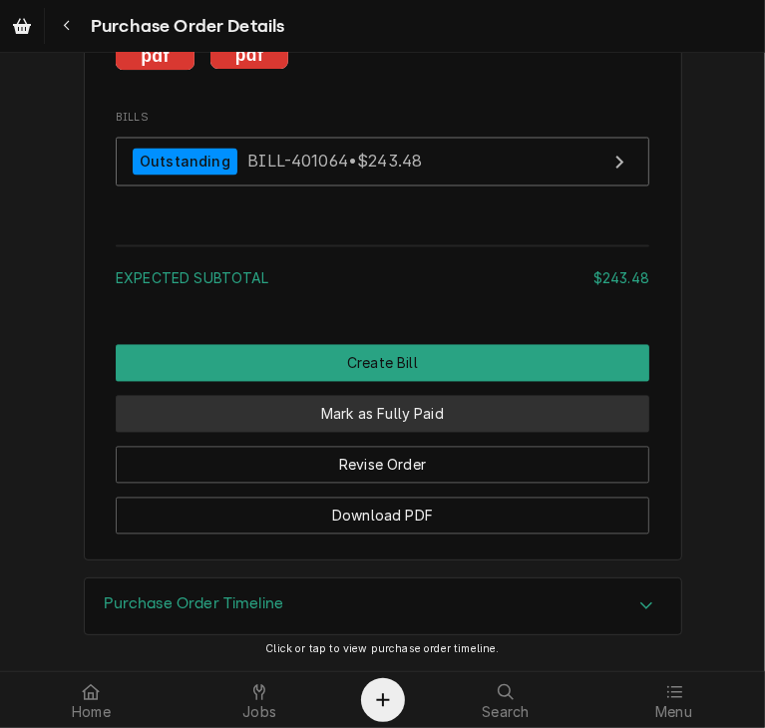
click at [353, 426] on button "Mark as Fully Paid" at bounding box center [383, 414] width 534 height 37
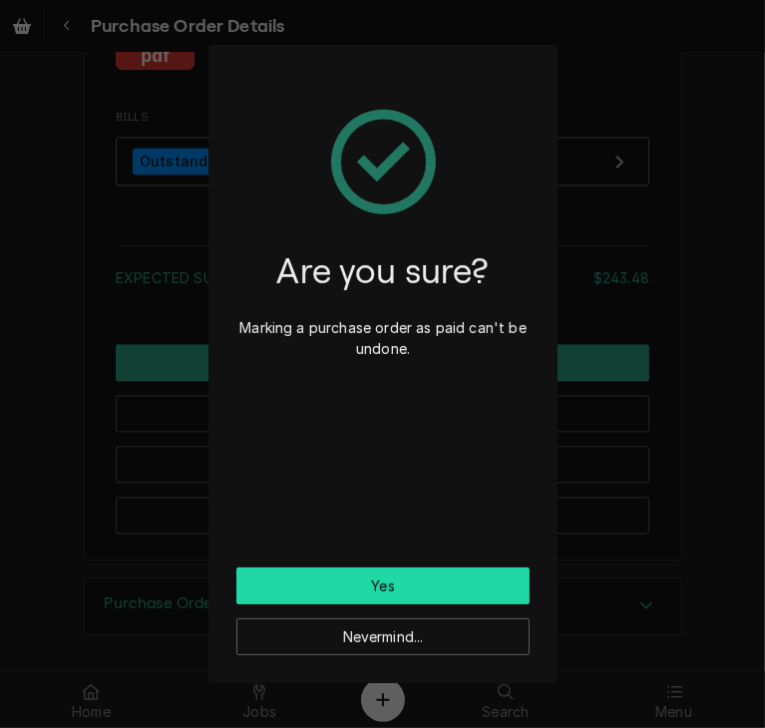
click at [359, 586] on button "Yes" at bounding box center [382, 586] width 293 height 37
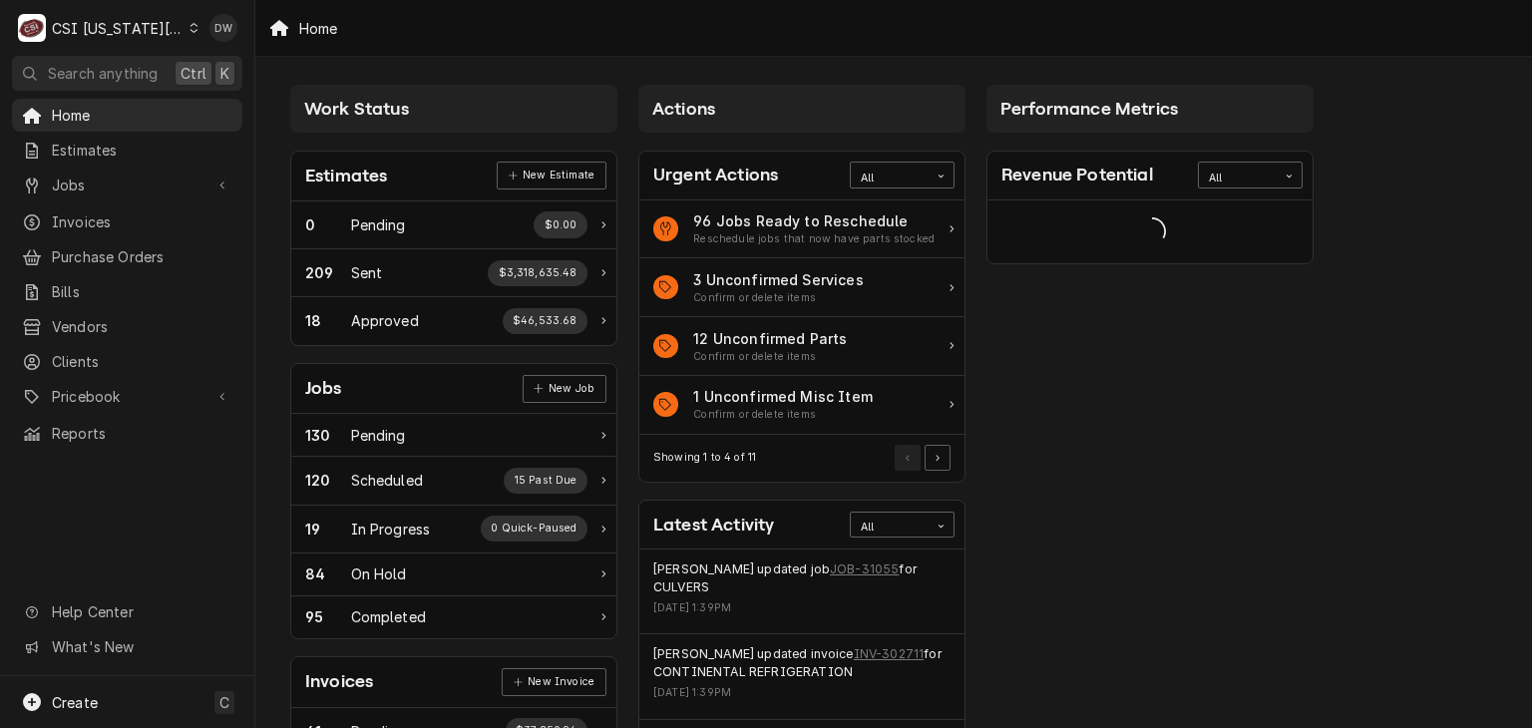
click at [185, 39] on div "C CSI [US_STATE] City." at bounding box center [108, 28] width 193 height 40
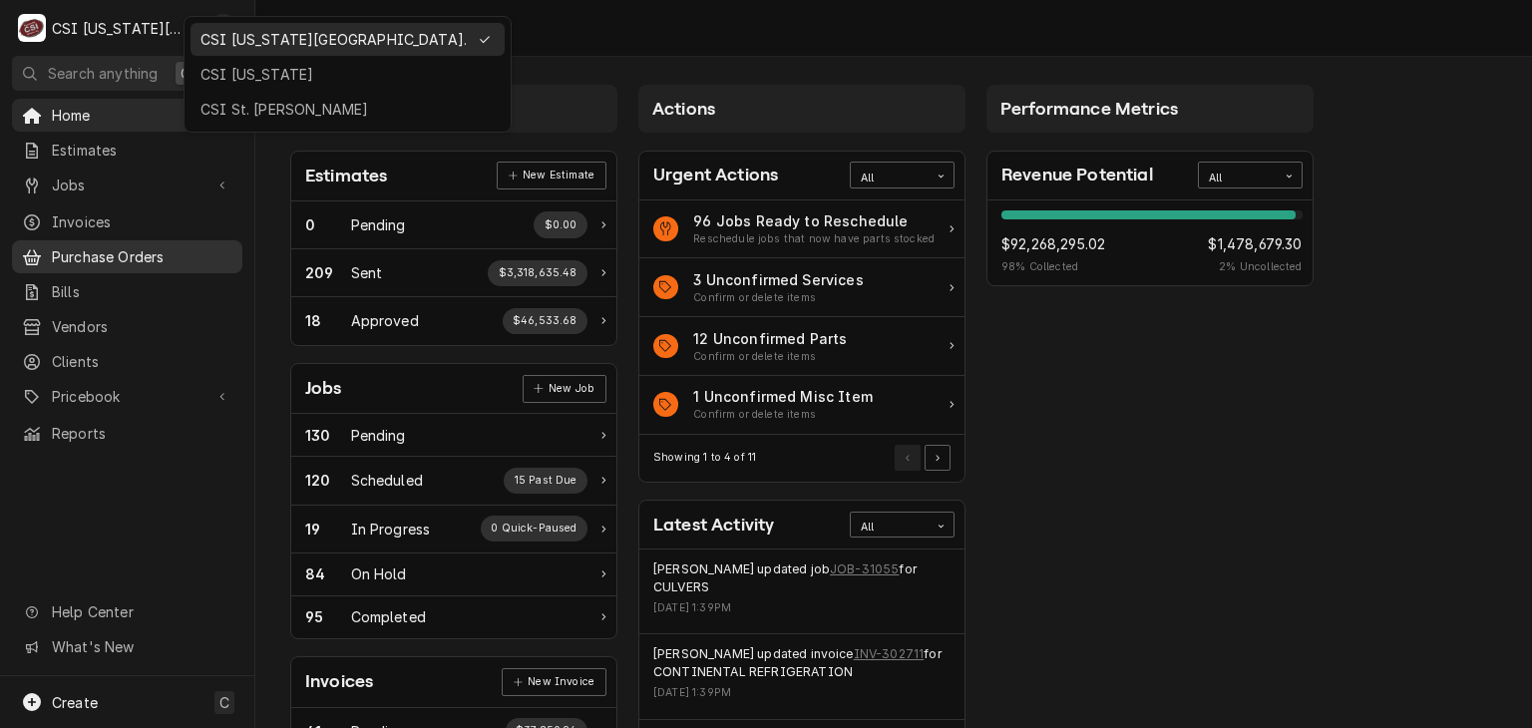
click at [118, 246] on html "C CSI [US_STATE] City. DW Search anything Ctrl K Home Estimates Jobs Jobs Job S…" at bounding box center [766, 364] width 1532 height 728
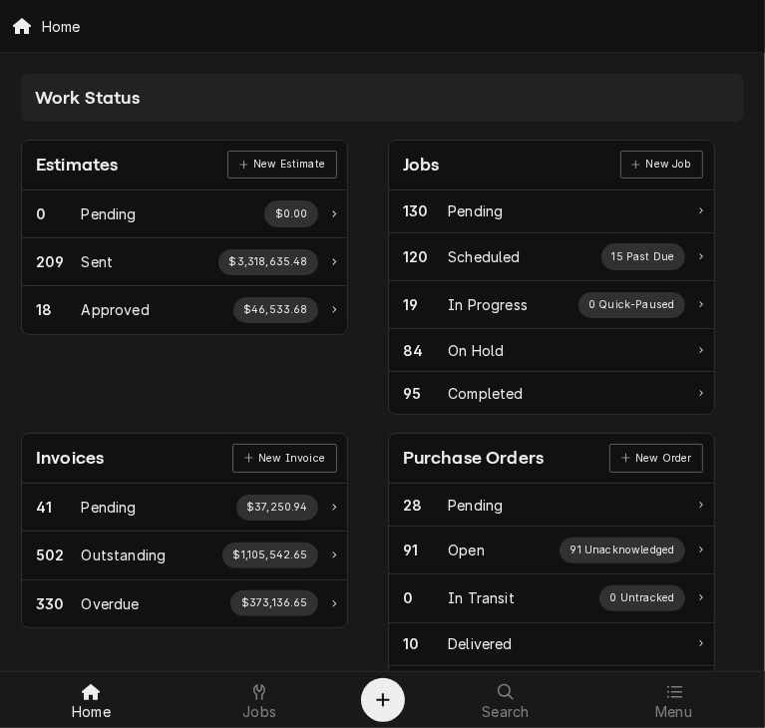
click at [66, 455] on div "Invoices" at bounding box center [70, 458] width 68 height 27
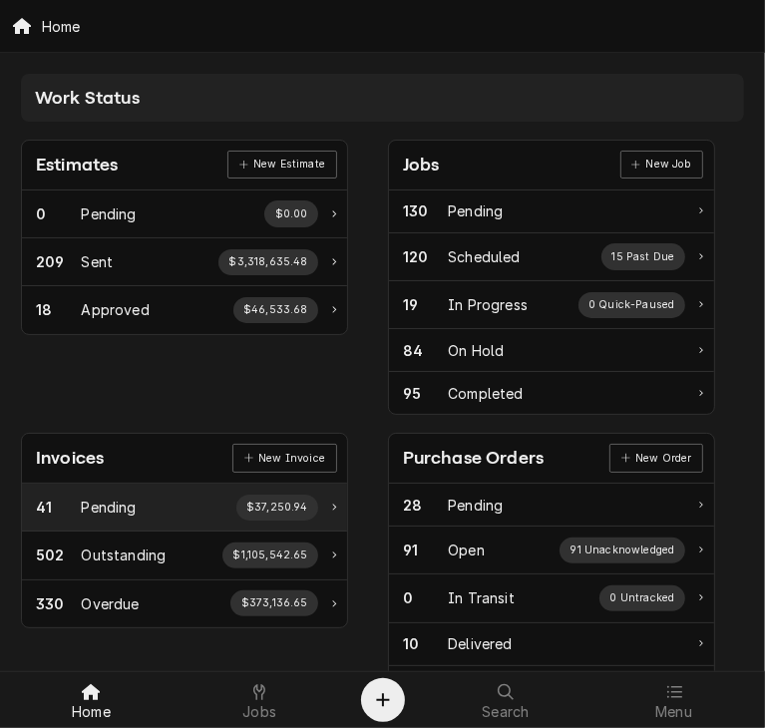
click at [331, 515] on div "41 Pending $37,250.94" at bounding box center [184, 508] width 325 height 48
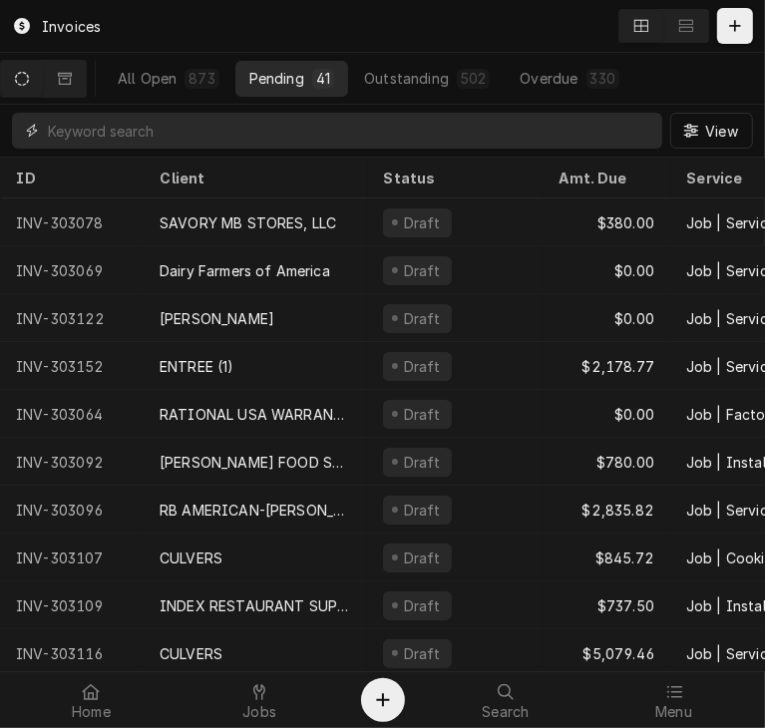
click at [94, 140] on input "Dynamic Content Wrapper" at bounding box center [350, 131] width 604 height 36
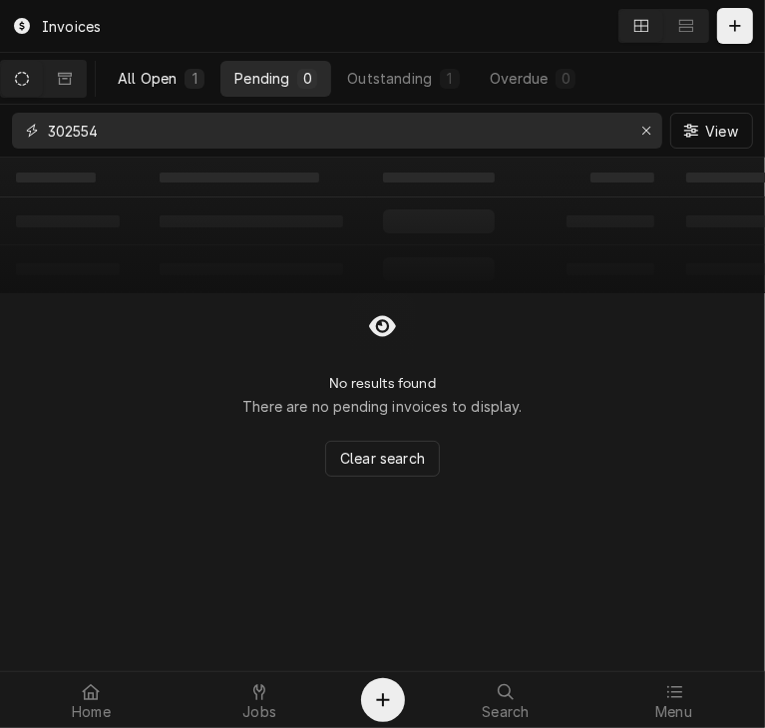
type input "302554"
click at [152, 81] on div "All Open" at bounding box center [147, 78] width 59 height 21
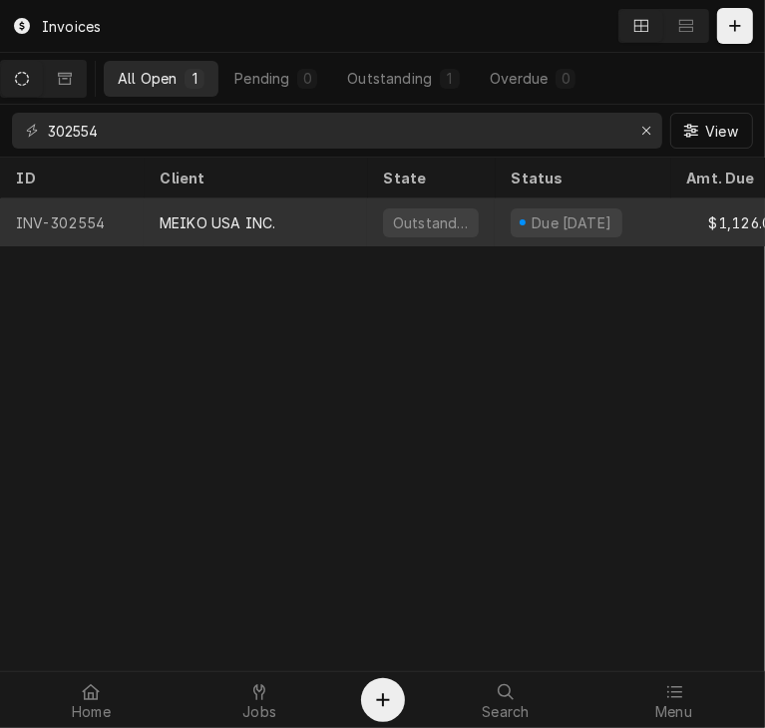
click at [211, 223] on div "MEIKO USA INC." at bounding box center [218, 222] width 116 height 21
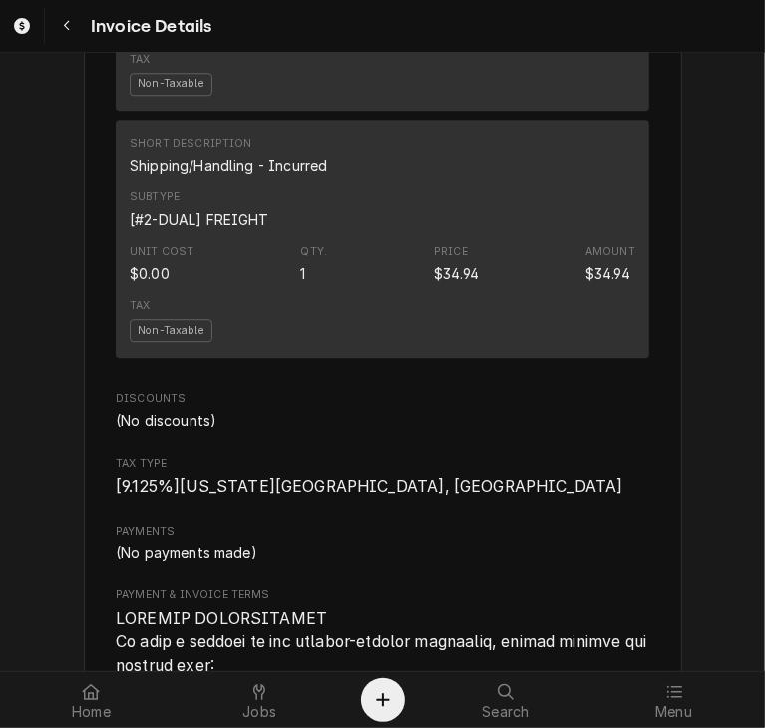
scroll to position [2736, 0]
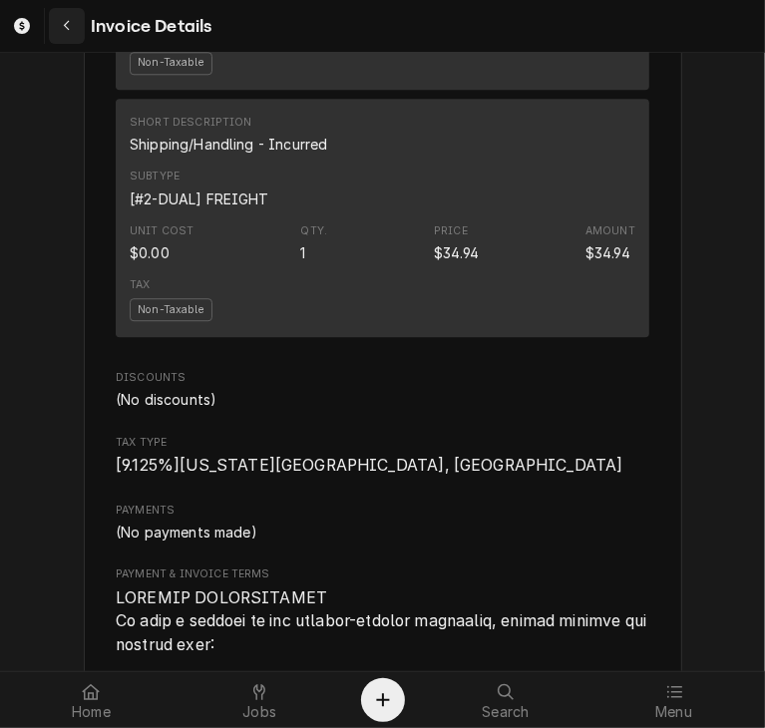
click at [60, 31] on div "Navigate back" at bounding box center [67, 26] width 20 height 20
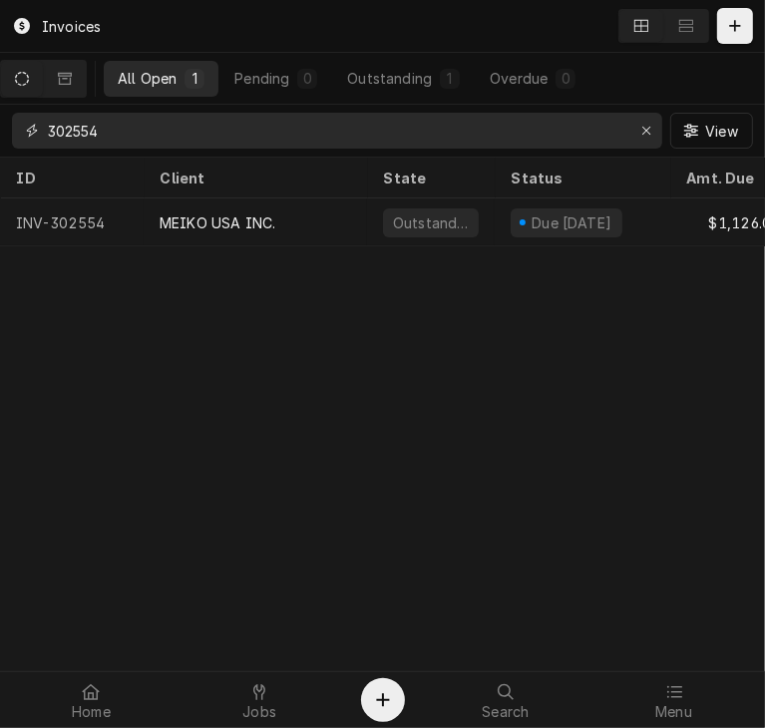
drag, startPoint x: 121, startPoint y: 129, endPoint x: 13, endPoint y: 147, distance: 109.2
click at [13, 147] on div "302554" at bounding box center [337, 131] width 650 height 36
paste input "498"
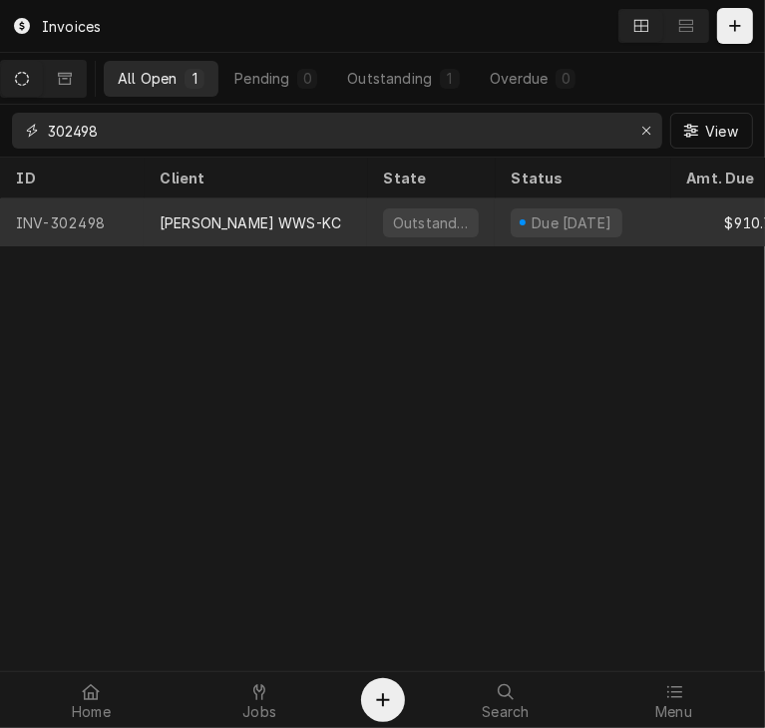
type input "302498"
click at [249, 224] on div "[PERSON_NAME] WWS-KC" at bounding box center [251, 222] width 182 height 21
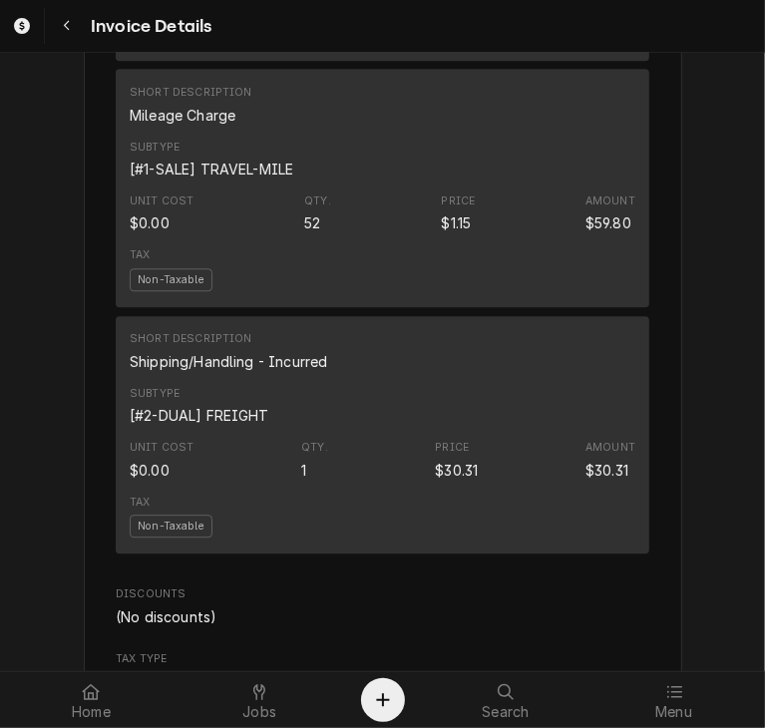
scroll to position [2580, 0]
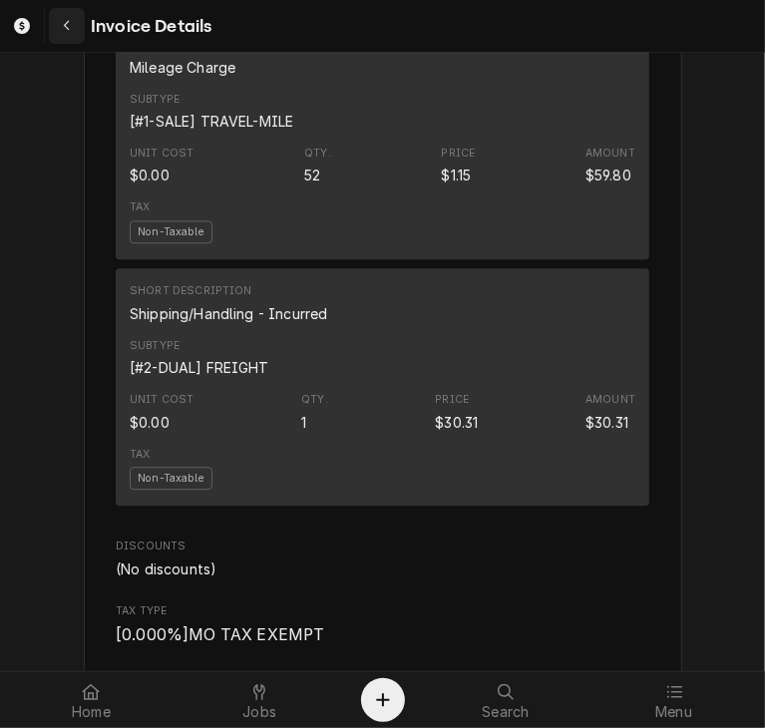
click at [64, 19] on icon "Navigate back" at bounding box center [67, 26] width 9 height 14
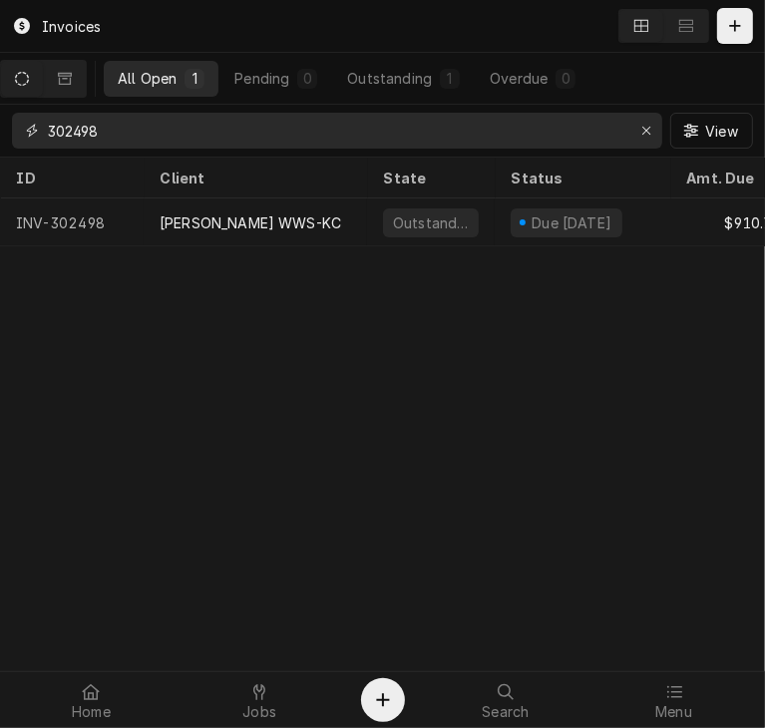
drag, startPoint x: 143, startPoint y: 129, endPoint x: 13, endPoint y: 137, distance: 129.9
click at [13, 137] on div "302498" at bounding box center [337, 131] width 650 height 36
paste input "304"
type input "302304"
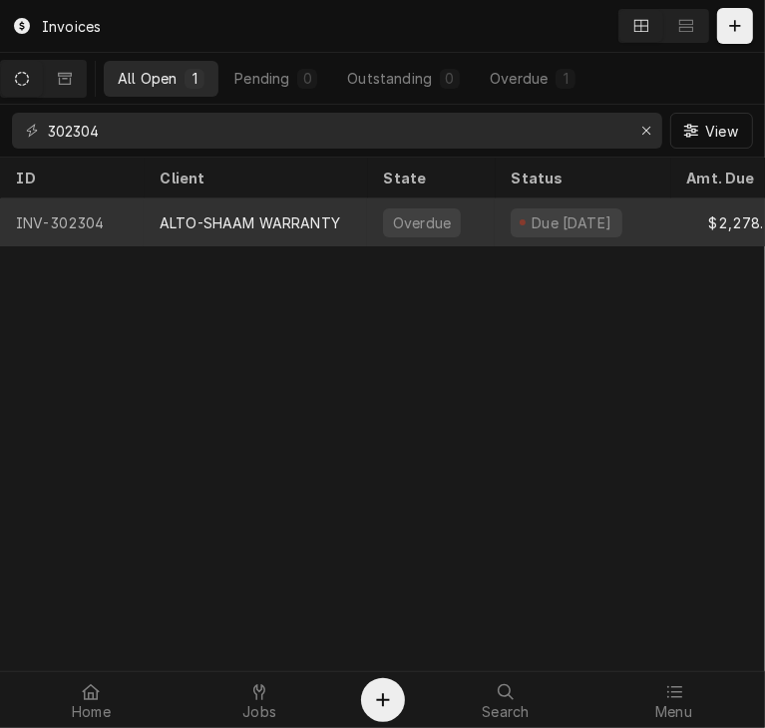
click at [190, 218] on div "ALTO-SHAAM WARRANTY" at bounding box center [250, 222] width 181 height 21
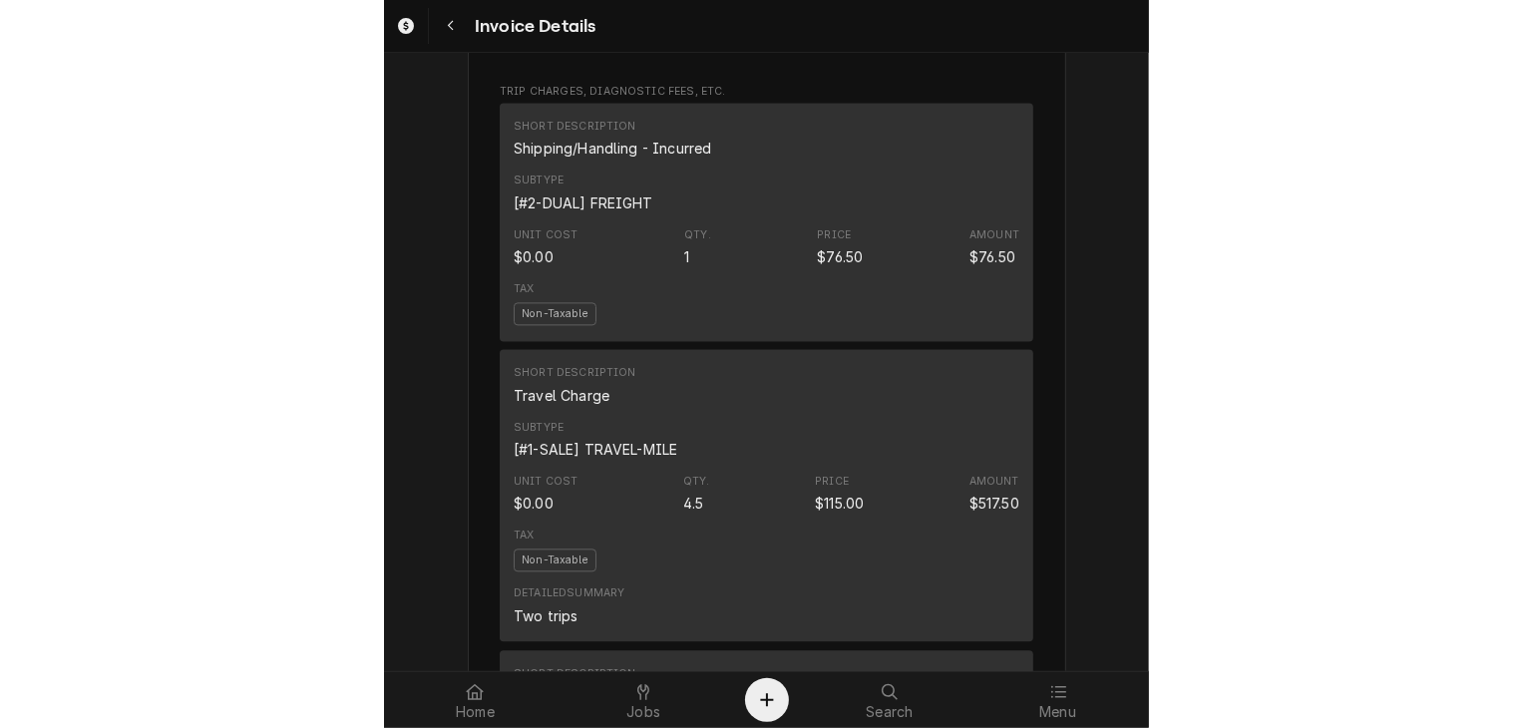
scroll to position [2051, 0]
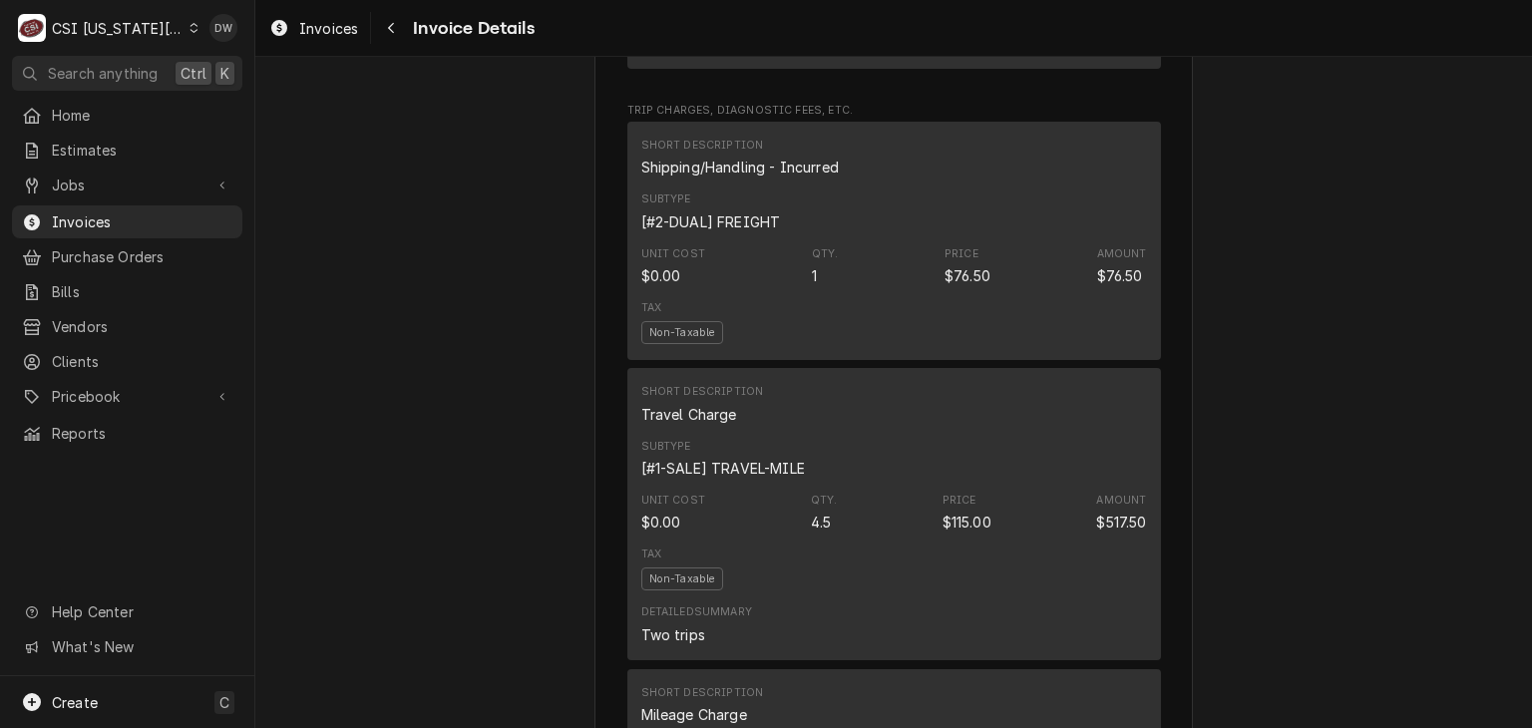
click at [190, 28] on icon "Dynamic Content Wrapper" at bounding box center [194, 28] width 9 height 10
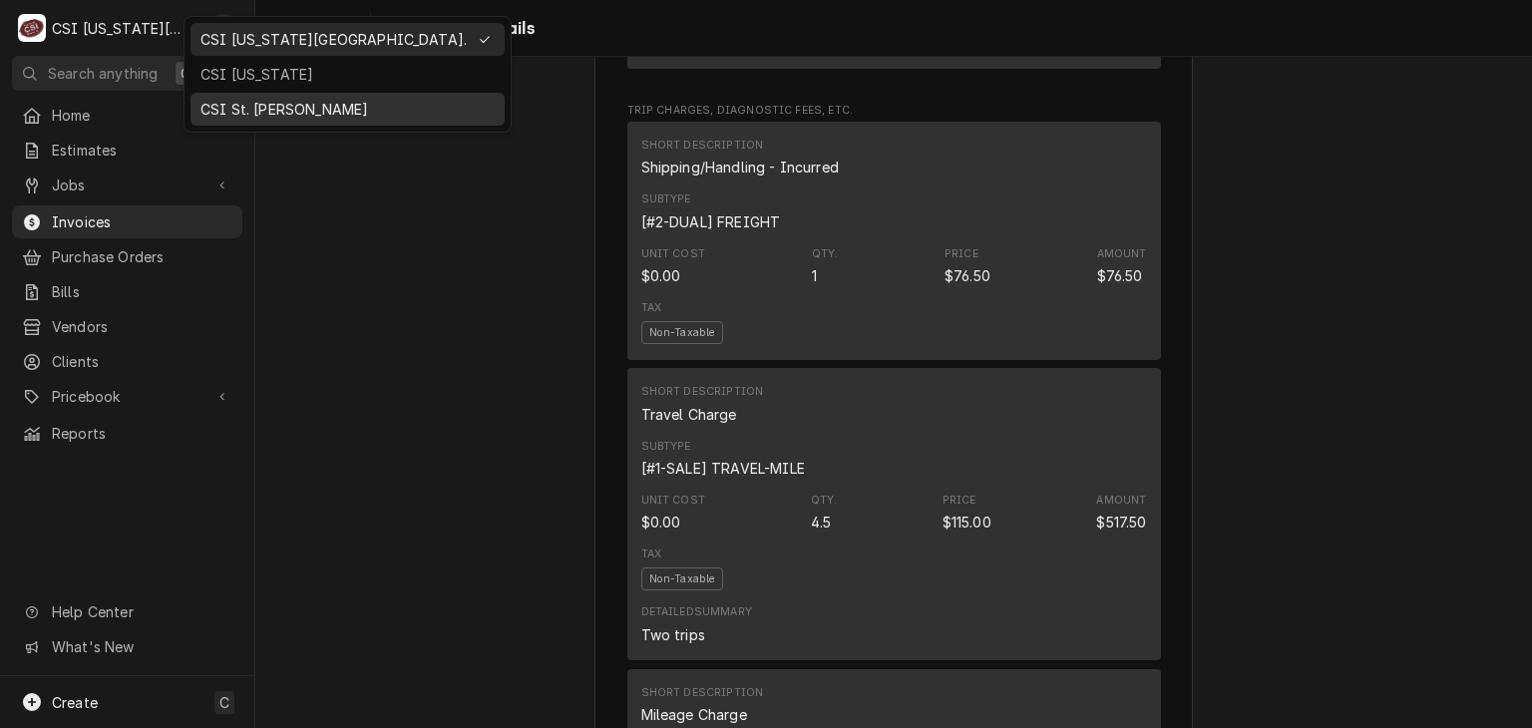
click at [216, 105] on div "CSI St. Louis" at bounding box center [347, 109] width 294 height 21
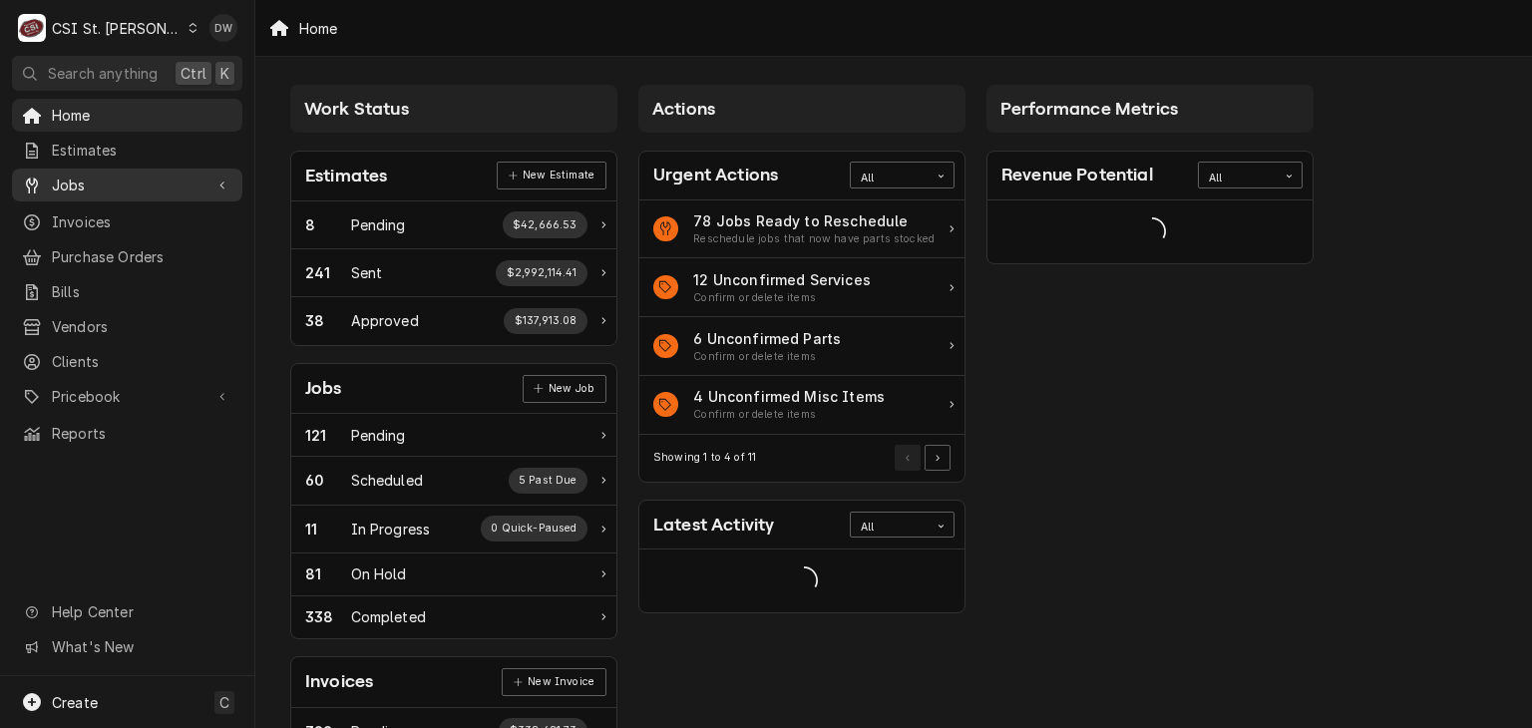
click at [144, 182] on span "Jobs" at bounding box center [127, 185] width 151 height 21
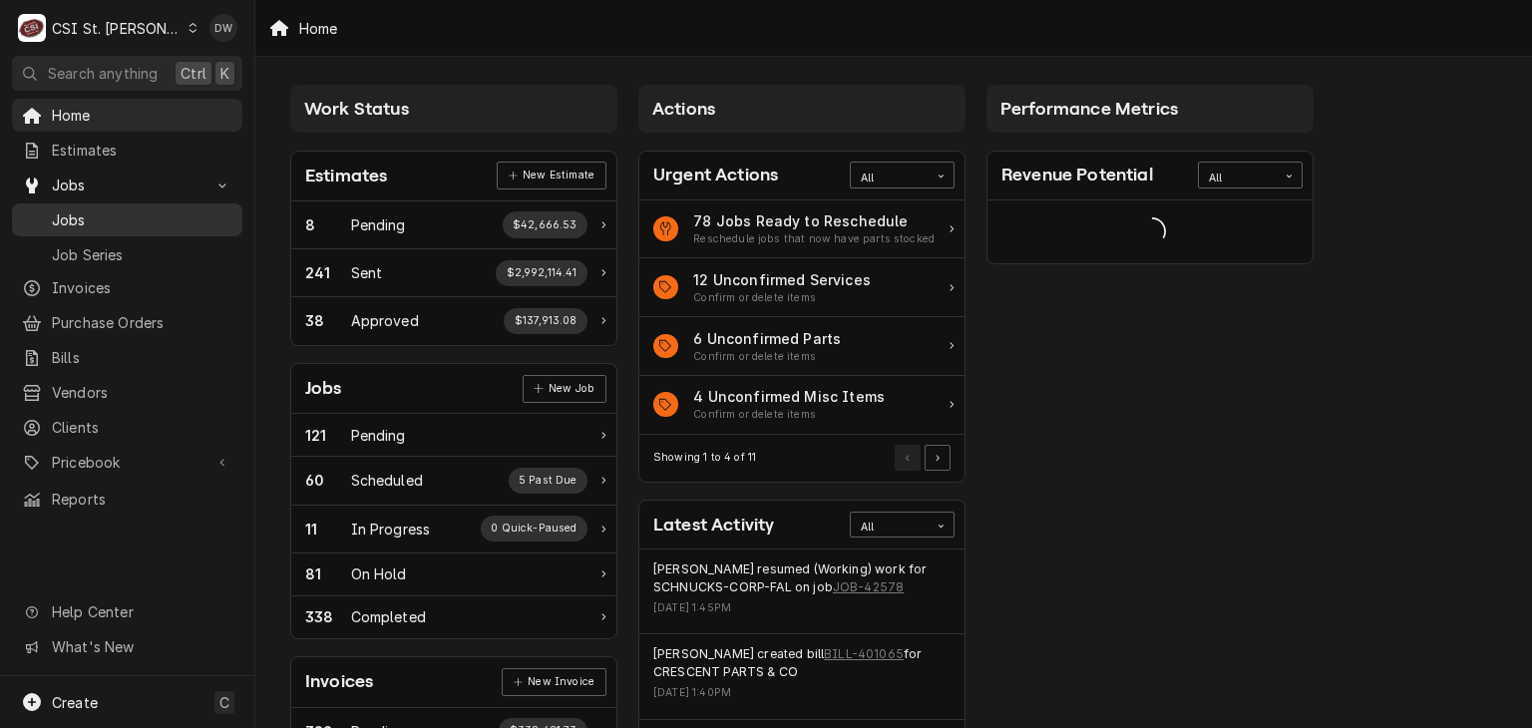
click at [113, 218] on span "Jobs" at bounding box center [142, 219] width 181 height 21
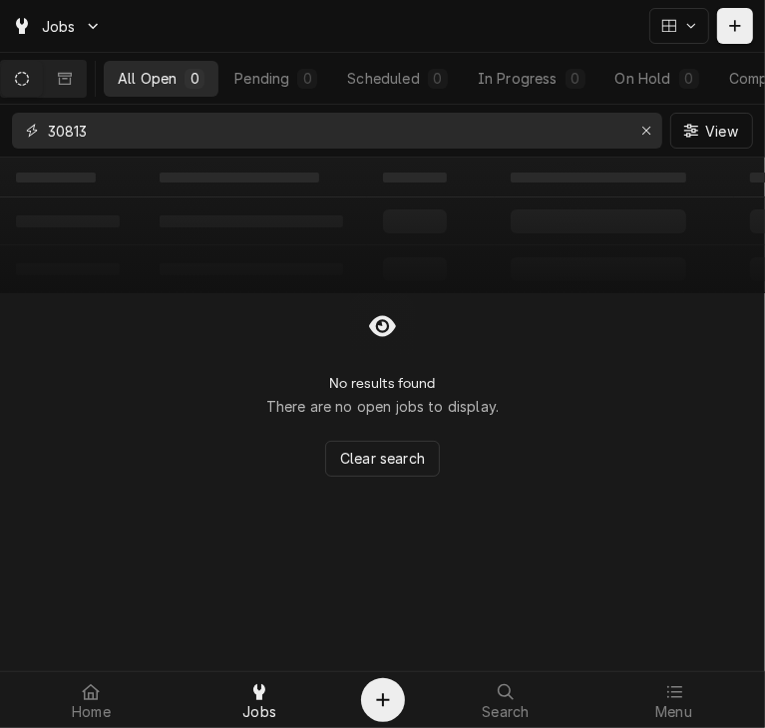
drag, startPoint x: 137, startPoint y: 133, endPoint x: -5, endPoint y: 145, distance: 142.1
click at [0, 145] on html "Jobs All Open 0 Pending 0 Scheduled 0 In Progress 0 On Hold 0 Completed 0 30813…" at bounding box center [382, 364] width 765 height 728
type input "4"
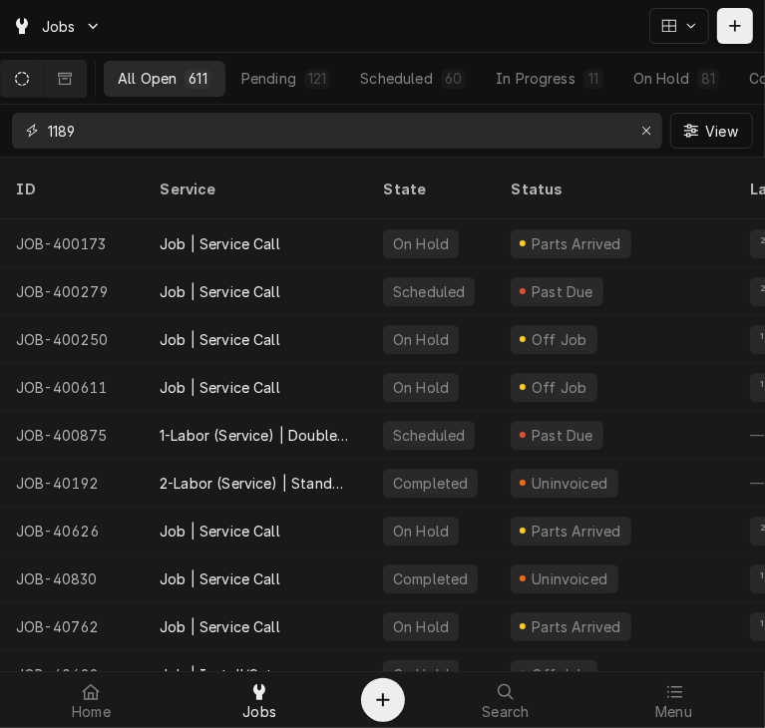
type input "1189"
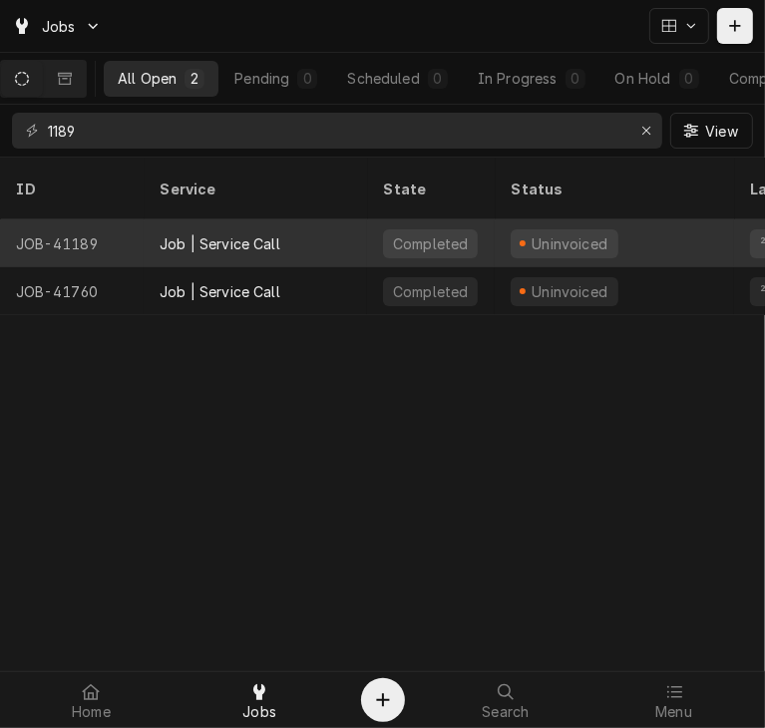
click at [209, 233] on div "Job | Service Call" at bounding box center [220, 243] width 121 height 21
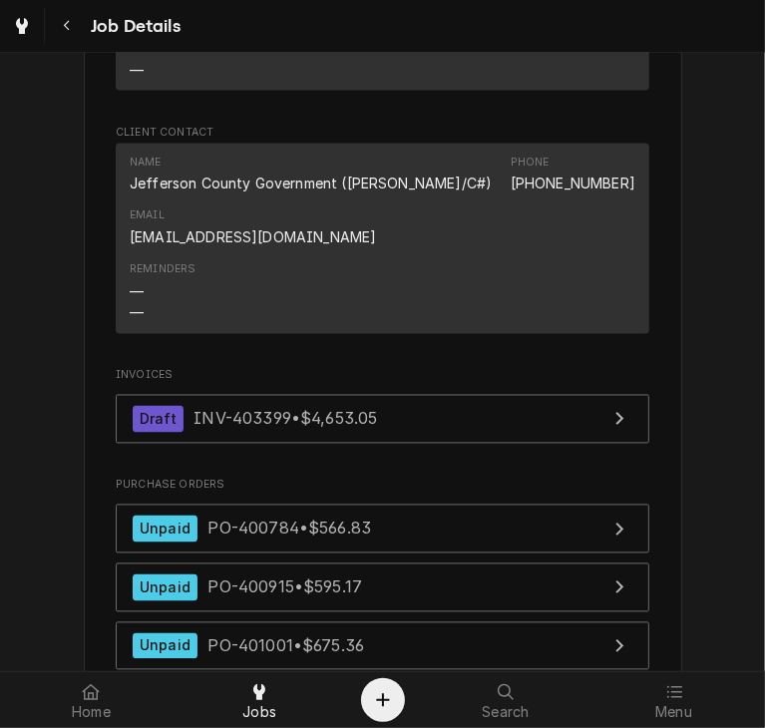
scroll to position [1806, 0]
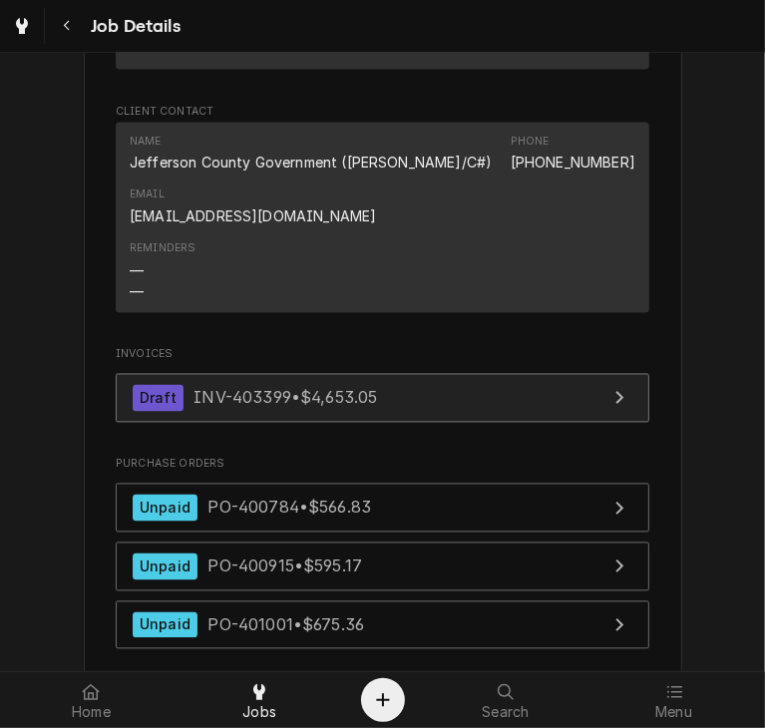
click at [275, 404] on link "Draft INV-403399 • $4,653.05" at bounding box center [383, 398] width 534 height 49
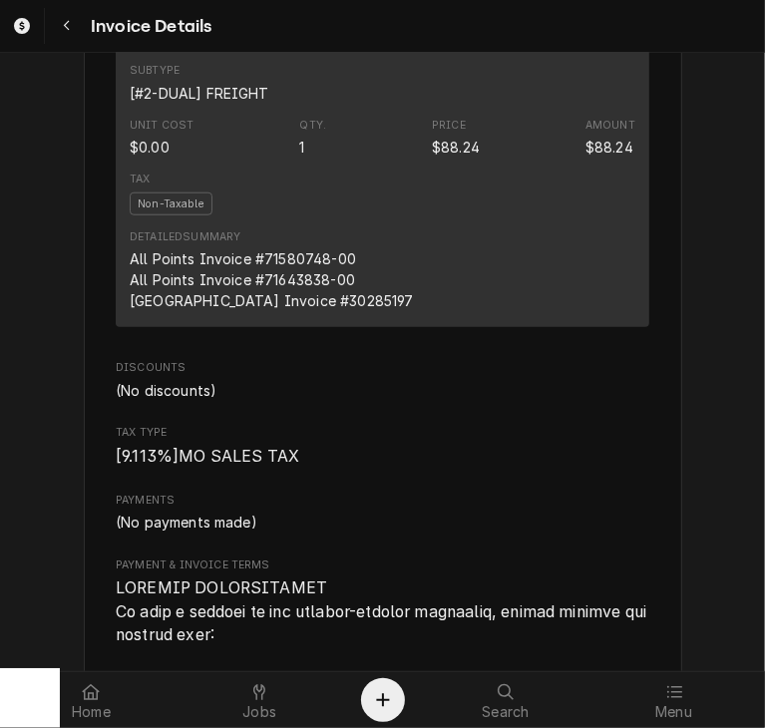
scroll to position [4820, 0]
